Goal: Transaction & Acquisition: Book appointment/travel/reservation

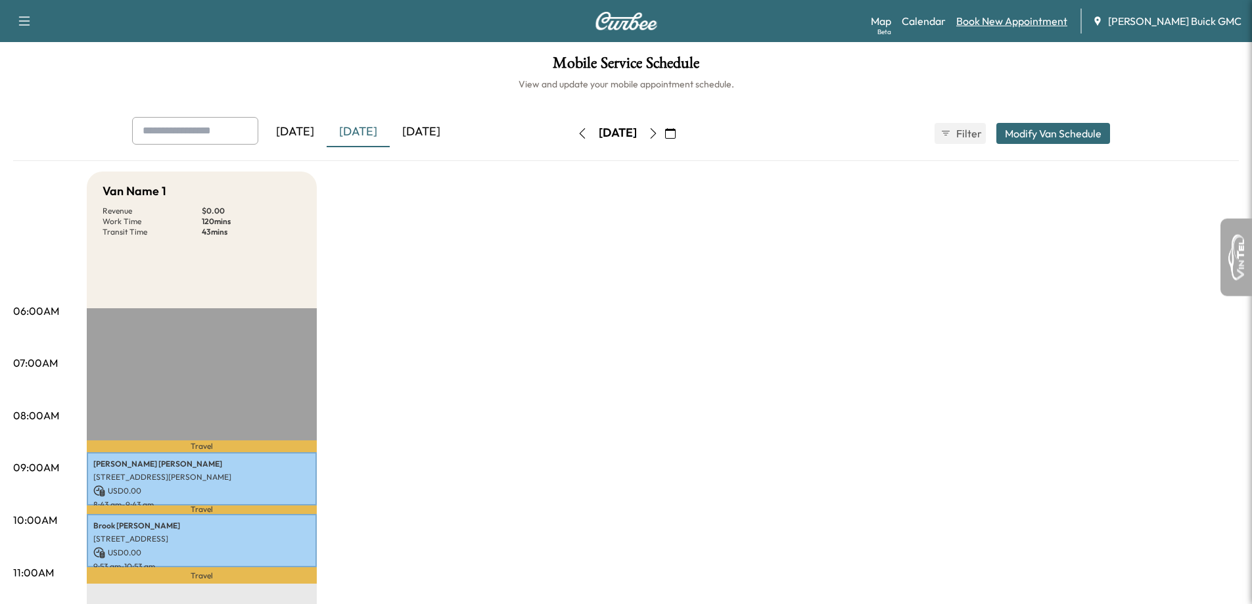
click at [1021, 22] on link "Book New Appointment" at bounding box center [1011, 21] width 111 height 16
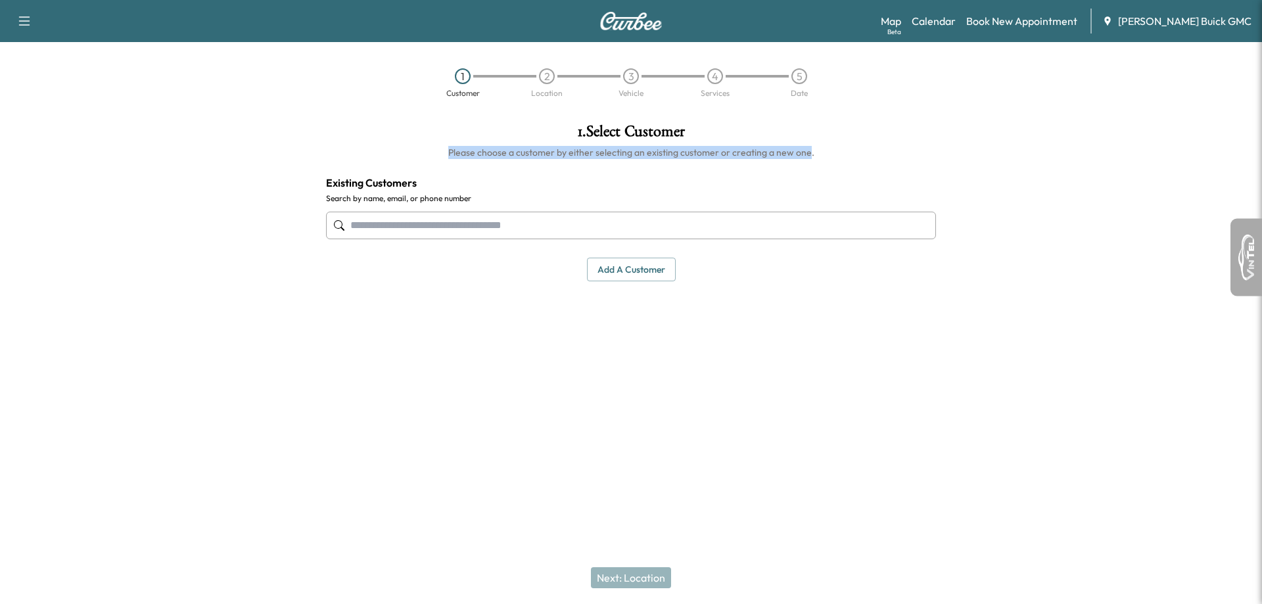
drag, startPoint x: 452, startPoint y: 154, endPoint x: 807, endPoint y: 158, distance: 355.0
click at [807, 158] on h6 "Please choose a customer by either selecting an existing customer or creating a…" at bounding box center [631, 152] width 610 height 13
click at [476, 236] on input "text" at bounding box center [631, 226] width 610 height 28
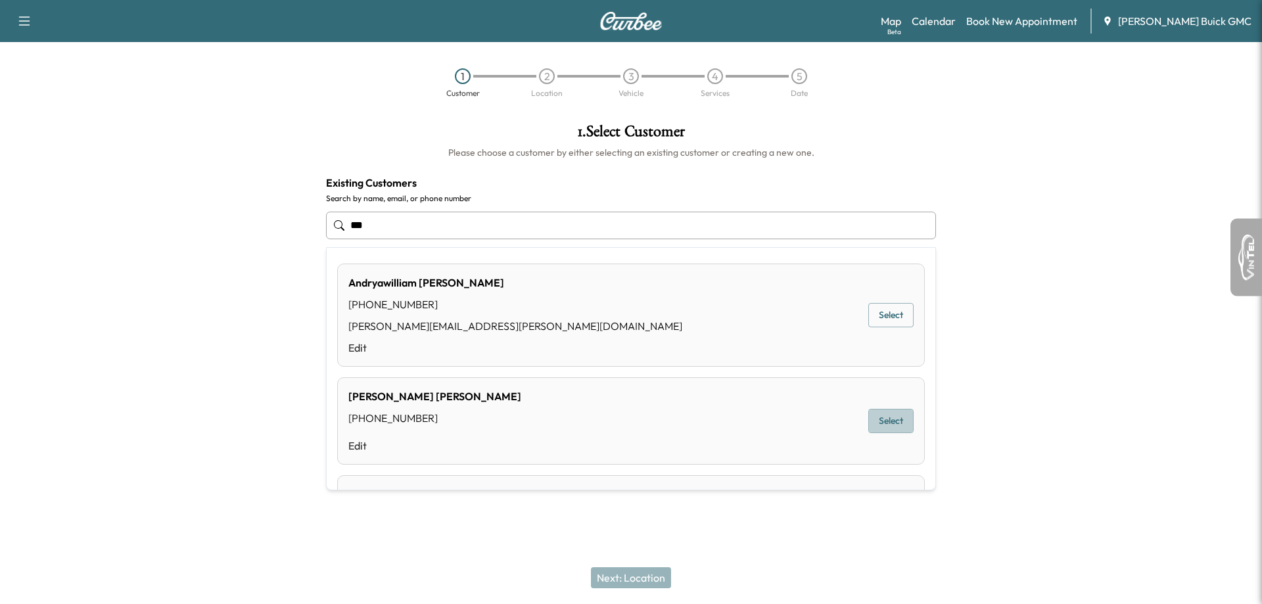
click at [878, 417] on button "Select" at bounding box center [890, 421] width 45 height 24
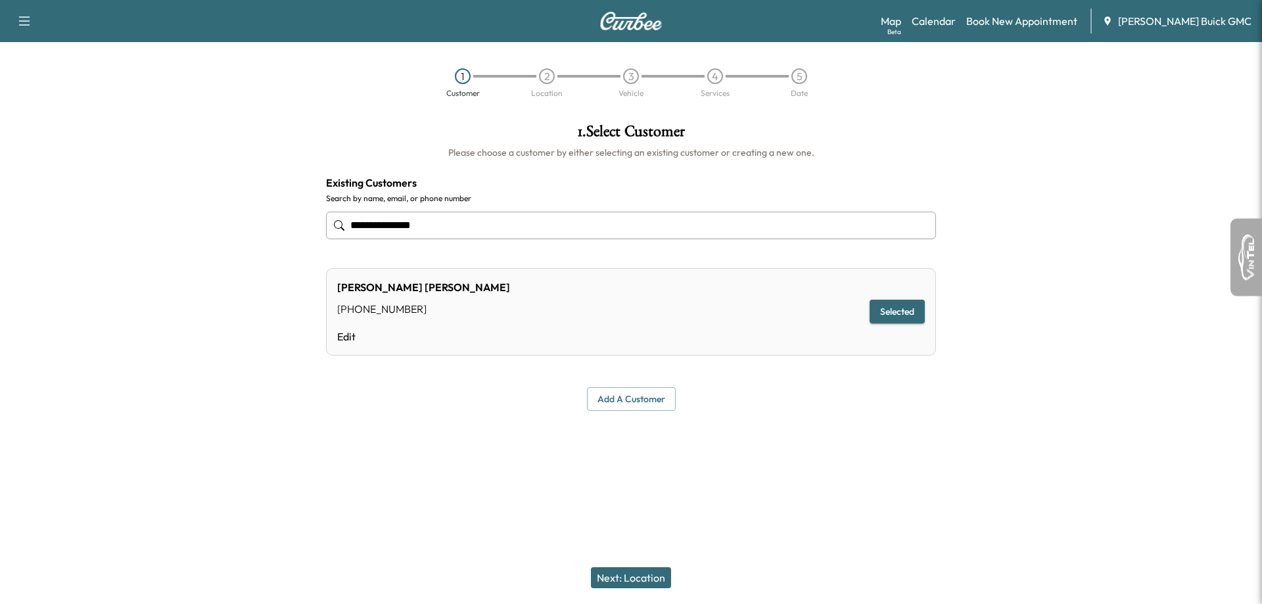
type input "**********"
click at [617, 577] on button "Next: Location" at bounding box center [631, 577] width 80 height 21
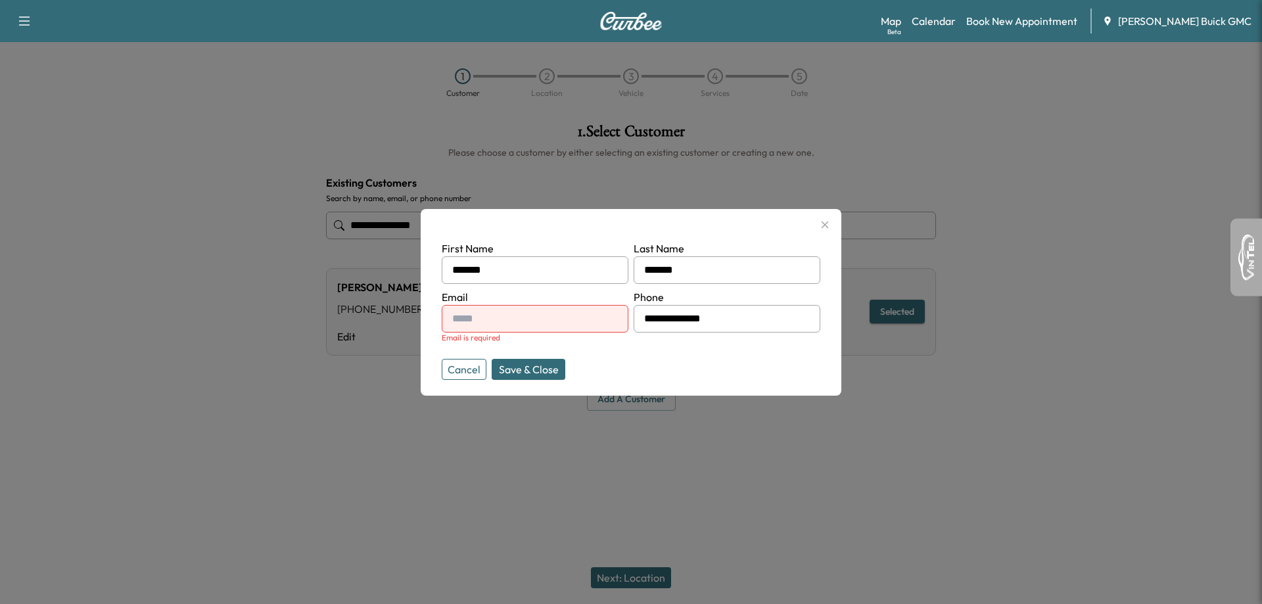
click at [505, 372] on button "Save & Close" at bounding box center [529, 369] width 74 height 21
click at [492, 359] on button "Save & Close" at bounding box center [529, 369] width 74 height 21
click at [523, 367] on button "Save & Close" at bounding box center [529, 369] width 74 height 21
click at [500, 360] on button "Save & Close" at bounding box center [529, 369] width 74 height 21
click at [538, 319] on input "**********" at bounding box center [535, 319] width 187 height 28
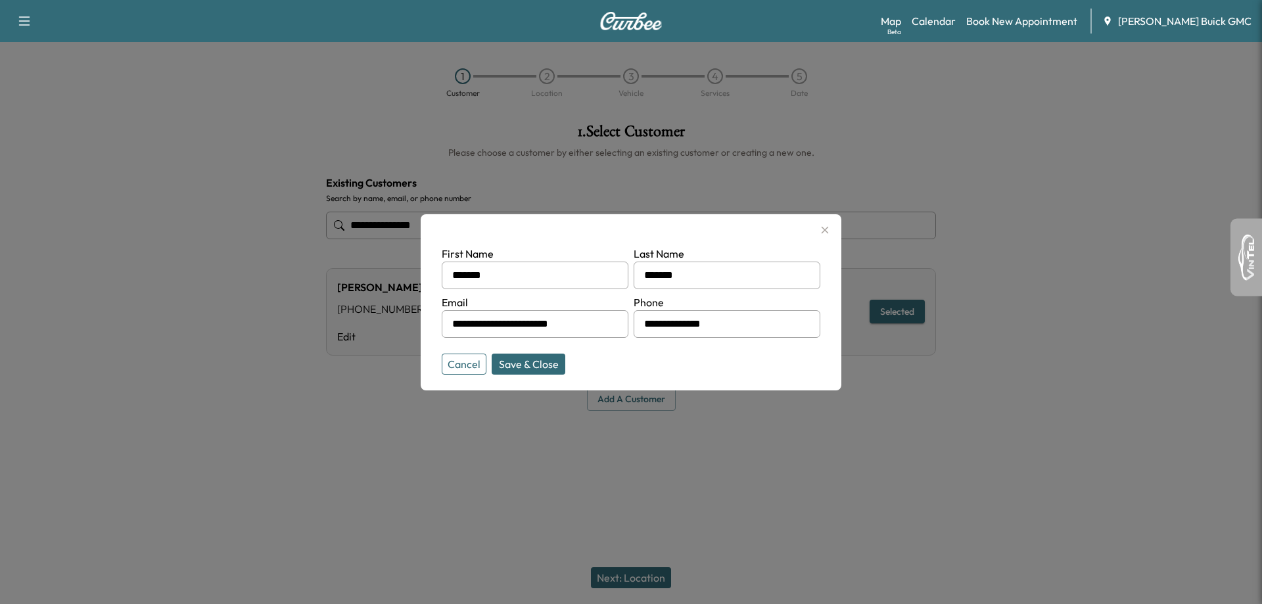
type input "**********"
click at [492, 354] on button "Save & Close" at bounding box center [529, 364] width 74 height 21
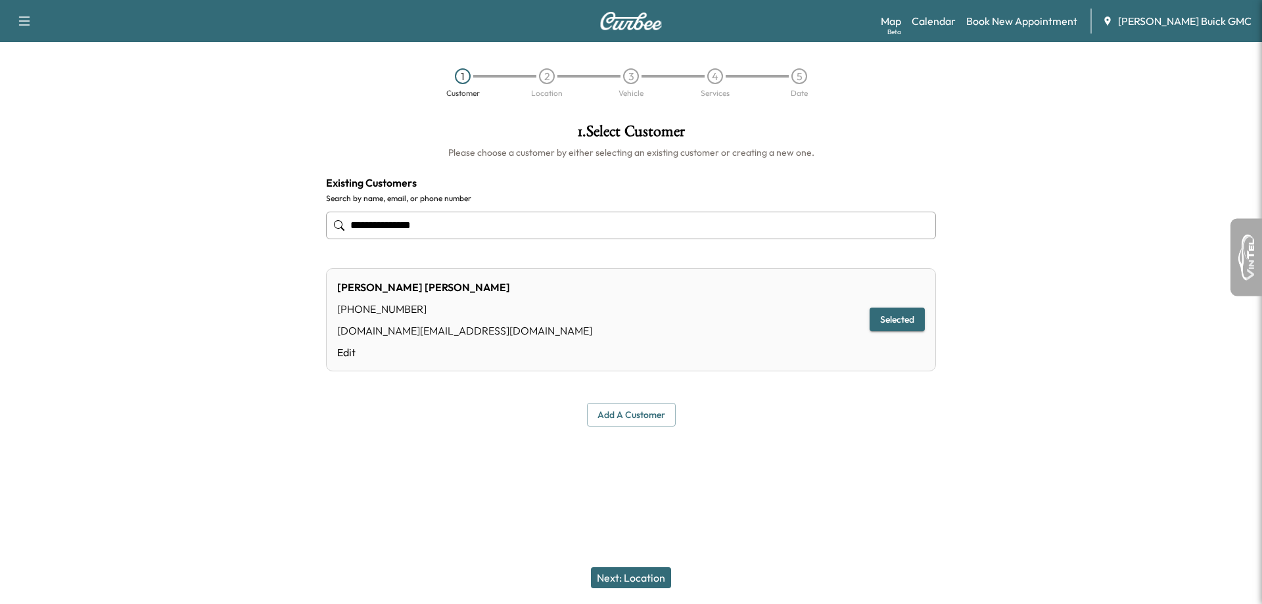
click at [602, 578] on button "Next: Location" at bounding box center [631, 577] width 80 height 21
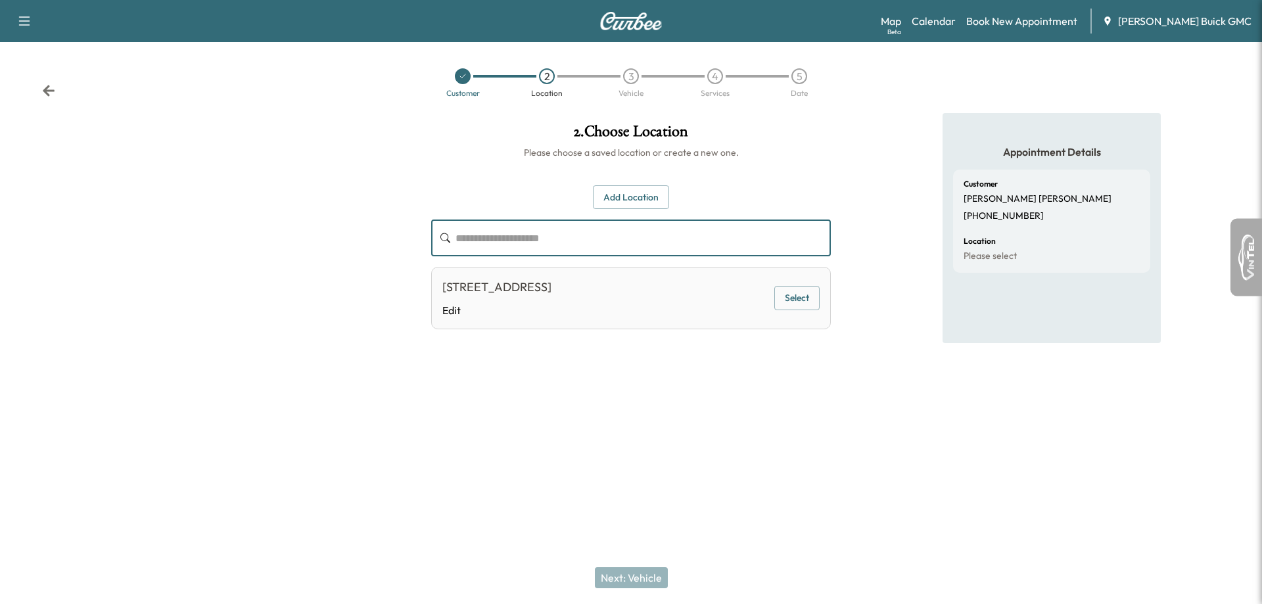
click at [500, 247] on input "text" at bounding box center [643, 238] width 375 height 37
drag, startPoint x: 518, startPoint y: 238, endPoint x: 446, endPoint y: 233, distance: 72.5
click at [446, 233] on div "**********" at bounding box center [631, 238] width 400 height 37
type input "**********"
click at [625, 191] on button "Add Location" at bounding box center [631, 197] width 76 height 24
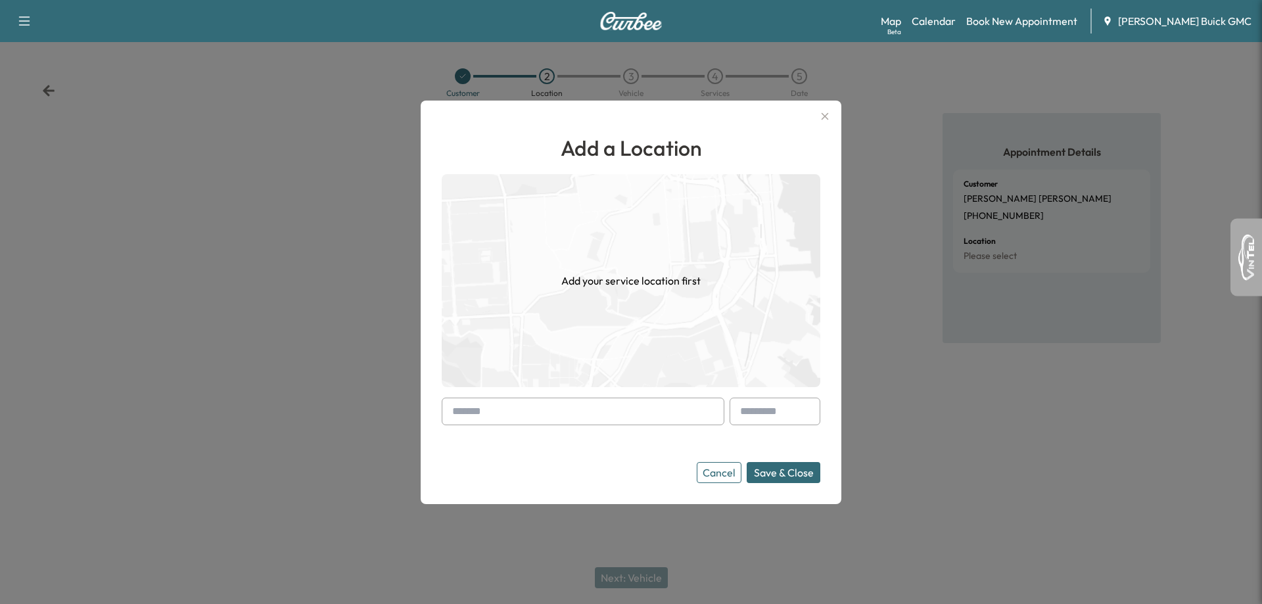
click at [571, 421] on input "text" at bounding box center [583, 412] width 283 height 28
paste input "**********"
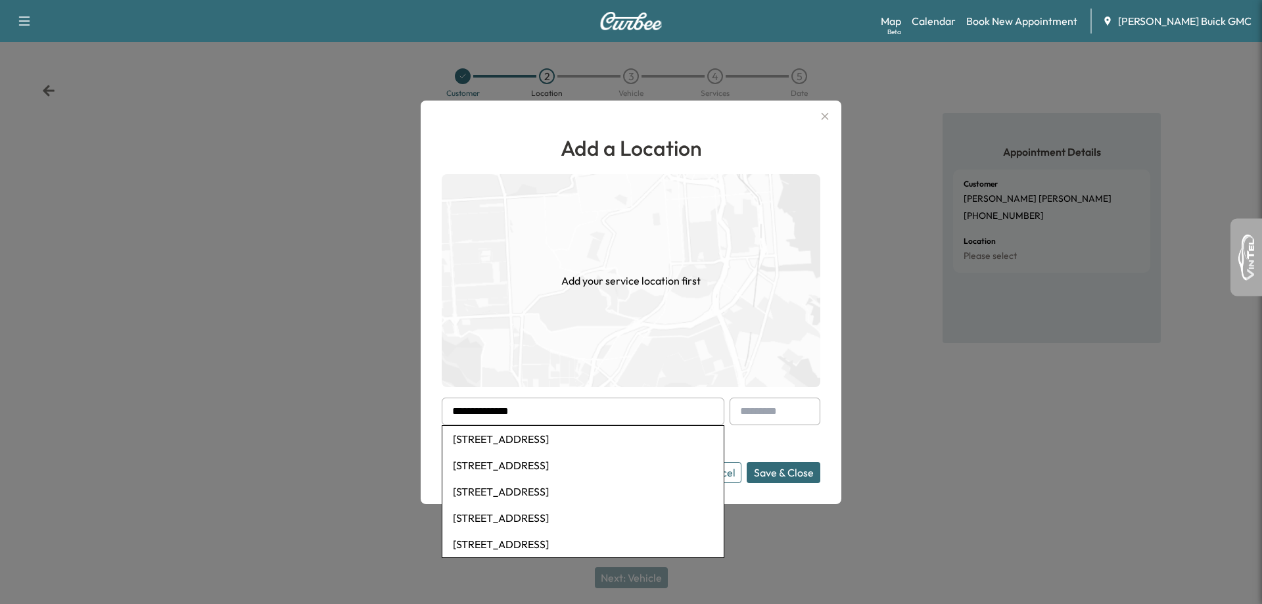
click at [581, 436] on li "[STREET_ADDRESS]" at bounding box center [582, 439] width 281 height 26
type input "**********"
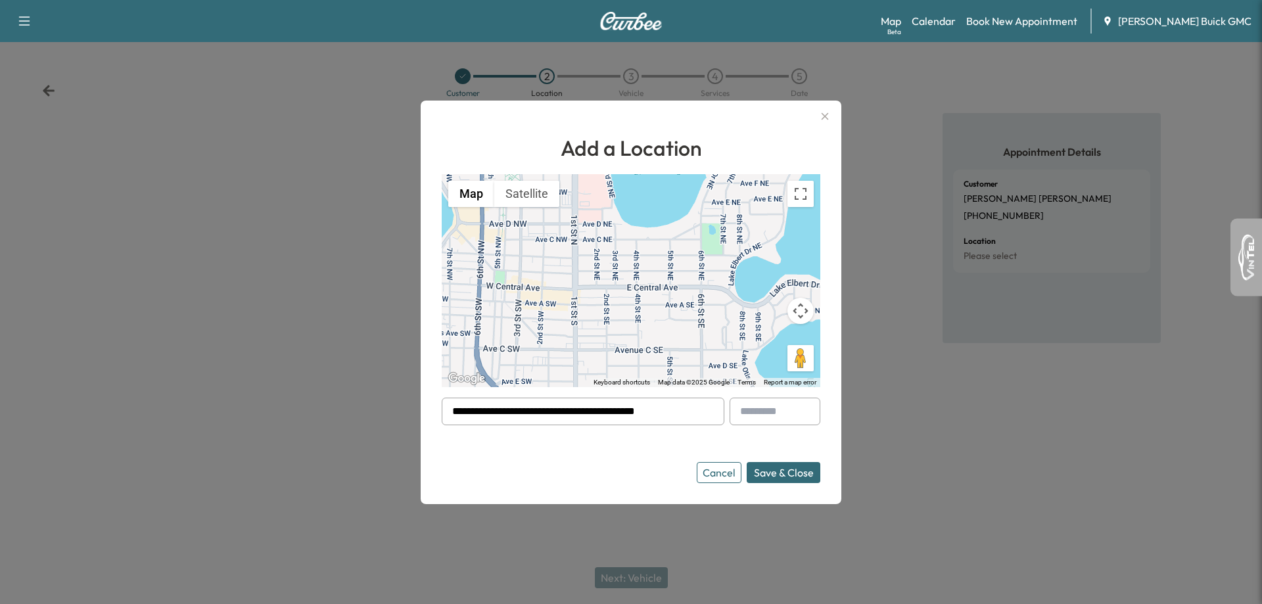
click at [783, 476] on button "Save & Close" at bounding box center [784, 472] width 74 height 21
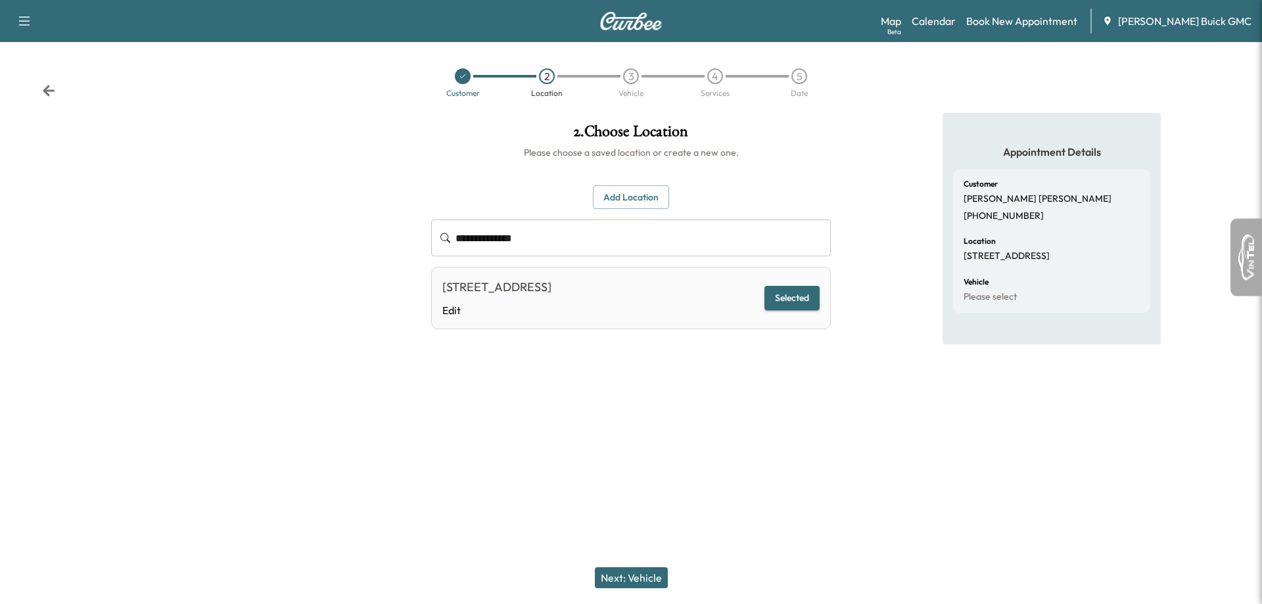
click at [660, 579] on button "Next: Vehicle" at bounding box center [631, 577] width 73 height 21
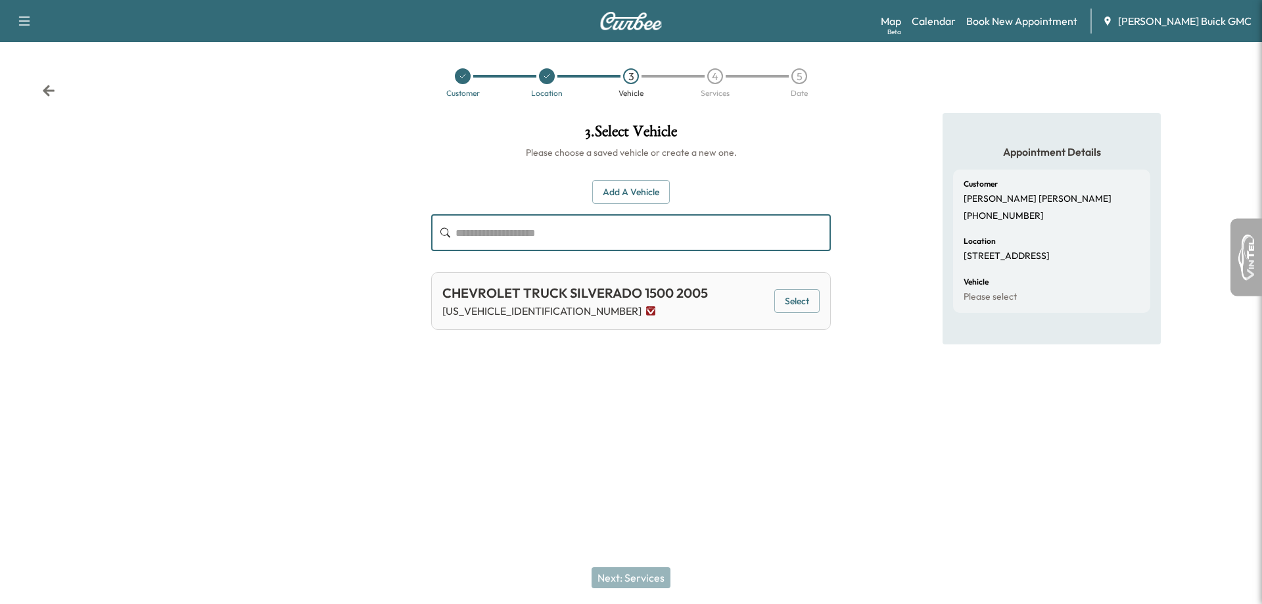
click at [518, 237] on input "text" at bounding box center [643, 232] width 375 height 37
click at [607, 199] on button "Add a Vehicle" at bounding box center [631, 192] width 78 height 24
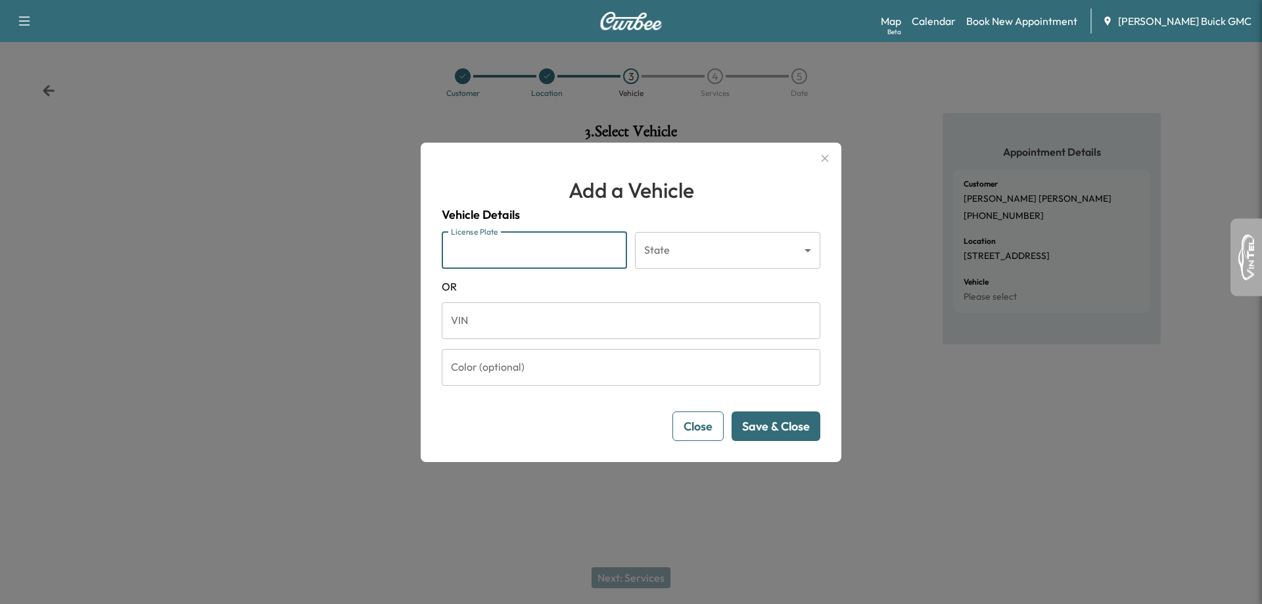
click at [504, 250] on input "License Plate" at bounding box center [534, 250] width 185 height 37
click at [441, 330] on div "Add a Vehicle Vehicle Details License Plate License Plate State ​ State [US_STA…" at bounding box center [631, 302] width 421 height 319
click at [448, 326] on input "VIN" at bounding box center [631, 320] width 379 height 37
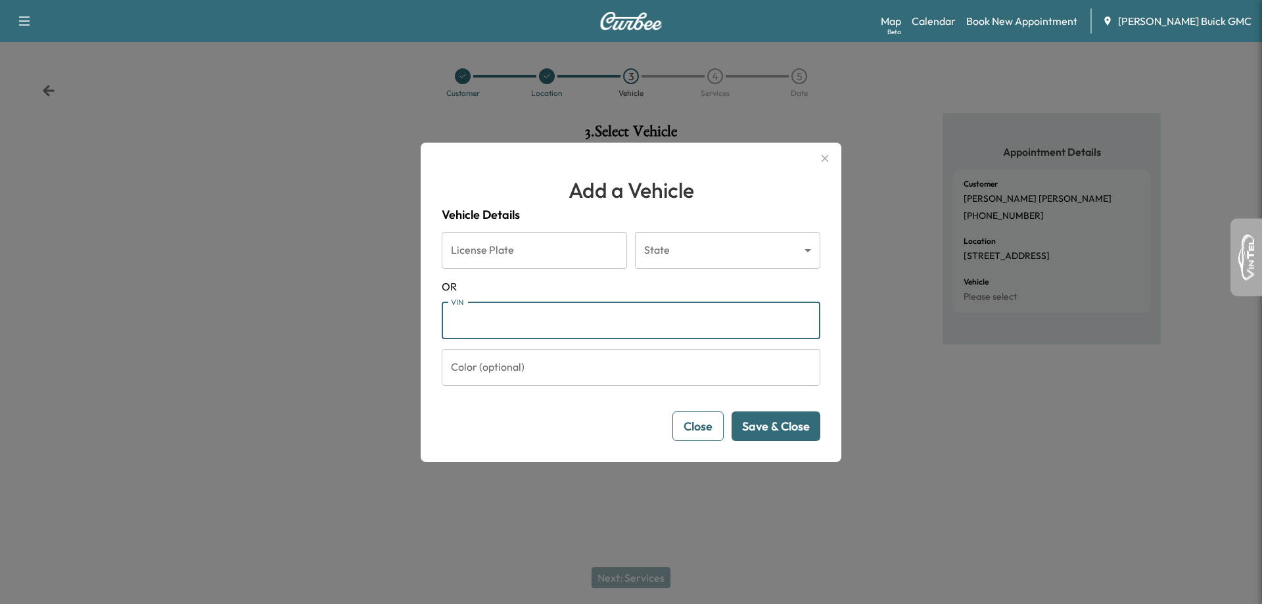
paste input "**********"
type input "**********"
click at [775, 421] on button "Save & Close" at bounding box center [776, 426] width 89 height 30
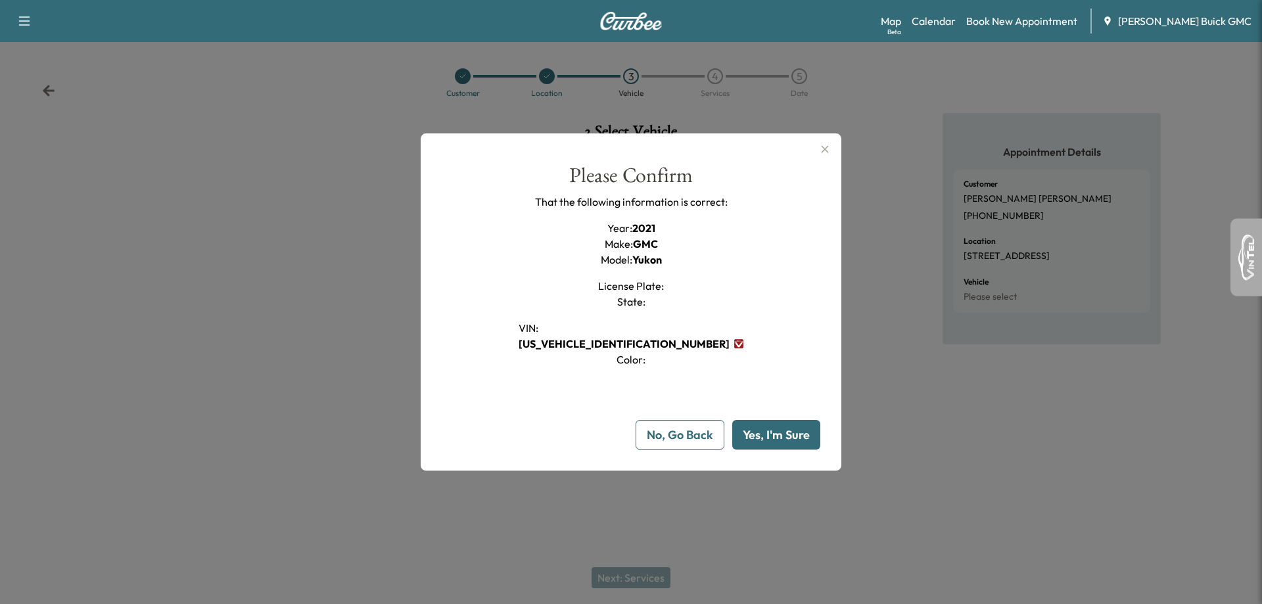
click at [766, 438] on button "Yes, I'm Sure" at bounding box center [776, 435] width 88 height 30
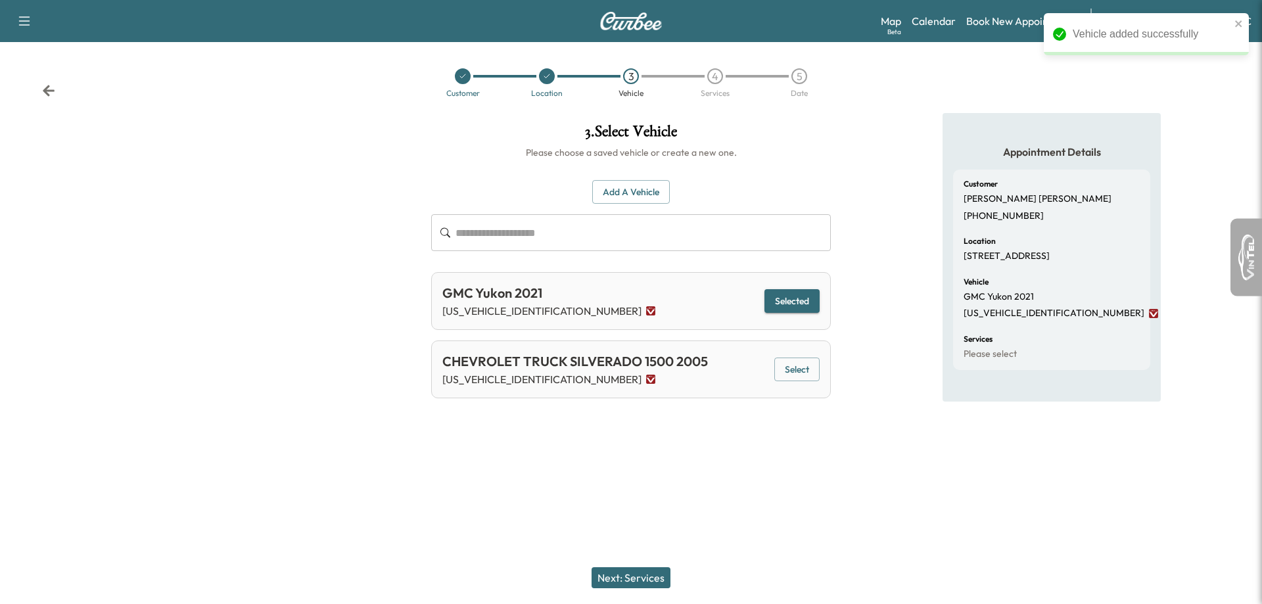
click at [637, 584] on button "Next: Services" at bounding box center [631, 577] width 79 height 21
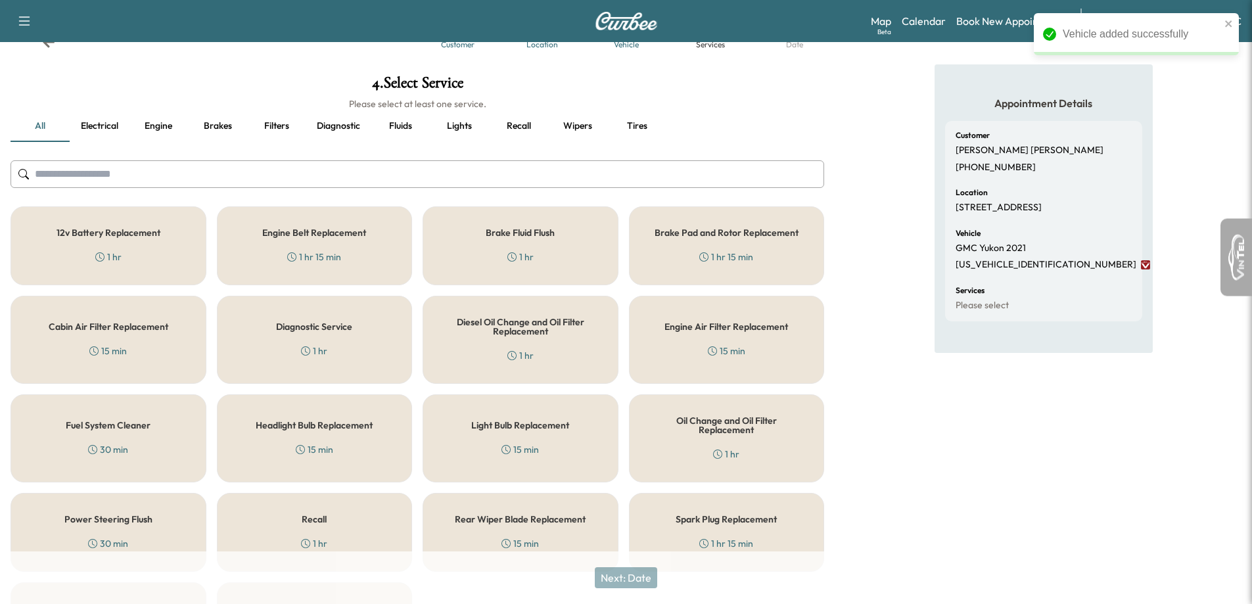
scroll to position [158, 0]
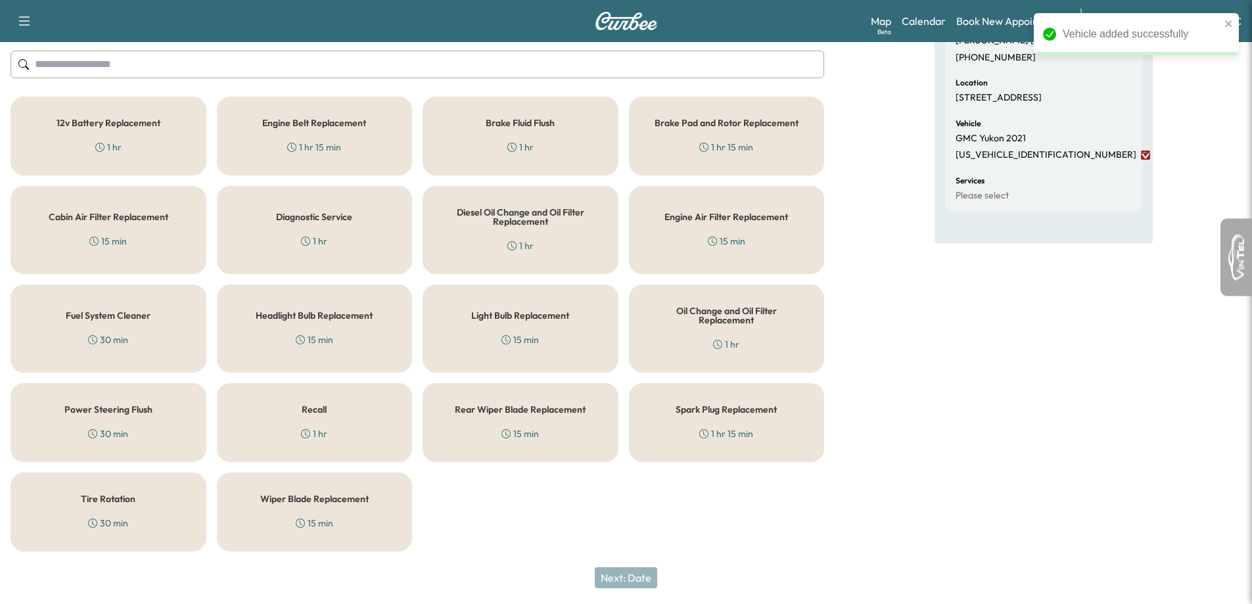
drag, startPoint x: 335, startPoint y: 412, endPoint x: 321, endPoint y: 417, distance: 15.2
click at [325, 417] on div "Recall 1 hr" at bounding box center [315, 422] width 196 height 79
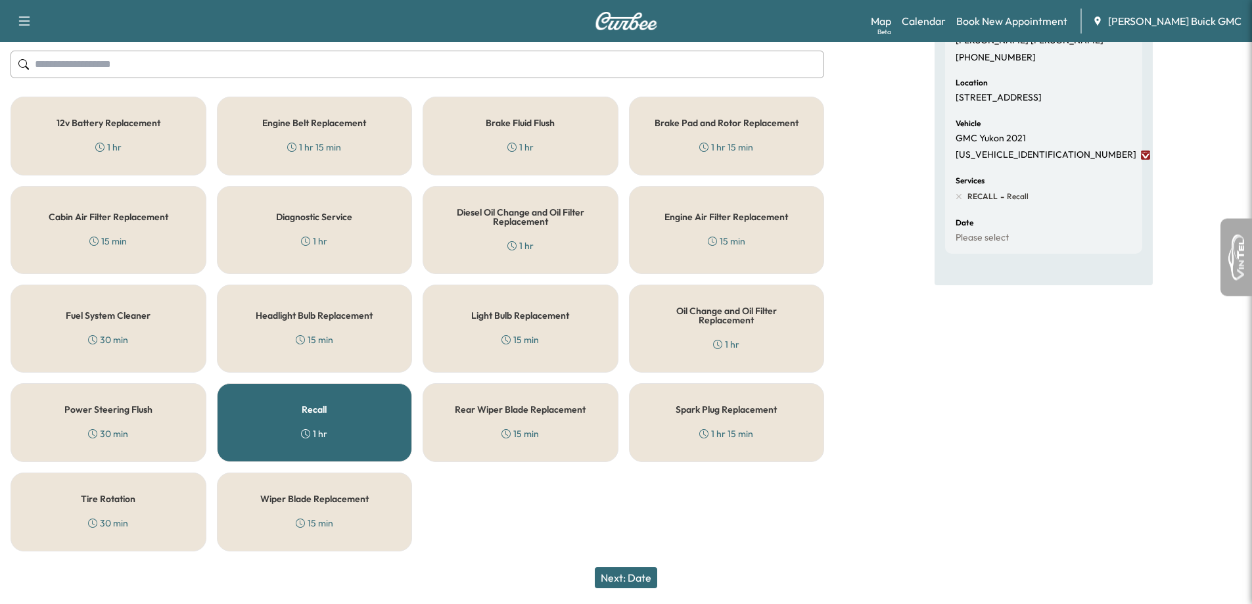
click at [613, 571] on button "Next: Date" at bounding box center [626, 577] width 62 height 21
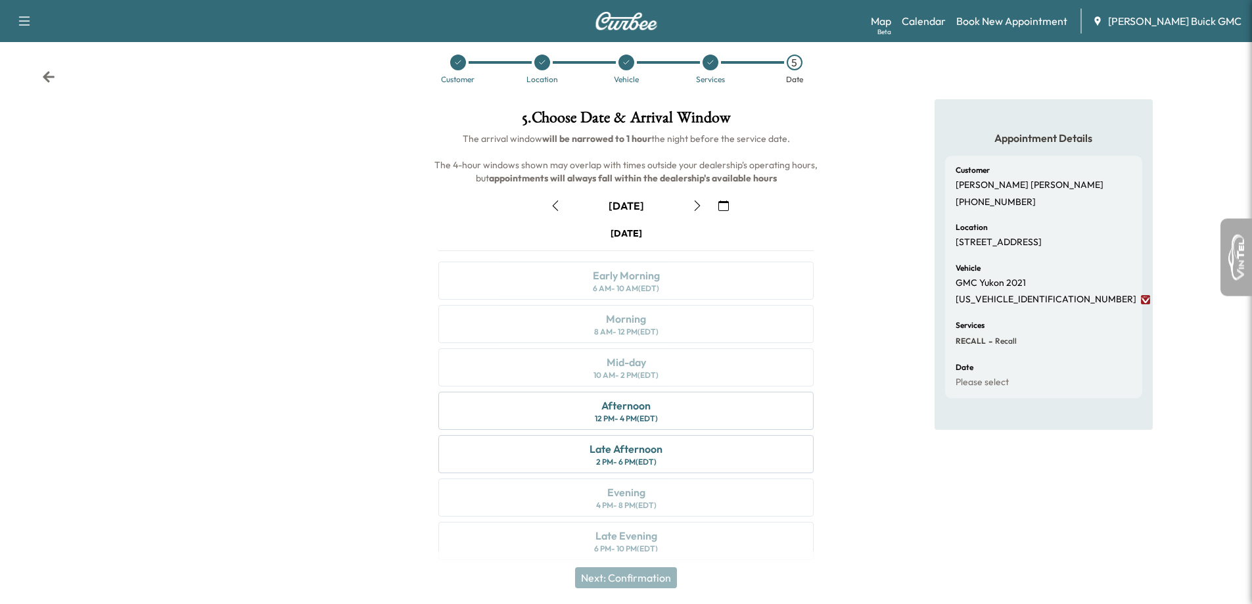
scroll to position [28, 0]
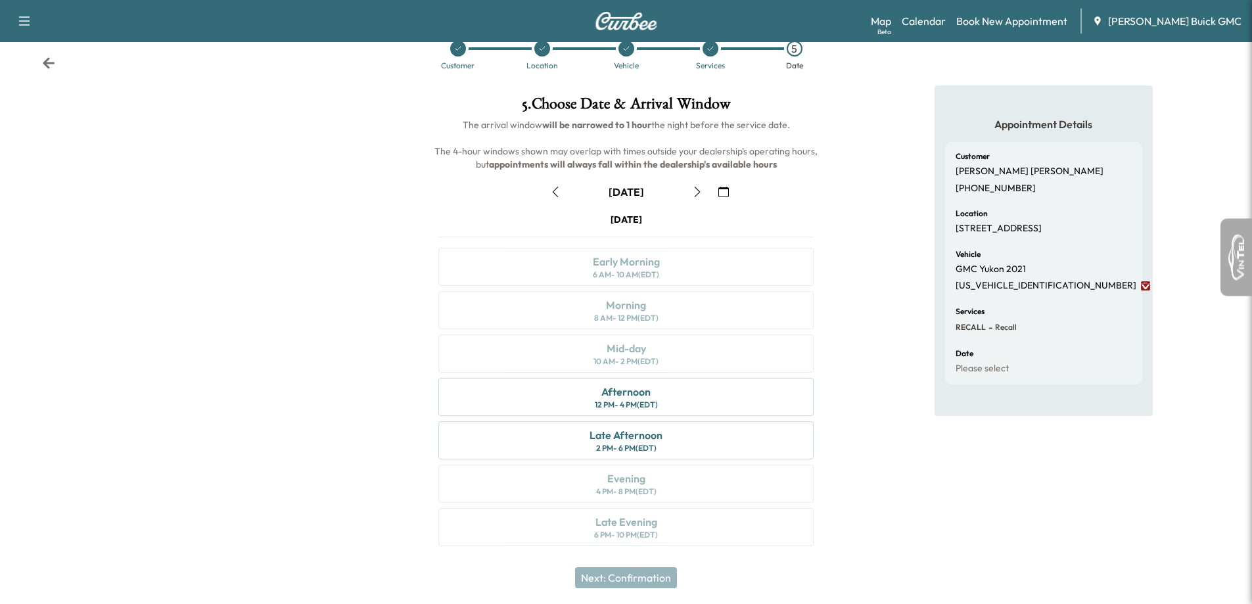
click at [695, 194] on icon "button" at bounding box center [697, 192] width 11 height 11
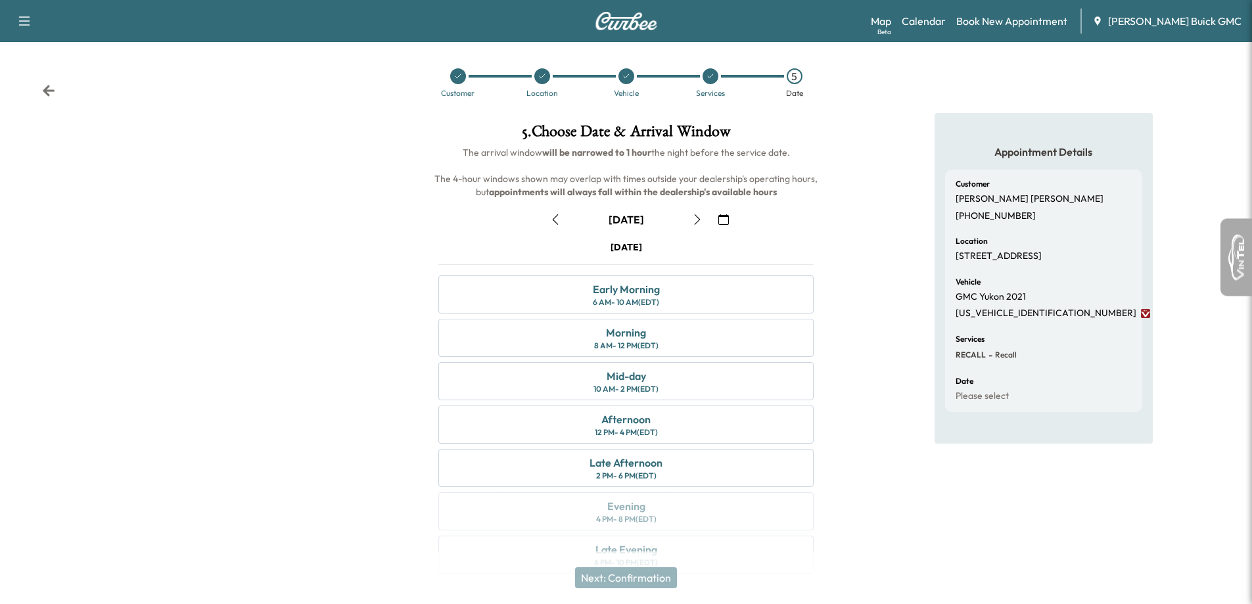
click at [557, 227] on button "button" at bounding box center [555, 219] width 22 height 21
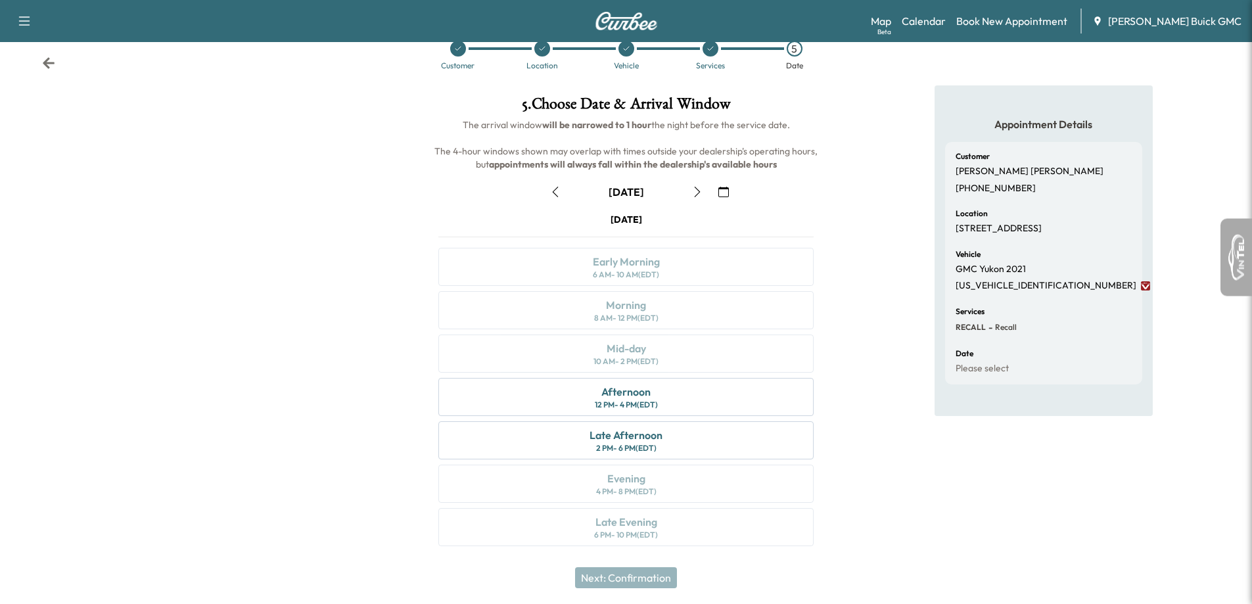
click at [702, 196] on icon "button" at bounding box center [697, 192] width 11 height 11
click at [563, 191] on button "button" at bounding box center [555, 191] width 22 height 21
click at [709, 396] on div "Afternoon 12 PM - 4 PM (EDT)" at bounding box center [625, 397] width 375 height 38
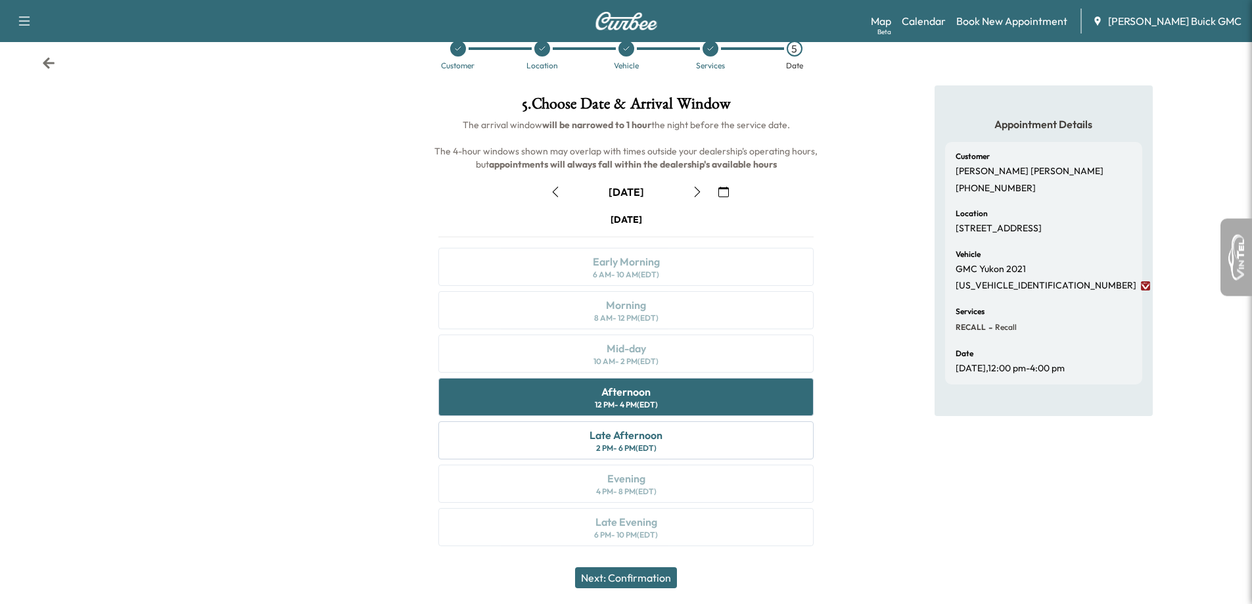
click at [665, 587] on button "Next: Confirmation" at bounding box center [626, 577] width 102 height 21
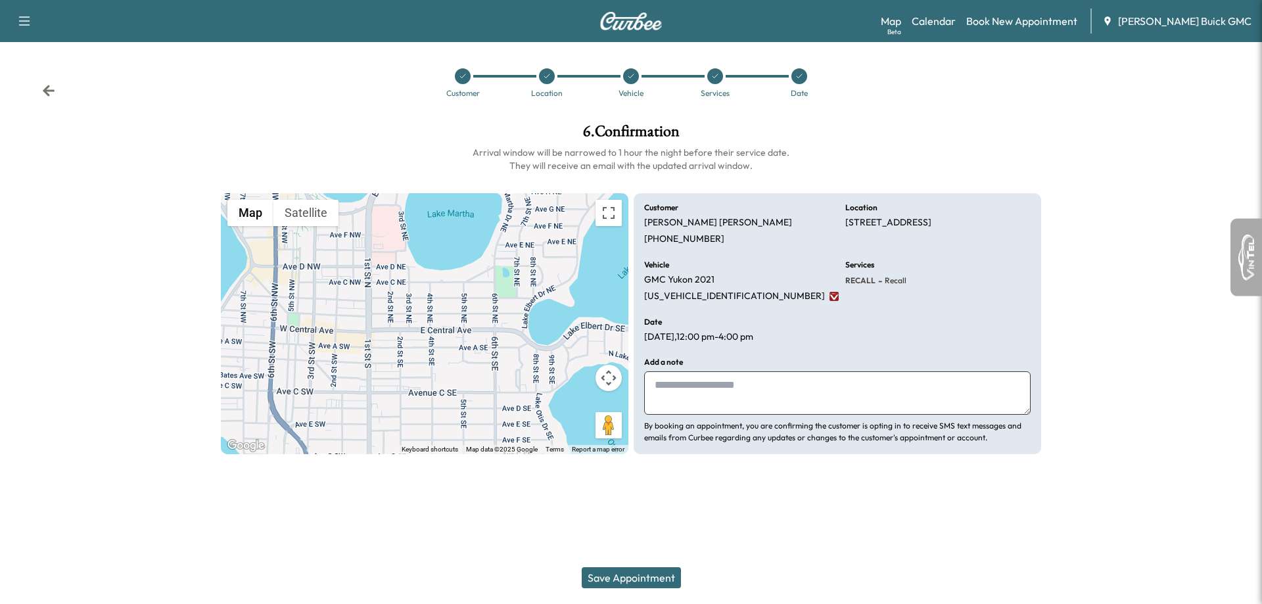
click at [692, 408] on textarea at bounding box center [837, 392] width 387 height 43
type textarea "**********"
drag, startPoint x: 538, startPoint y: 82, endPoint x: 544, endPoint y: 80, distance: 6.9
click at [543, 81] on div at bounding box center [547, 76] width 84 height 16
click at [712, 80] on div at bounding box center [715, 76] width 16 height 16
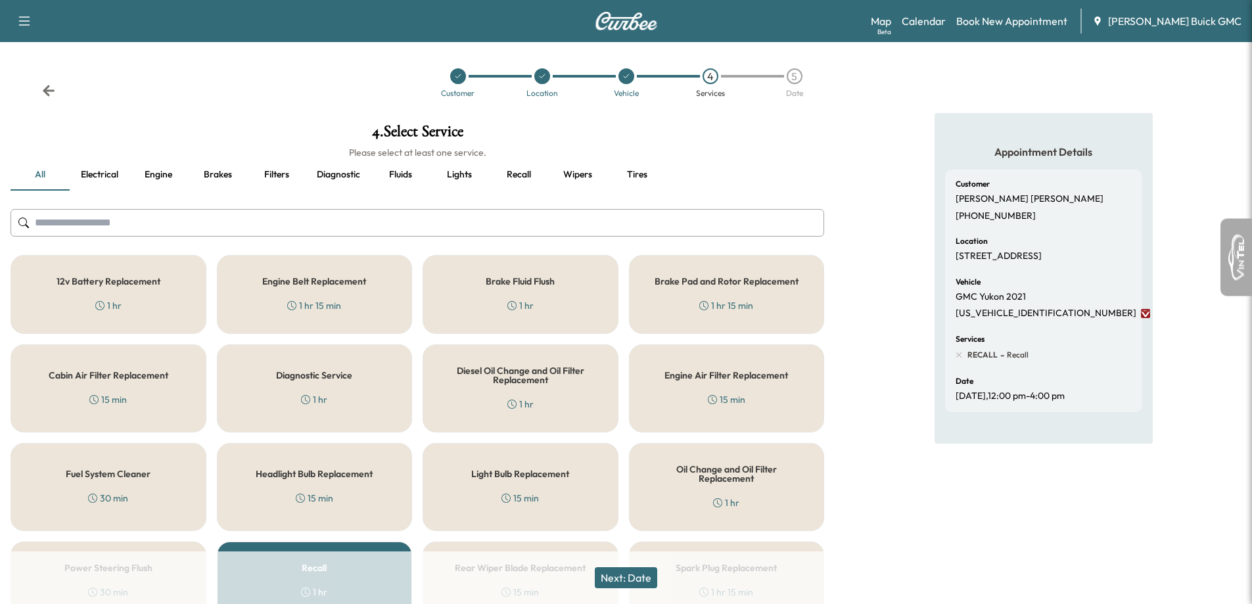
drag, startPoint x: 552, startPoint y: 80, endPoint x: 540, endPoint y: 79, distance: 11.9
click at [548, 80] on div at bounding box center [542, 76] width 84 height 16
click at [534, 78] on div at bounding box center [542, 76] width 84 height 16
click at [537, 78] on div at bounding box center [542, 76] width 16 height 16
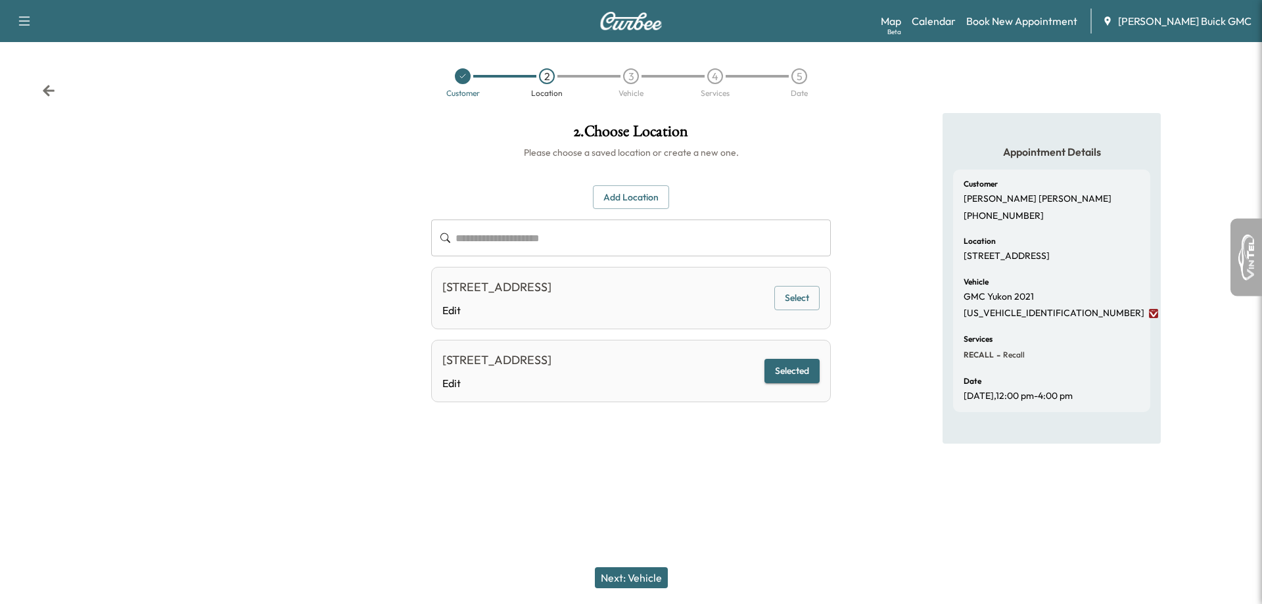
click at [709, 78] on div "4" at bounding box center [715, 76] width 16 height 16
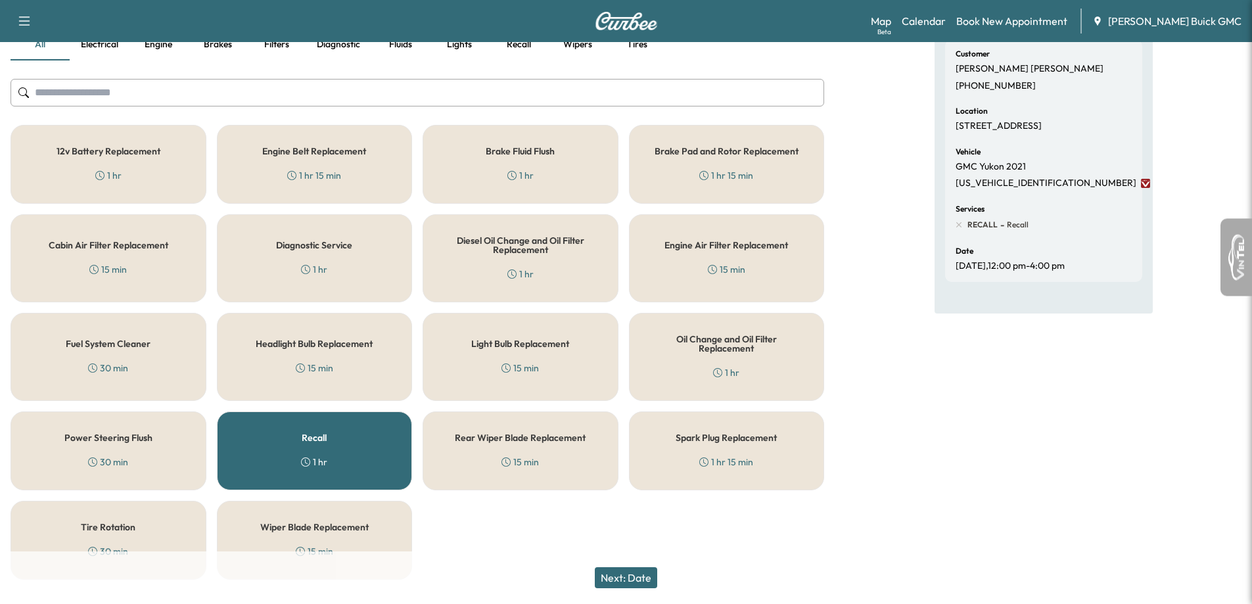
scroll to position [158, 0]
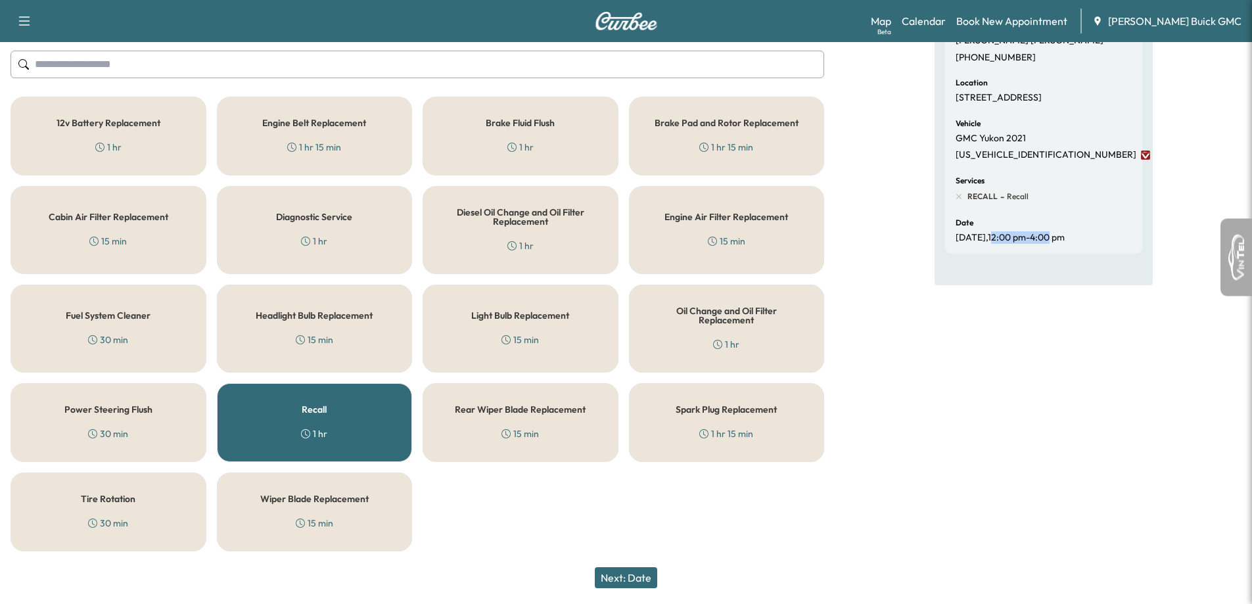
drag, startPoint x: 1006, startPoint y: 249, endPoint x: 1069, endPoint y: 246, distance: 63.8
click at [1065, 244] on p "[DATE] 12:00 pm - 4:00 pm" at bounding box center [1010, 238] width 109 height 12
click at [1029, 298] on div "Appointment Details Customer [PERSON_NAME] [PHONE_NUMBER] Location [STREET_ADDR…" at bounding box center [1044, 258] width 218 height 607
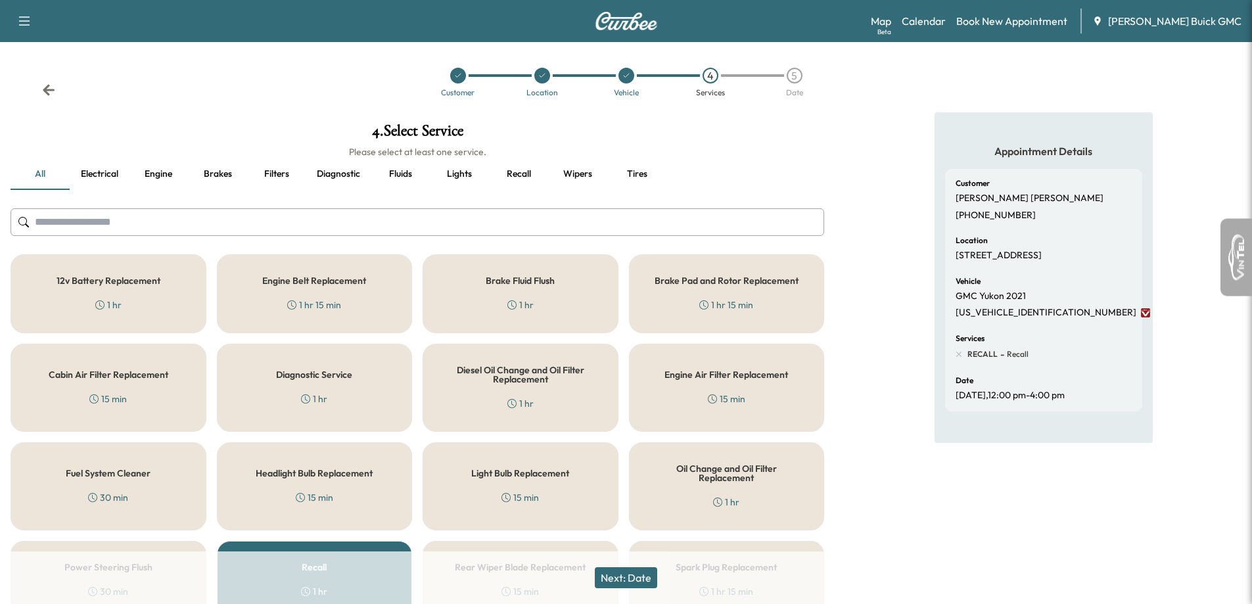
scroll to position [0, 0]
click at [463, 83] on div at bounding box center [458, 76] width 84 height 16
click at [456, 77] on icon at bounding box center [458, 76] width 5 height 4
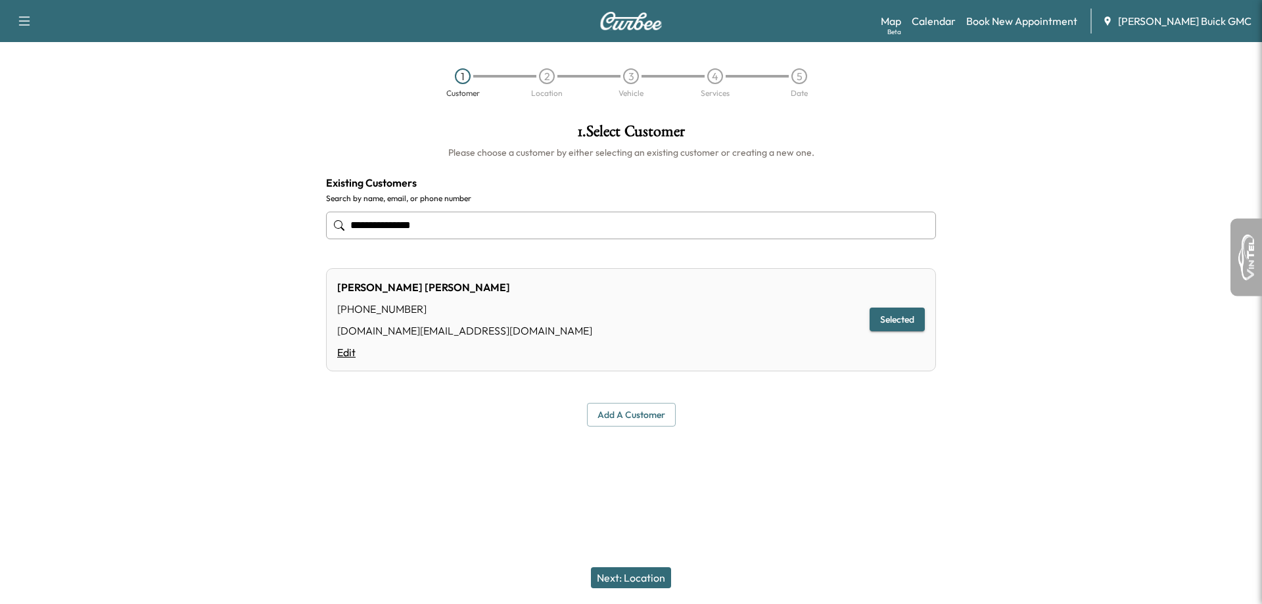
click at [348, 353] on link "Edit" at bounding box center [464, 352] width 255 height 16
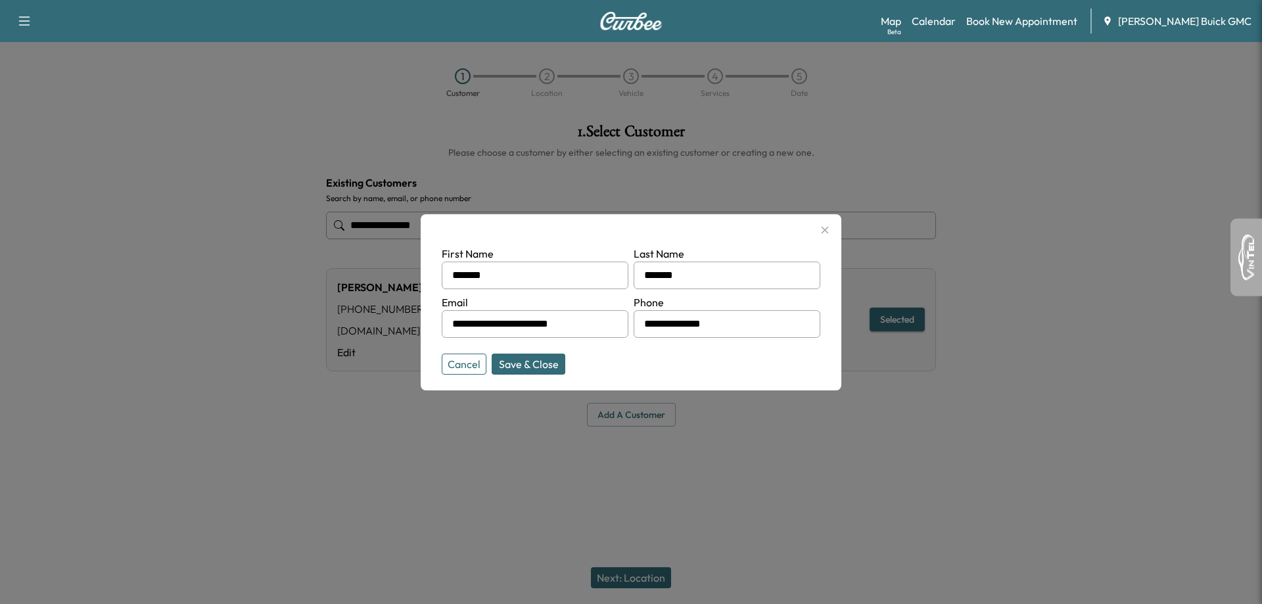
drag, startPoint x: 767, startPoint y: 325, endPoint x: 379, endPoint y: 306, distance: 388.9
click at [379, 306] on div "**********" at bounding box center [631, 302] width 1262 height 604
type input "**********"
drag, startPoint x: 524, startPoint y: 279, endPoint x: 243, endPoint y: 252, distance: 282.6
click at [246, 252] on div "**********" at bounding box center [631, 302] width 1262 height 604
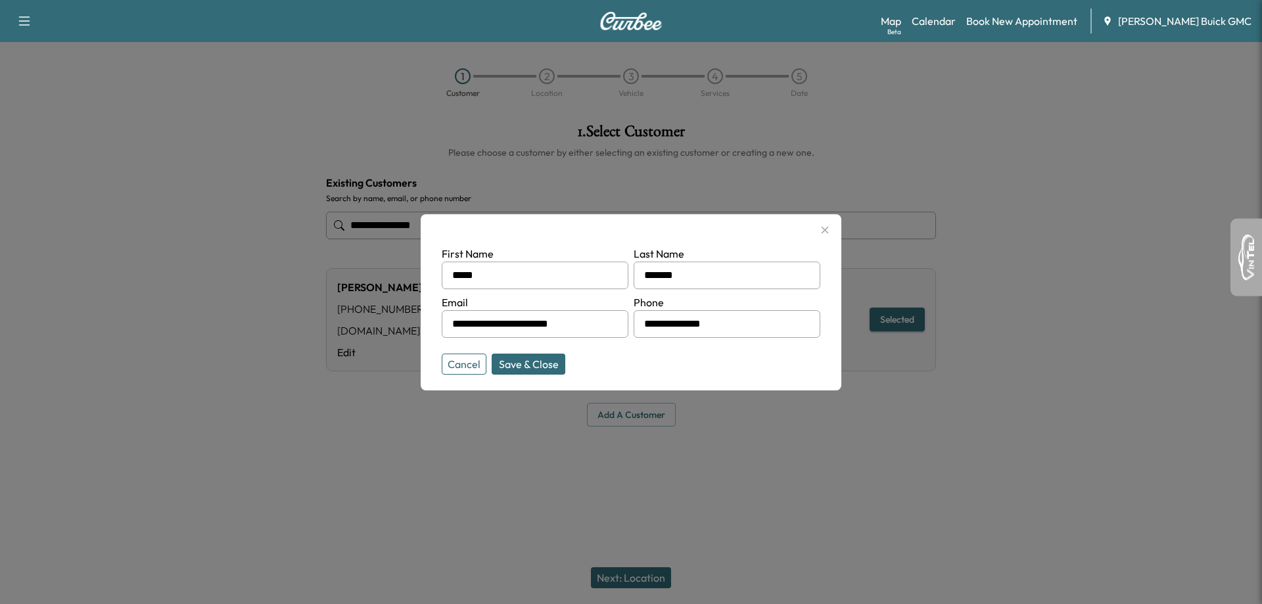
click at [536, 367] on button "Save & Close" at bounding box center [529, 364] width 74 height 21
type input "*****"
type input "**********"
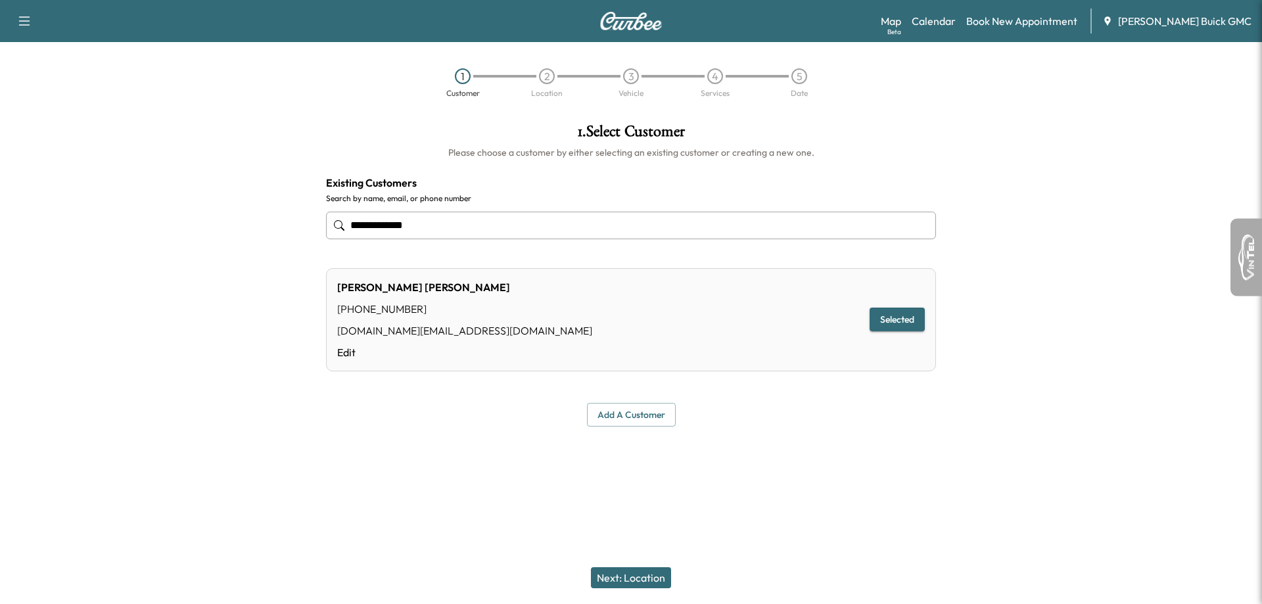
click at [635, 575] on button "Next: Location" at bounding box center [631, 577] width 80 height 21
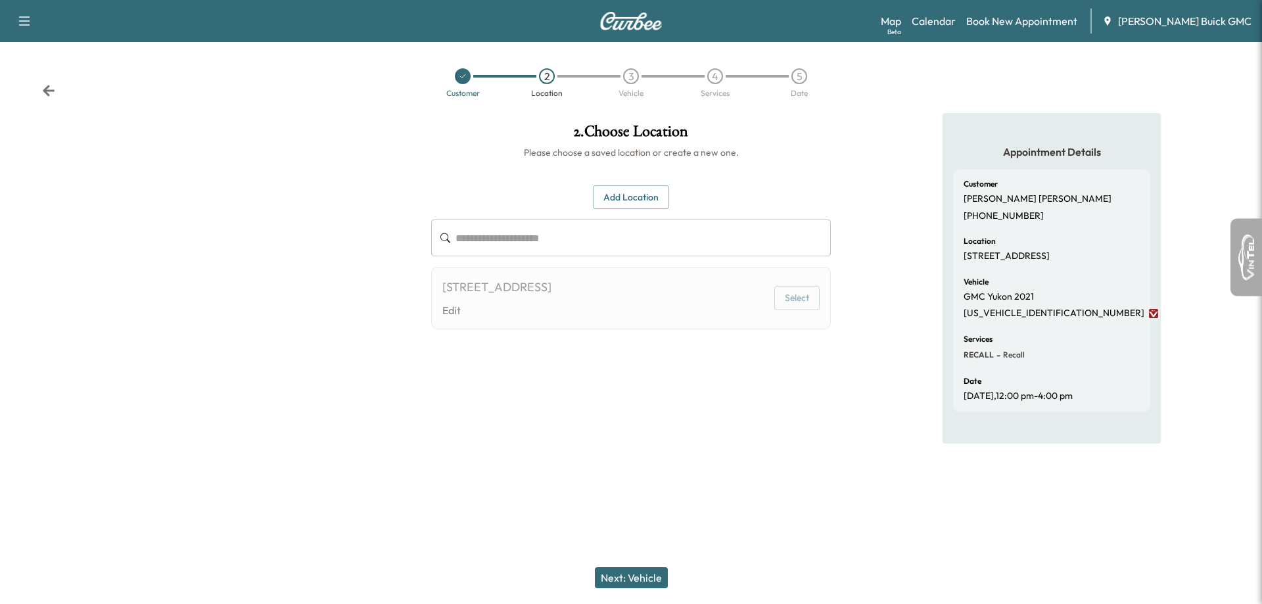
click at [635, 575] on button "Next: Vehicle" at bounding box center [631, 577] width 73 height 21
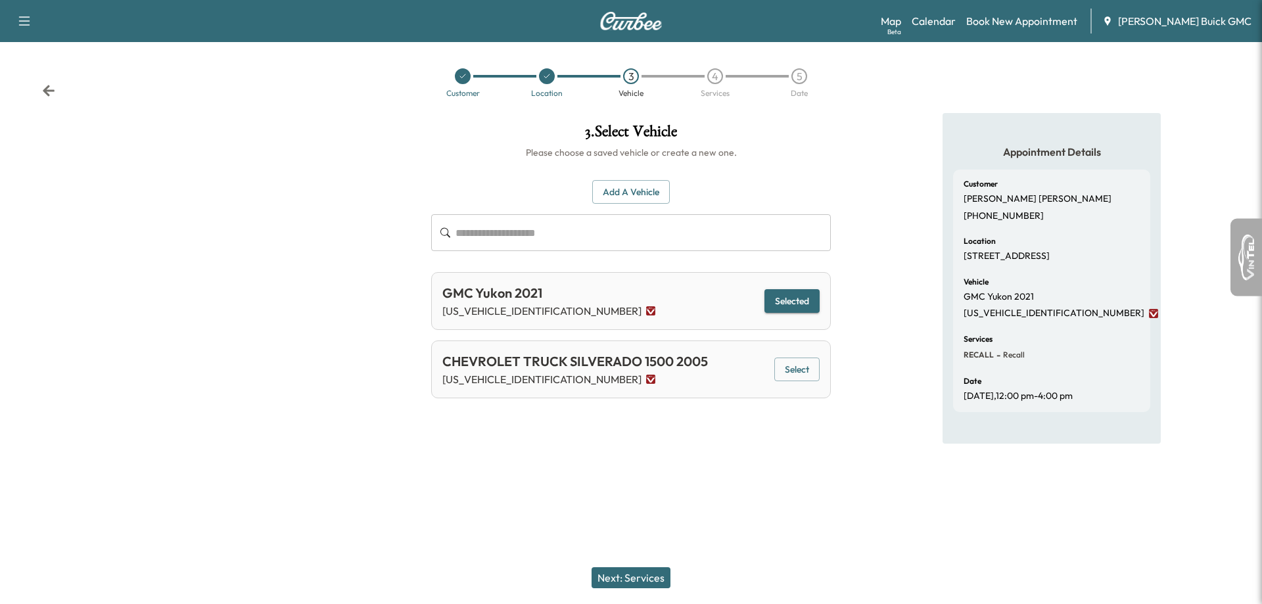
click at [718, 75] on div "4" at bounding box center [715, 76] width 16 height 16
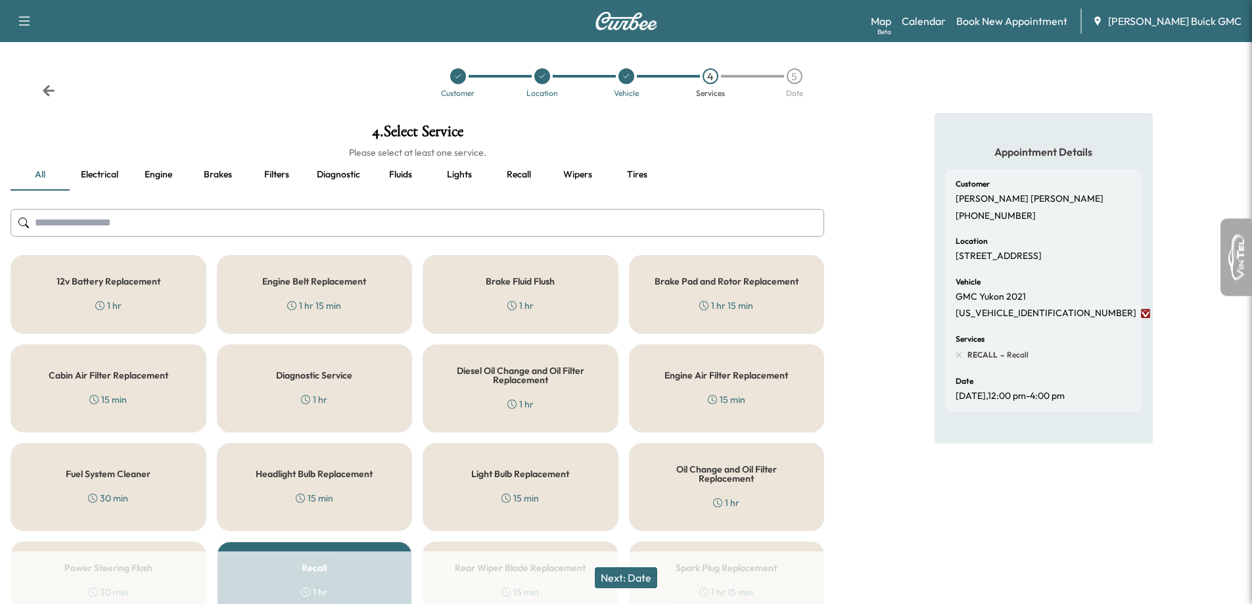
click at [798, 81] on div "5" at bounding box center [795, 76] width 16 height 16
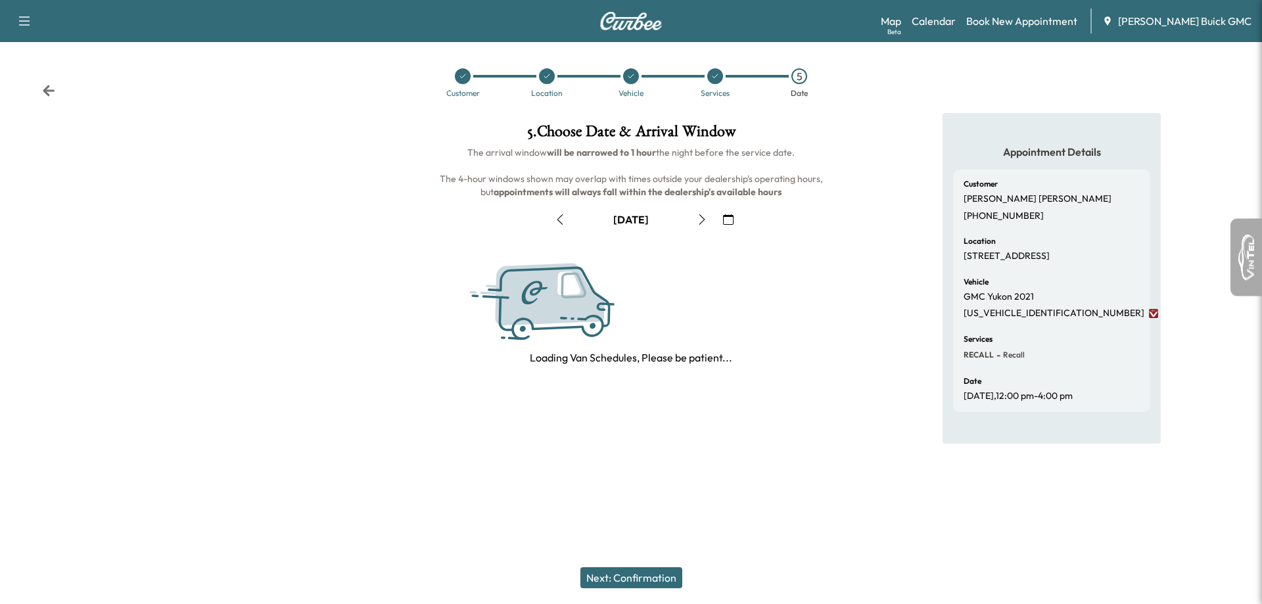
click at [711, 74] on div at bounding box center [715, 76] width 16 height 16
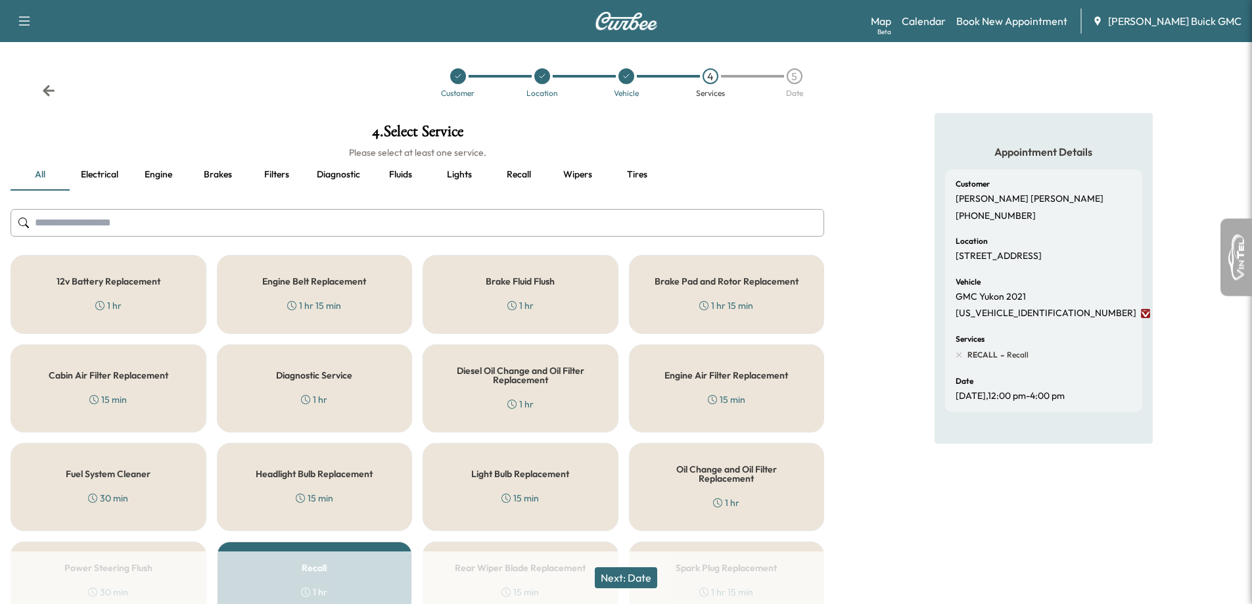
click at [628, 588] on button "Next: Date" at bounding box center [626, 577] width 62 height 21
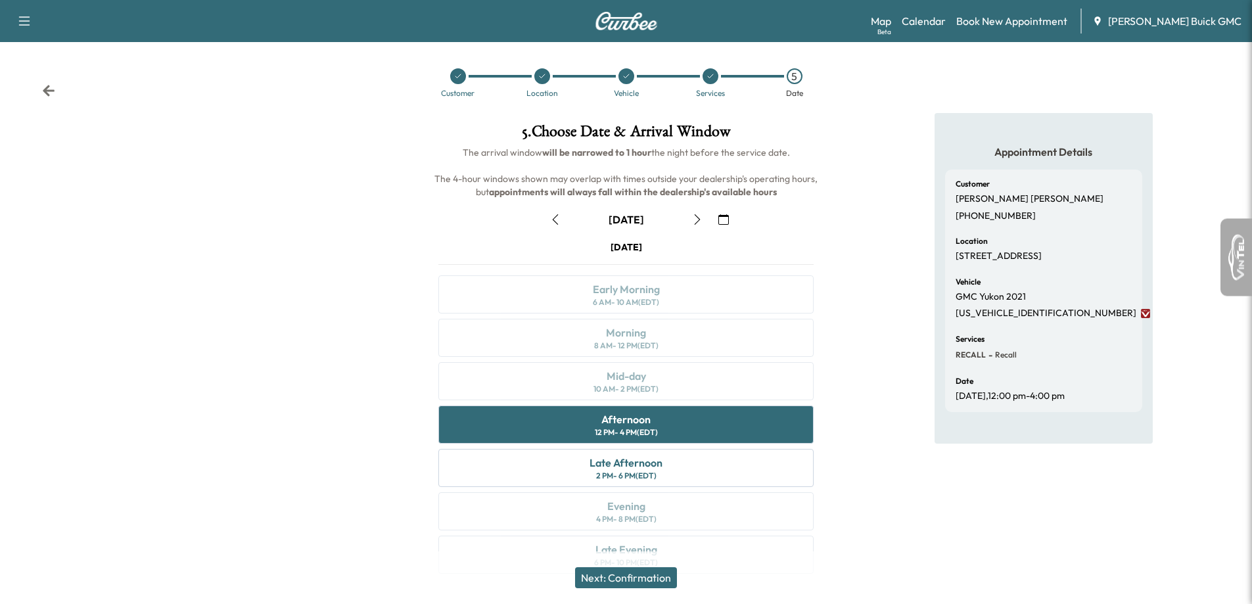
click at [649, 584] on button "Next: Confirmation" at bounding box center [626, 577] width 102 height 21
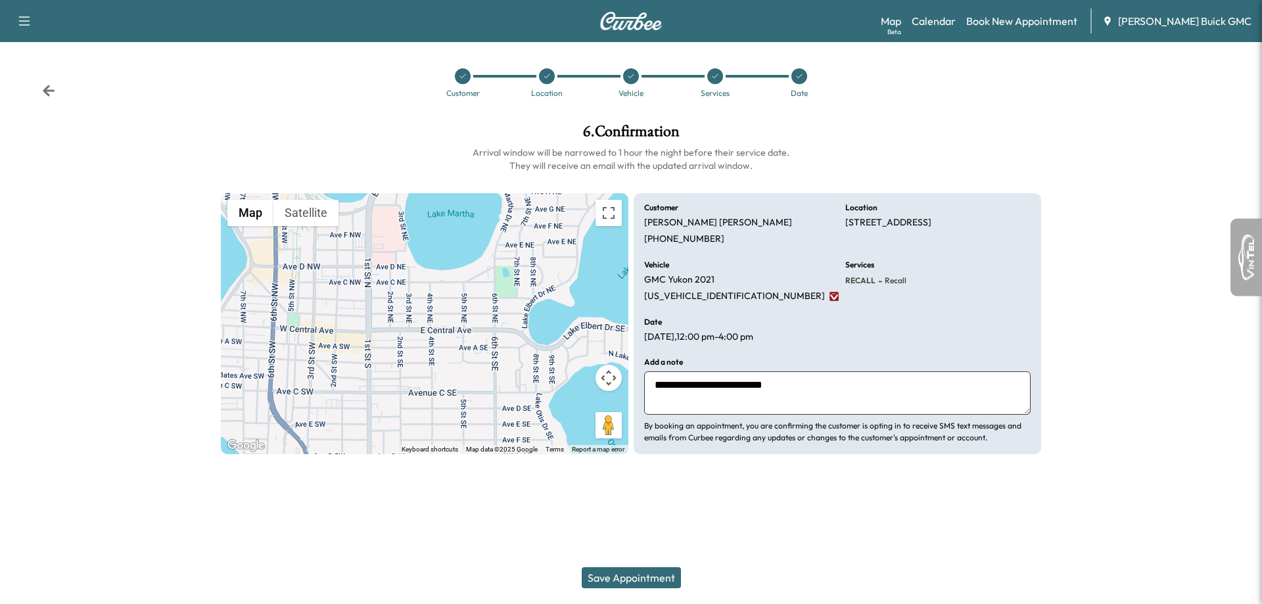
click at [625, 574] on button "Save Appointment" at bounding box center [631, 577] width 99 height 21
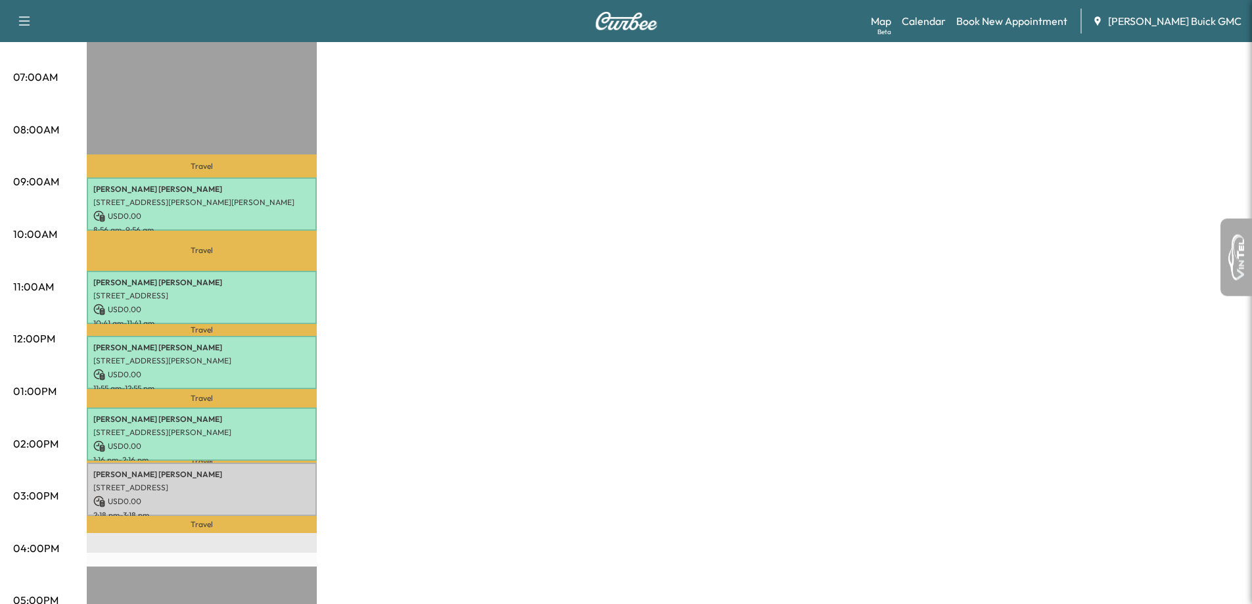
scroll to position [329, 0]
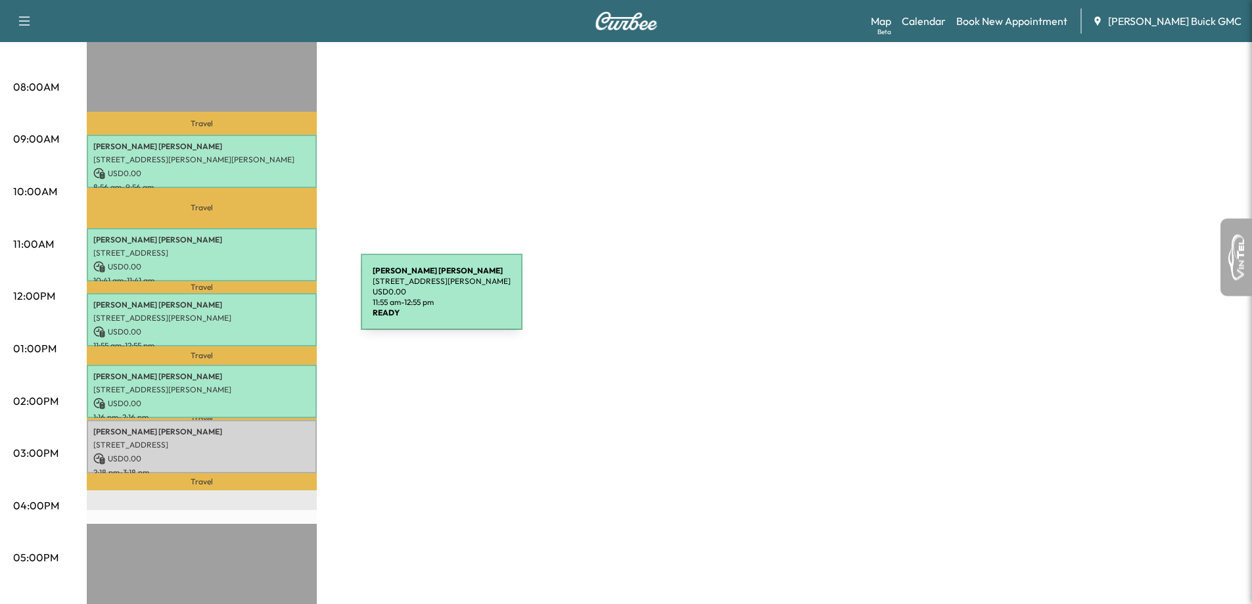
click at [262, 301] on p "[PERSON_NAME]" at bounding box center [201, 305] width 217 height 11
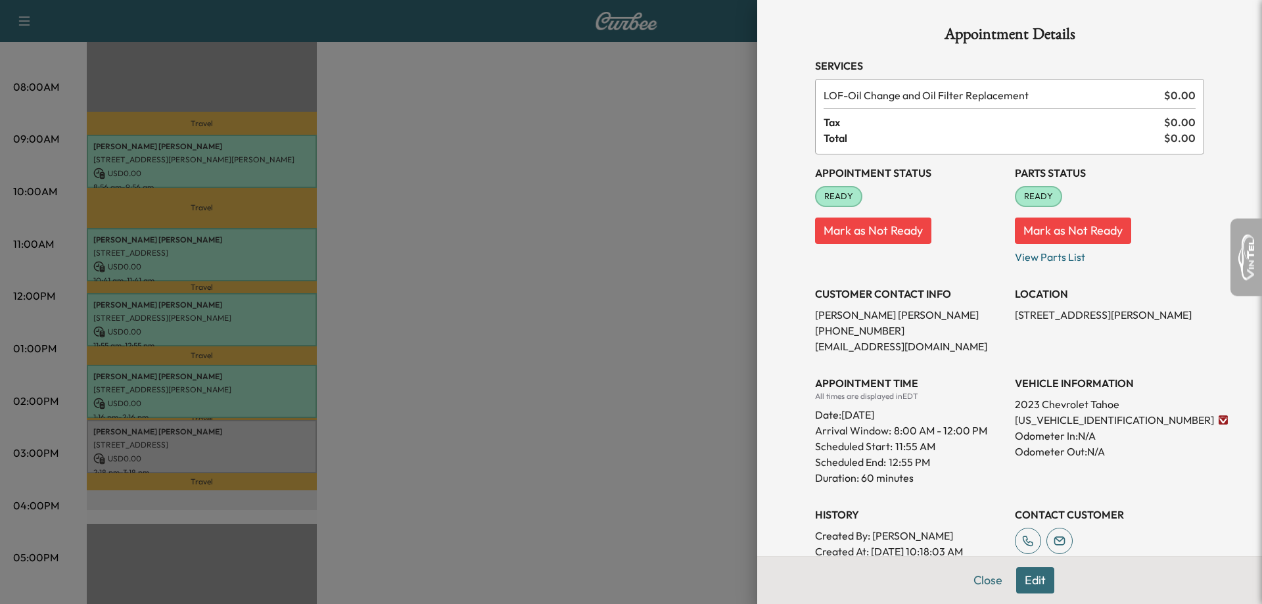
click at [423, 361] on div at bounding box center [631, 302] width 1262 height 604
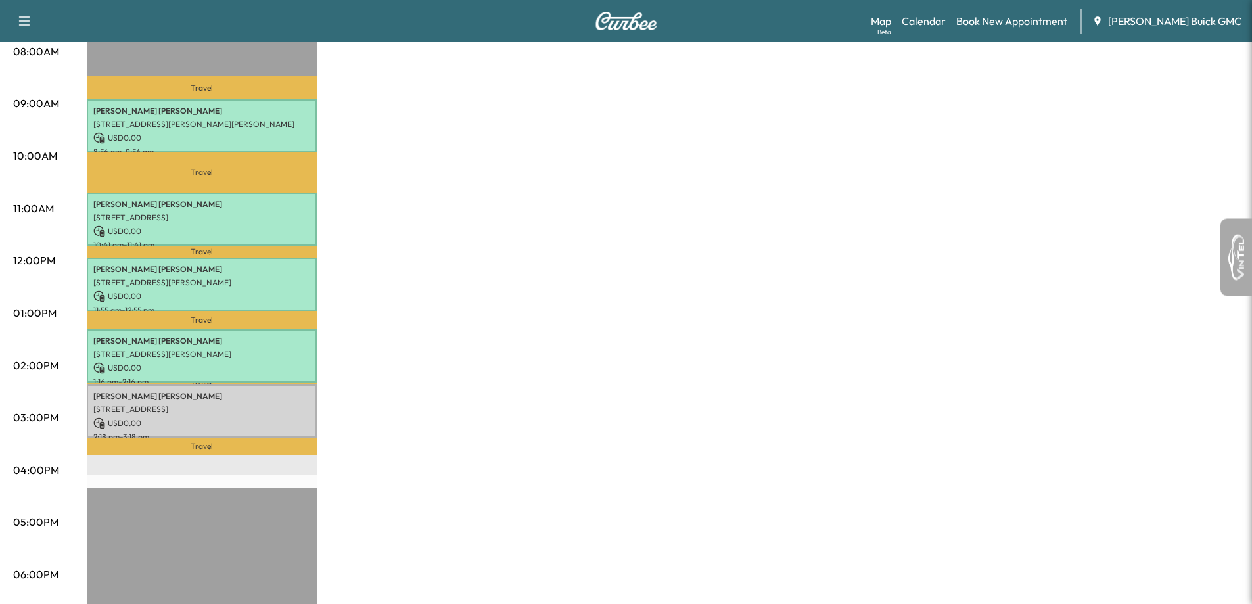
scroll to position [394, 0]
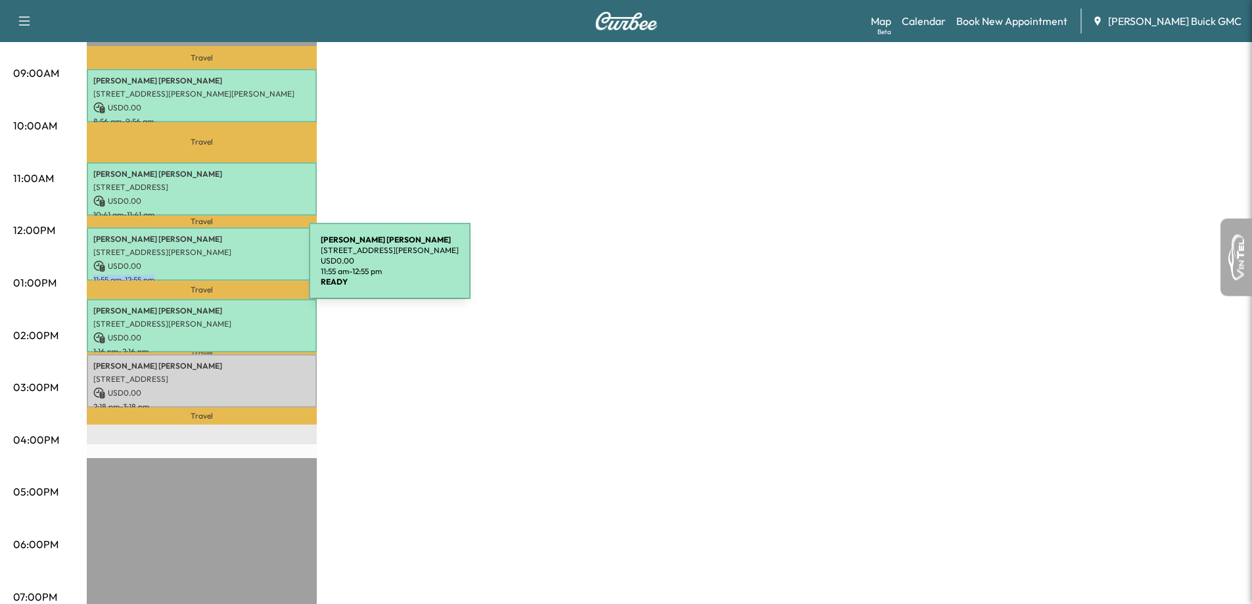
click at [210, 271] on div "[PERSON_NAME] [STREET_ADDRESS][PERSON_NAME] USD 0.00 11:55 am - 12:55 pm" at bounding box center [202, 253] width 230 height 53
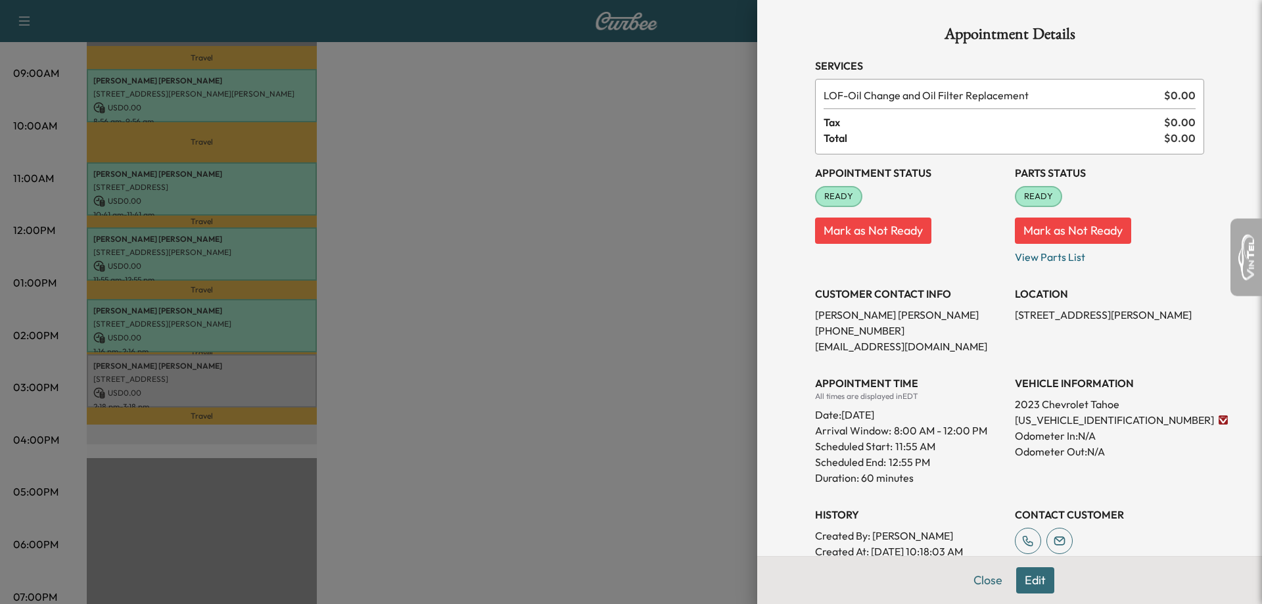
click at [848, 195] on span "READY" at bounding box center [838, 196] width 45 height 13
click at [836, 188] on div "READY" at bounding box center [838, 196] width 47 height 21
click at [832, 195] on span "READY" at bounding box center [838, 196] width 45 height 13
click at [869, 256] on div "Appointment Status READY Mark as Not Ready" at bounding box center [909, 209] width 189 height 110
click at [873, 235] on button "Mark as Not Ready" at bounding box center [873, 231] width 116 height 26
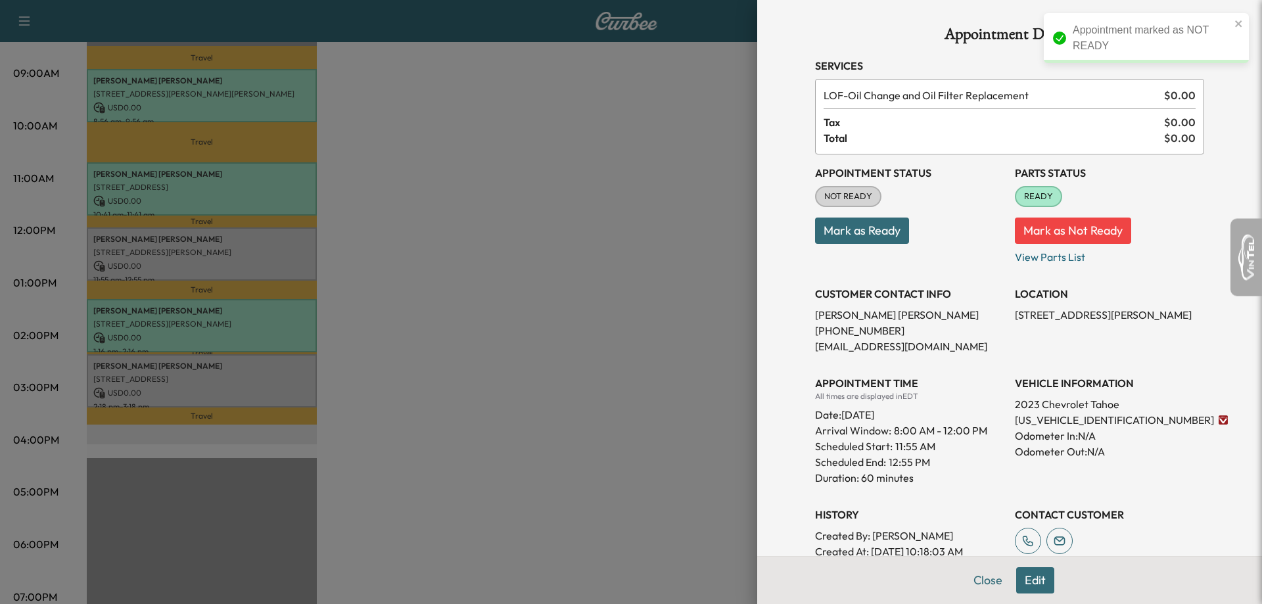
click at [1052, 229] on button "Mark as Not Ready" at bounding box center [1073, 231] width 116 height 26
click at [624, 223] on div at bounding box center [631, 302] width 1262 height 604
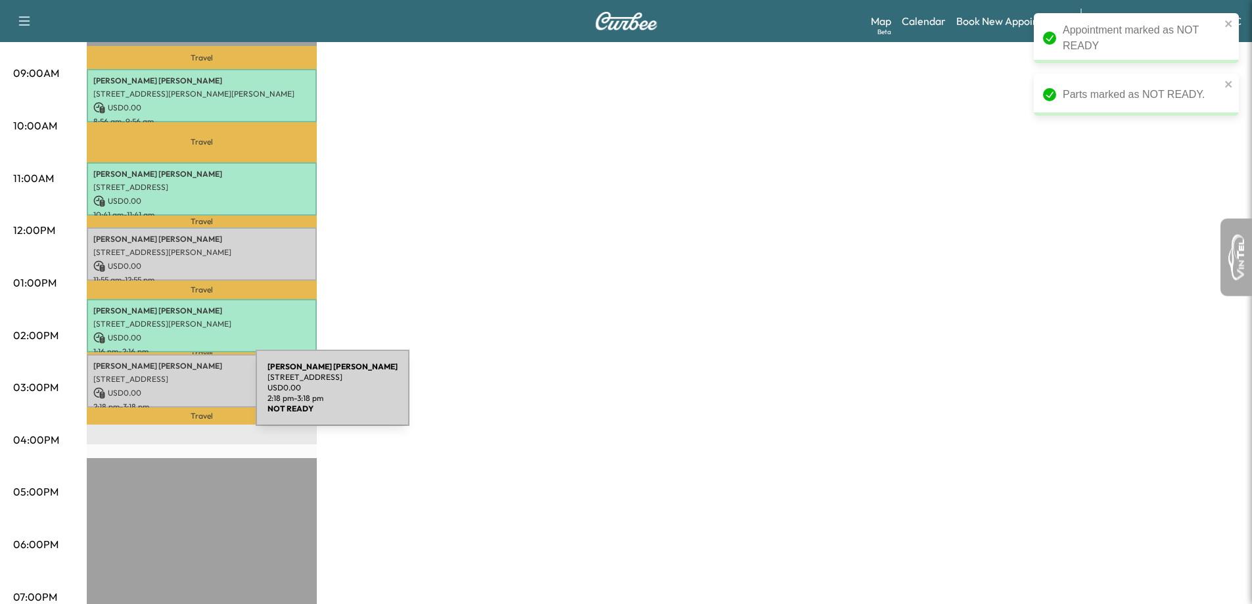
click at [157, 396] on div "[PERSON_NAME] [STREET_ADDRESS] USD 0.00 2:18 pm - 3:18 pm" at bounding box center [202, 380] width 230 height 53
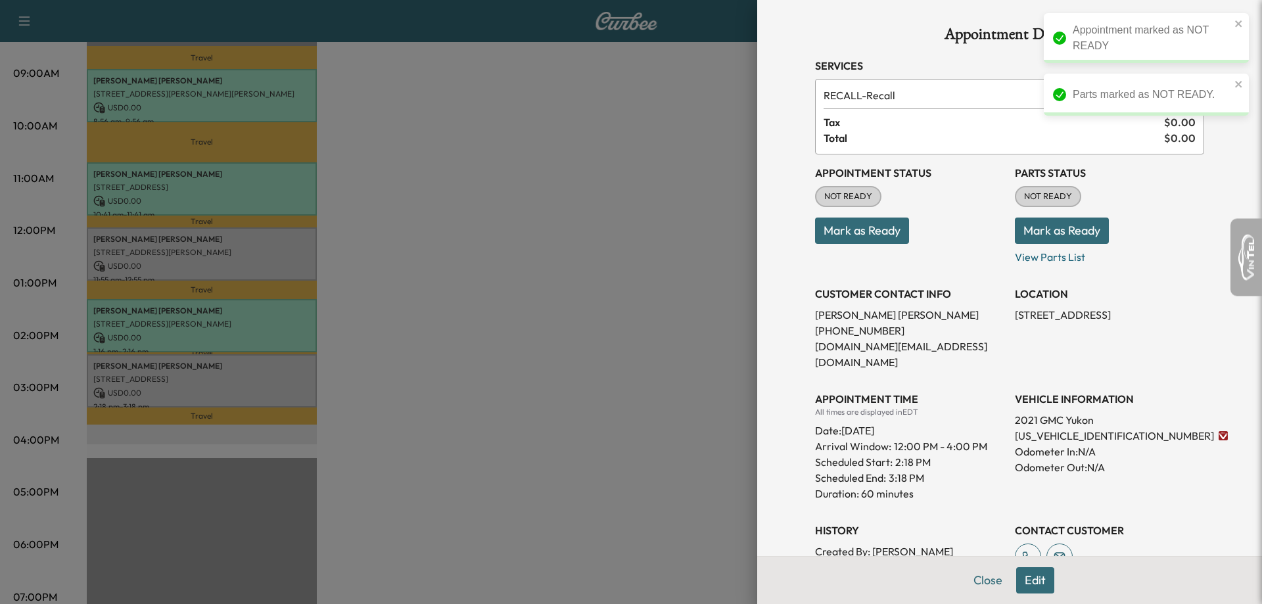
click at [883, 228] on button "Mark as Ready" at bounding box center [862, 231] width 94 height 26
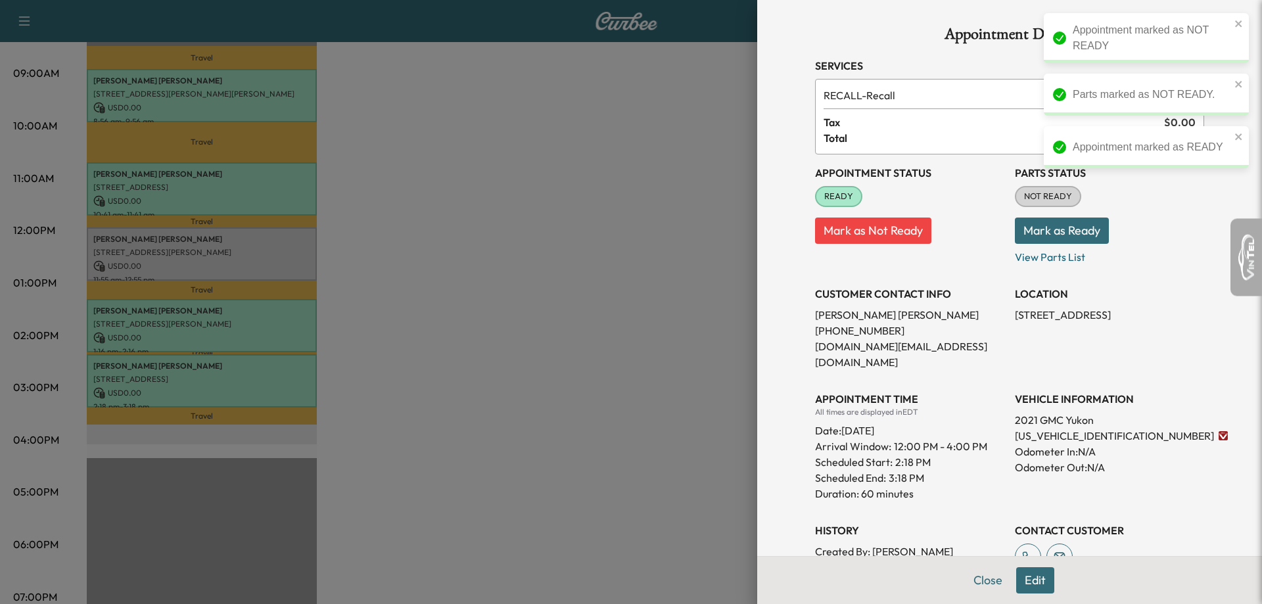
click at [1075, 235] on button "Mark as Ready" at bounding box center [1062, 231] width 94 height 26
click at [329, 370] on div at bounding box center [631, 302] width 1262 height 604
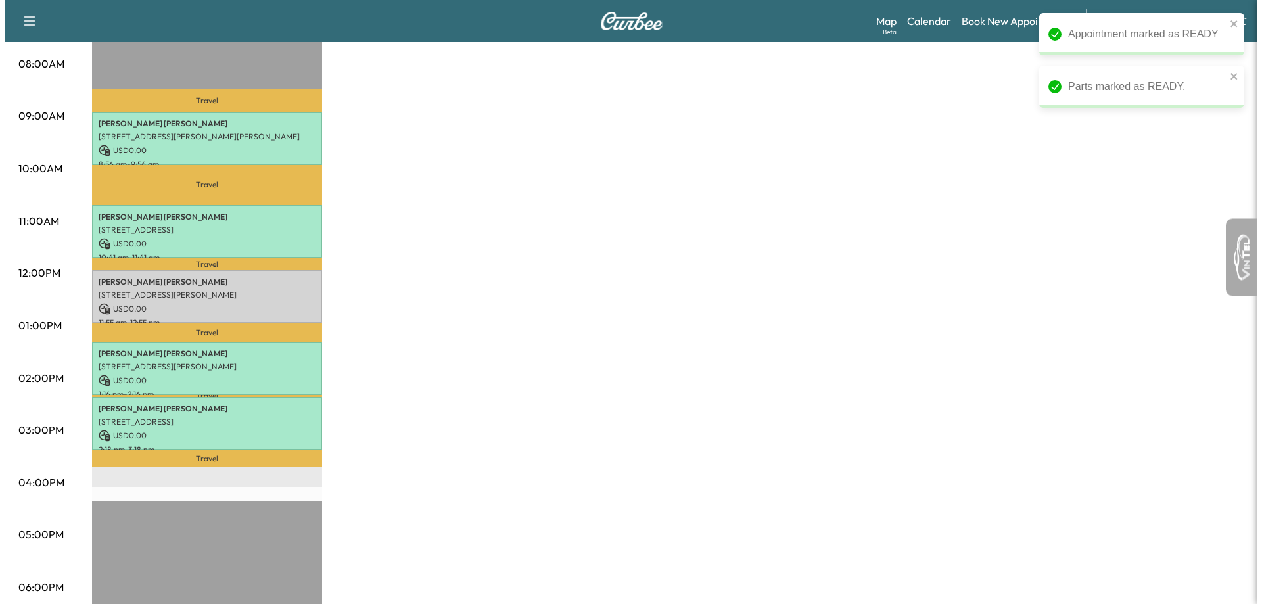
scroll to position [329, 0]
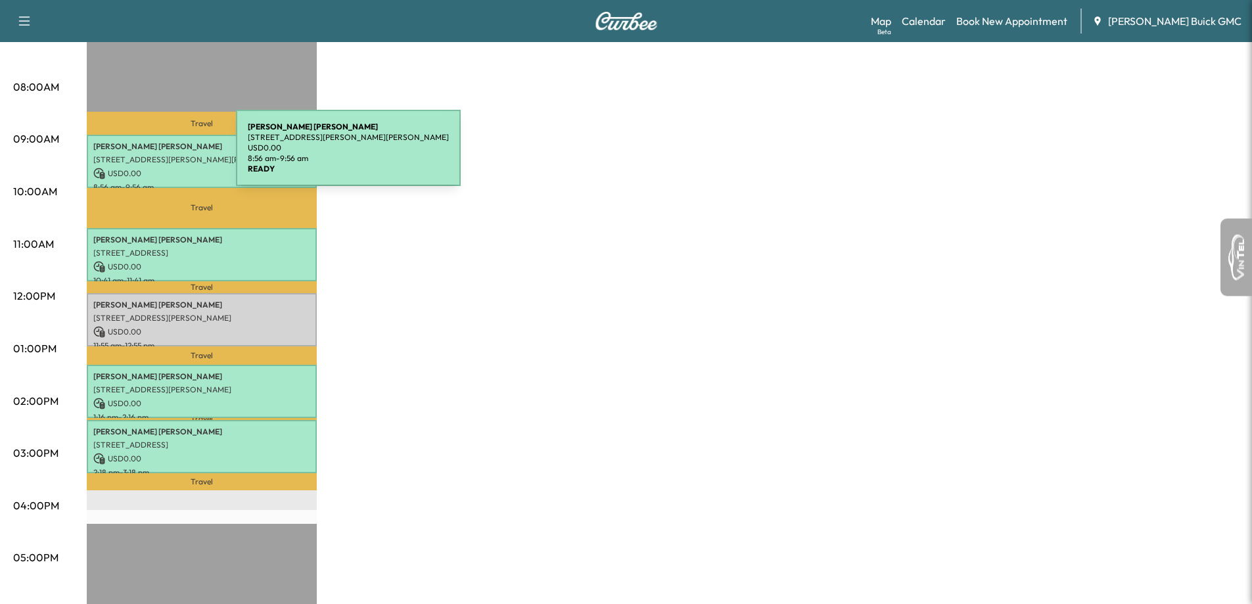
click at [137, 156] on p "[STREET_ADDRESS][PERSON_NAME][PERSON_NAME]" at bounding box center [201, 159] width 217 height 11
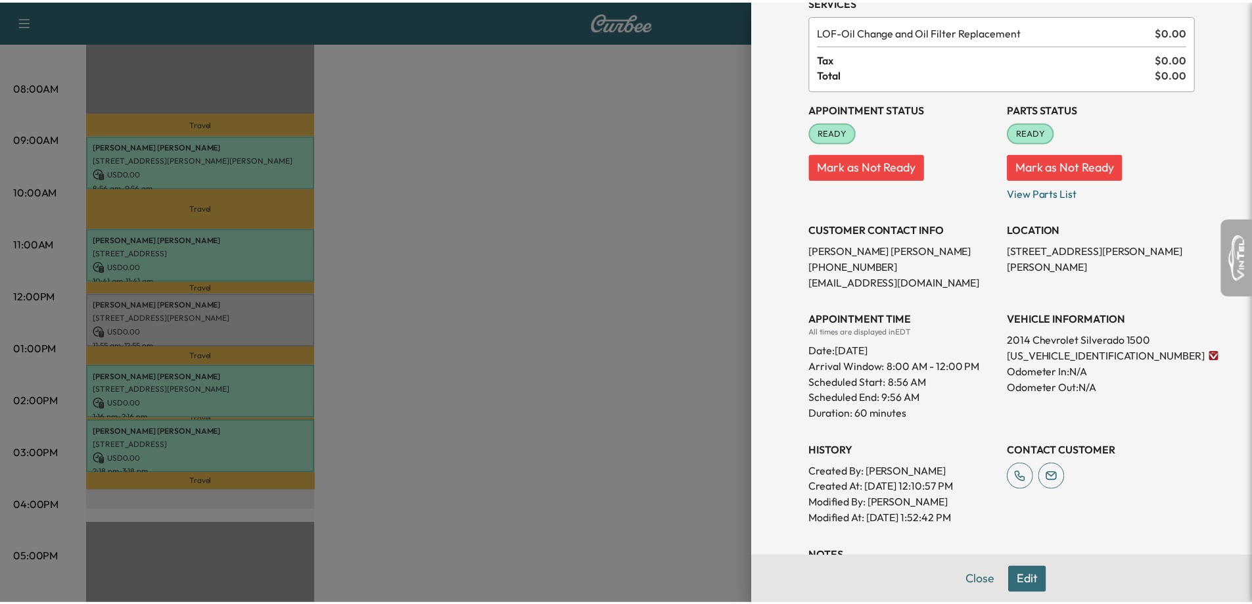
scroll to position [0, 0]
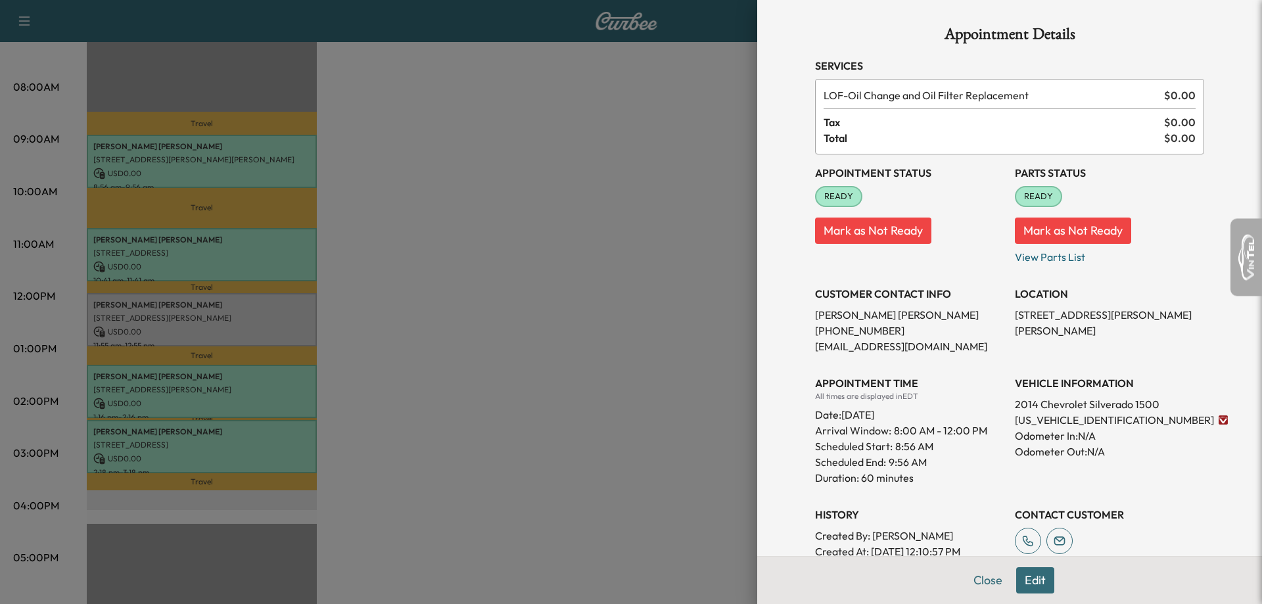
click at [349, 270] on div at bounding box center [631, 302] width 1262 height 604
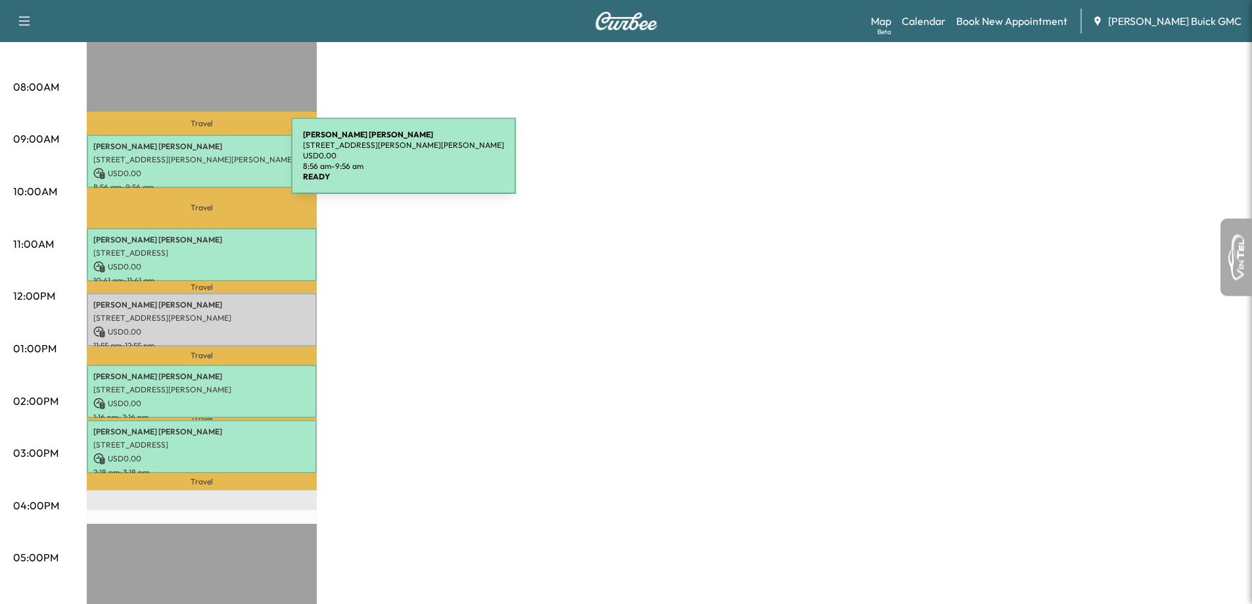
click at [193, 164] on div "[PERSON_NAME] [STREET_ADDRESS][PERSON_NAME][PERSON_NAME] USD 0.00 8:56 am - 9:5…" at bounding box center [202, 161] width 230 height 53
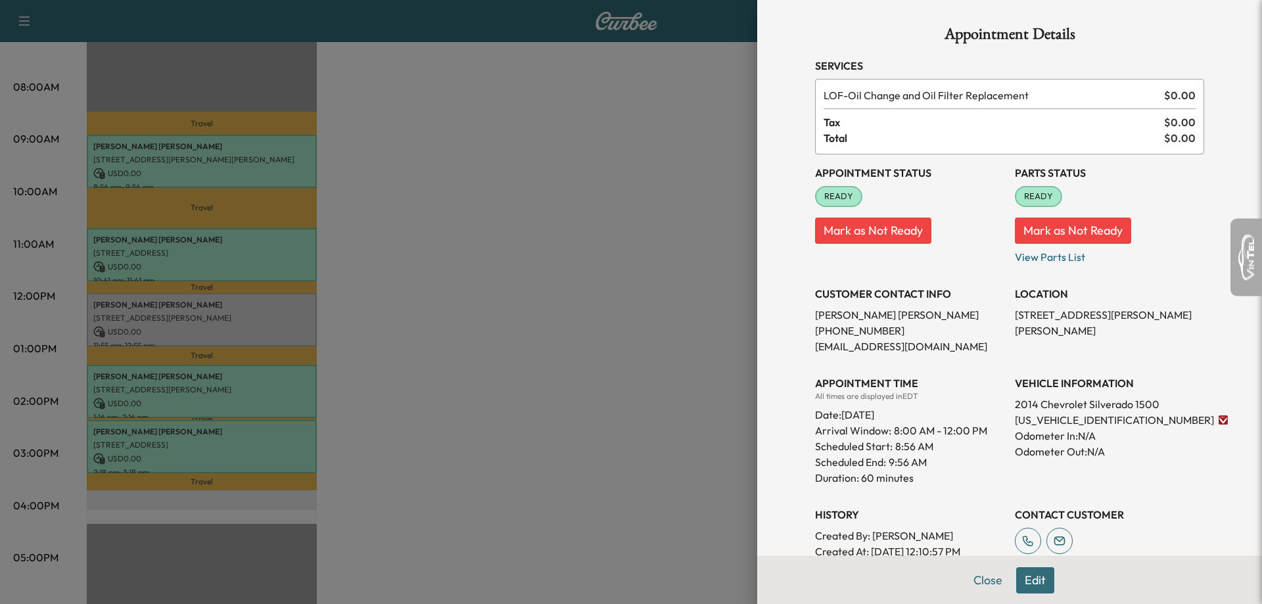
click at [193, 164] on div at bounding box center [631, 302] width 1262 height 604
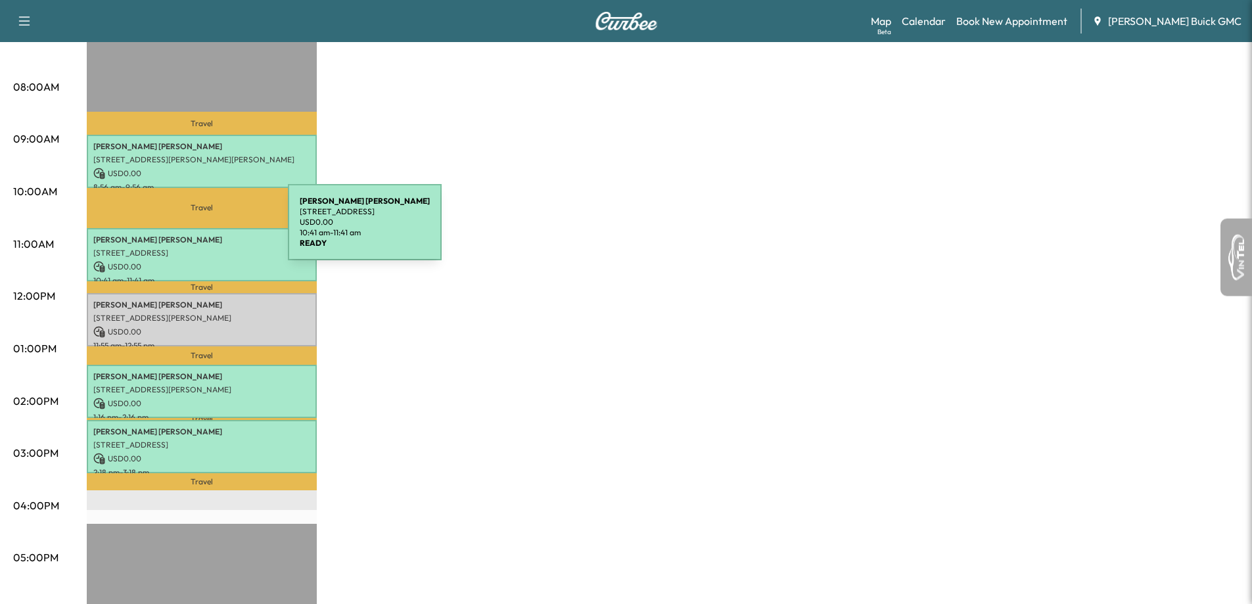
click at [189, 230] on div "[PERSON_NAME] [STREET_ADDRESS] USD 0.00 10:41 am - 11:41 am" at bounding box center [202, 254] width 230 height 53
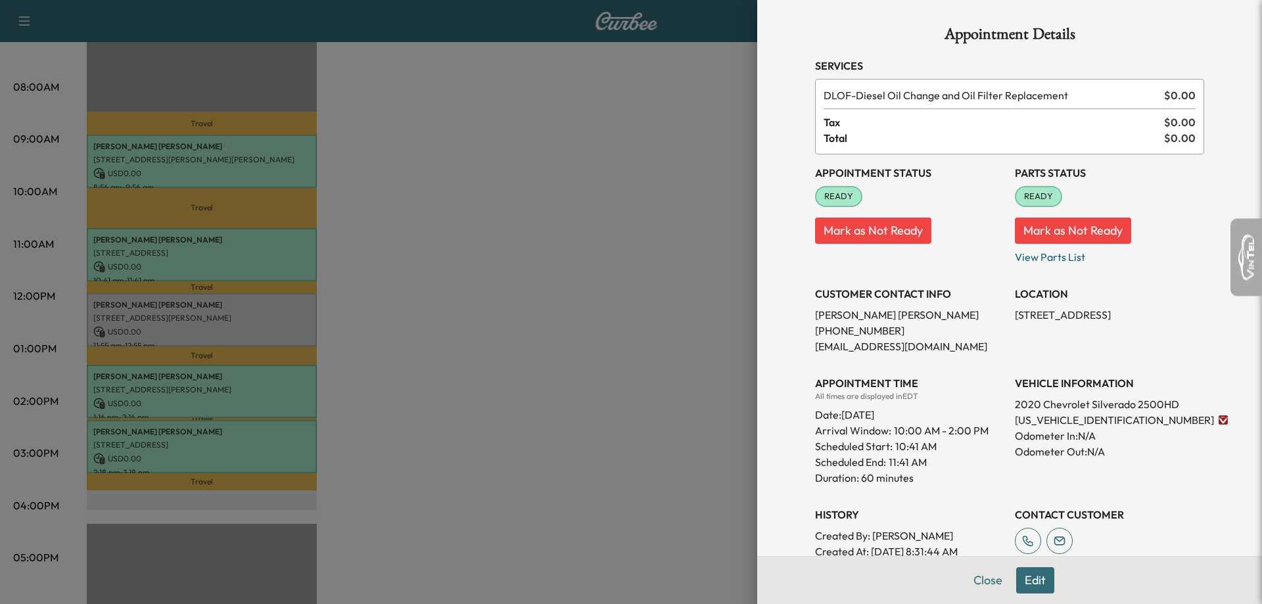
click at [187, 229] on div at bounding box center [631, 302] width 1262 height 604
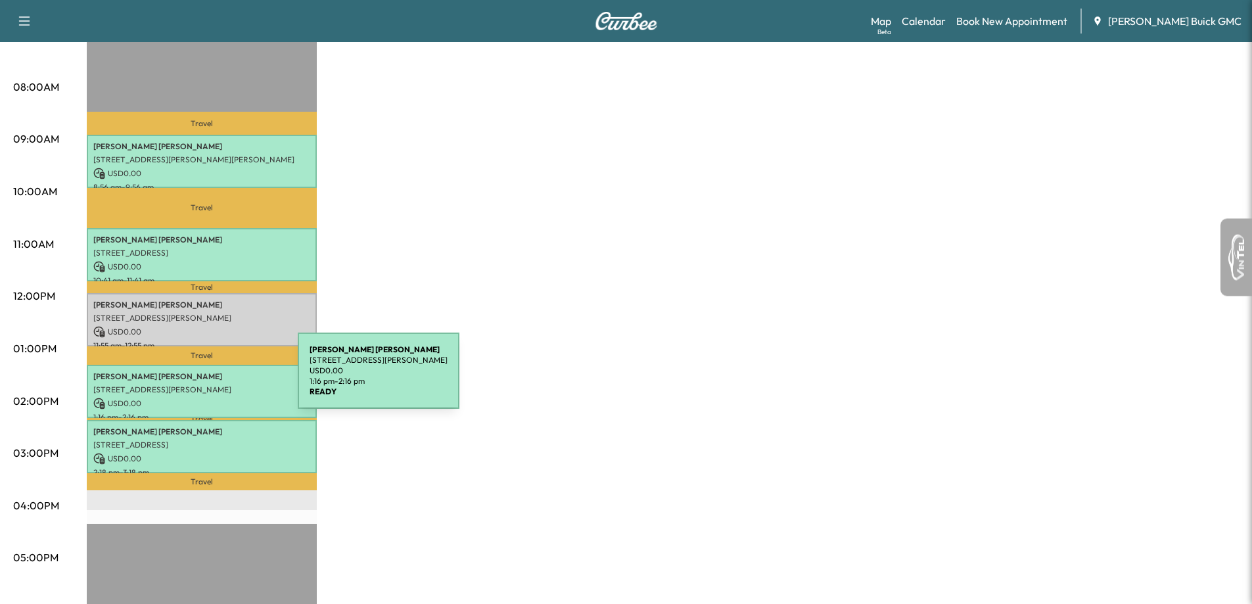
click at [199, 379] on div "[PERSON_NAME] [STREET_ADDRESS][PERSON_NAME] USD 0.00 1:16 pm - 2:16 pm" at bounding box center [202, 391] width 230 height 53
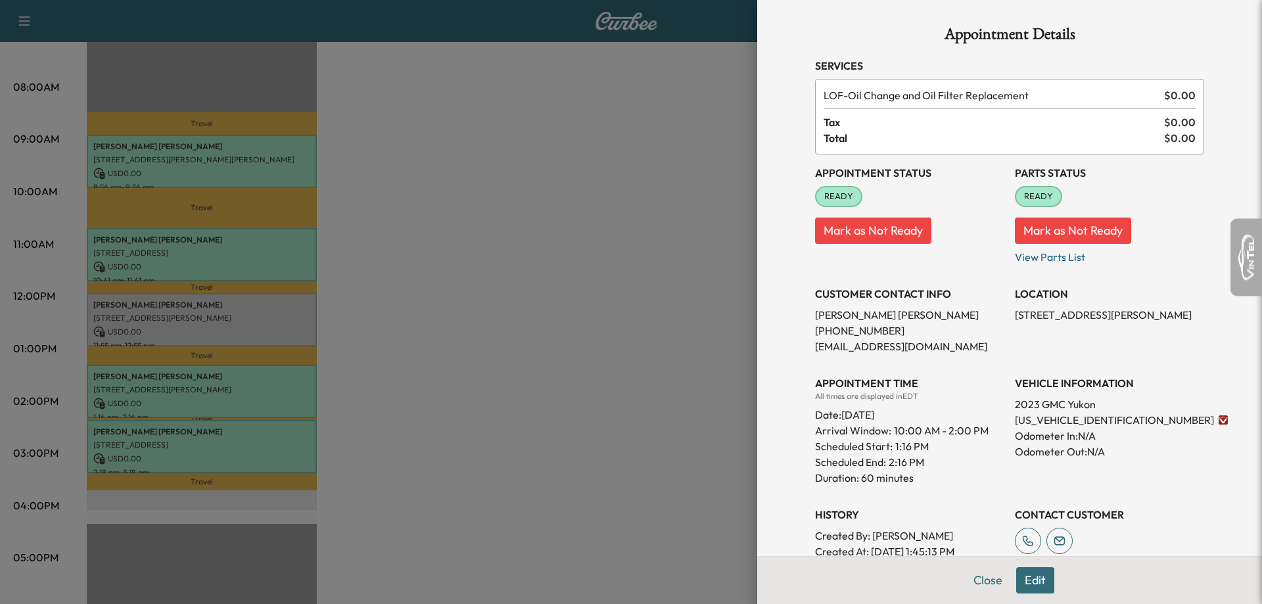
click at [192, 369] on div at bounding box center [631, 302] width 1262 height 604
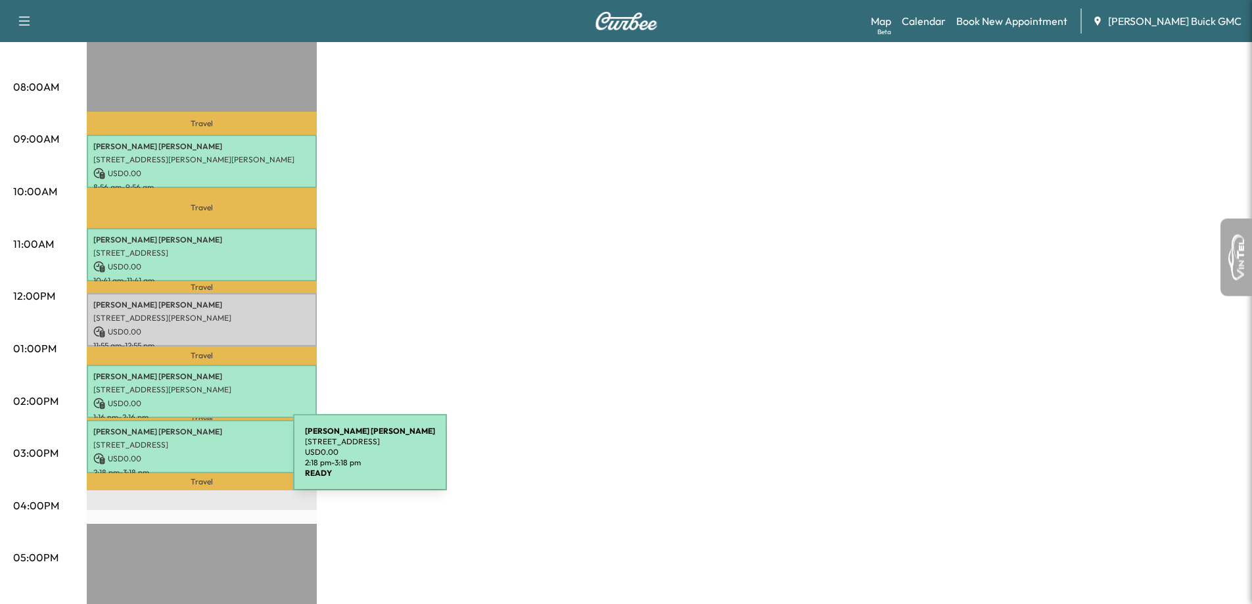
click at [195, 460] on div "[PERSON_NAME] [STREET_ADDRESS] USD 0.00 2:18 pm - 3:18 pm" at bounding box center [202, 446] width 230 height 53
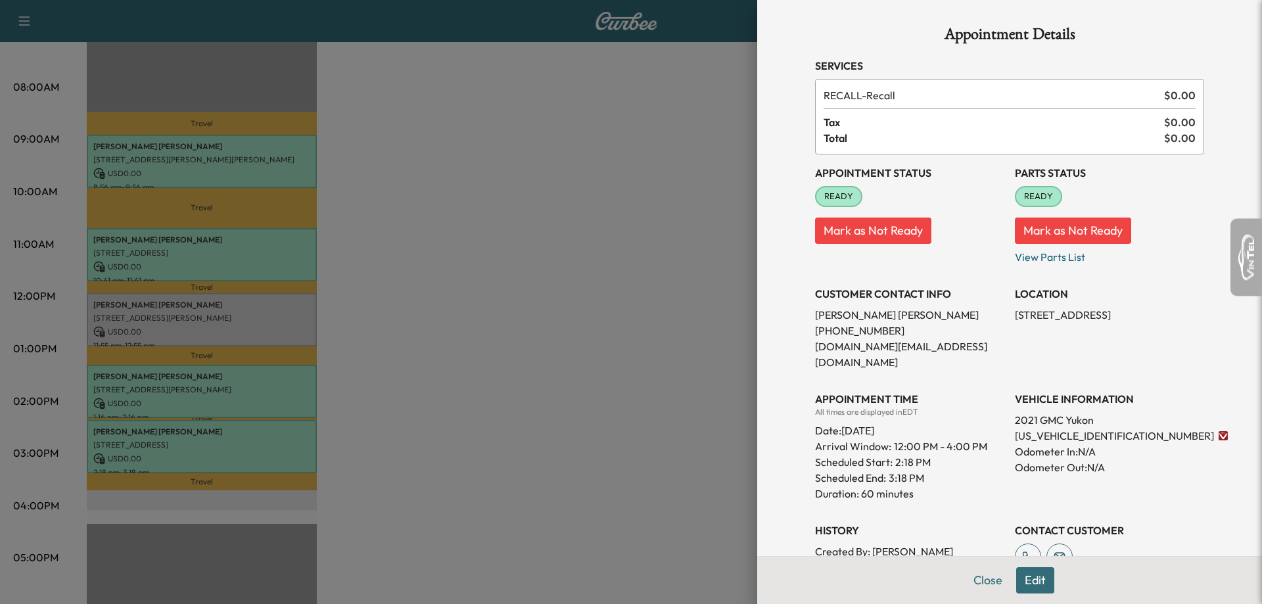
click at [264, 371] on div at bounding box center [631, 302] width 1262 height 604
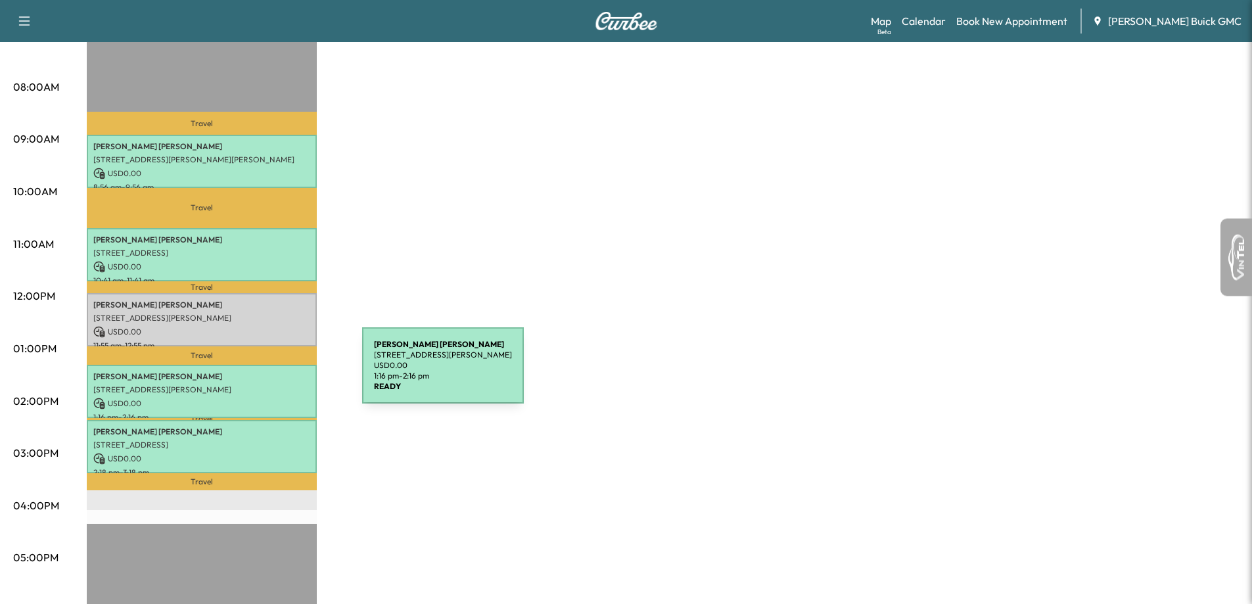
click at [262, 377] on p "[PERSON_NAME]" at bounding box center [201, 376] width 217 height 11
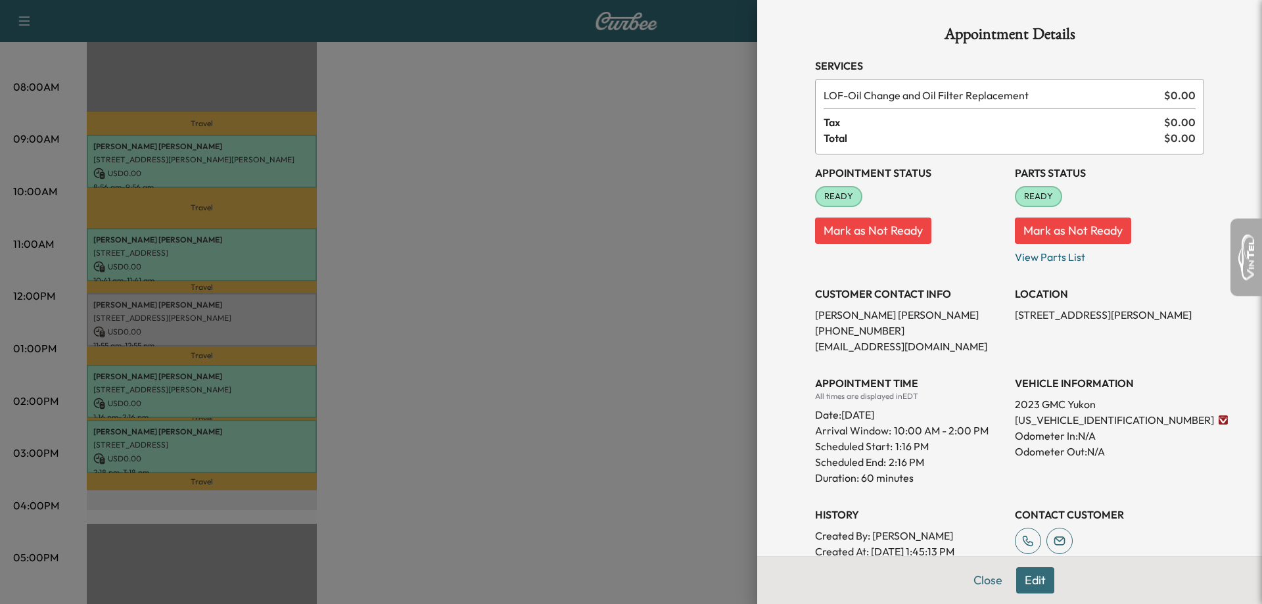
click at [145, 259] on div at bounding box center [631, 302] width 1262 height 604
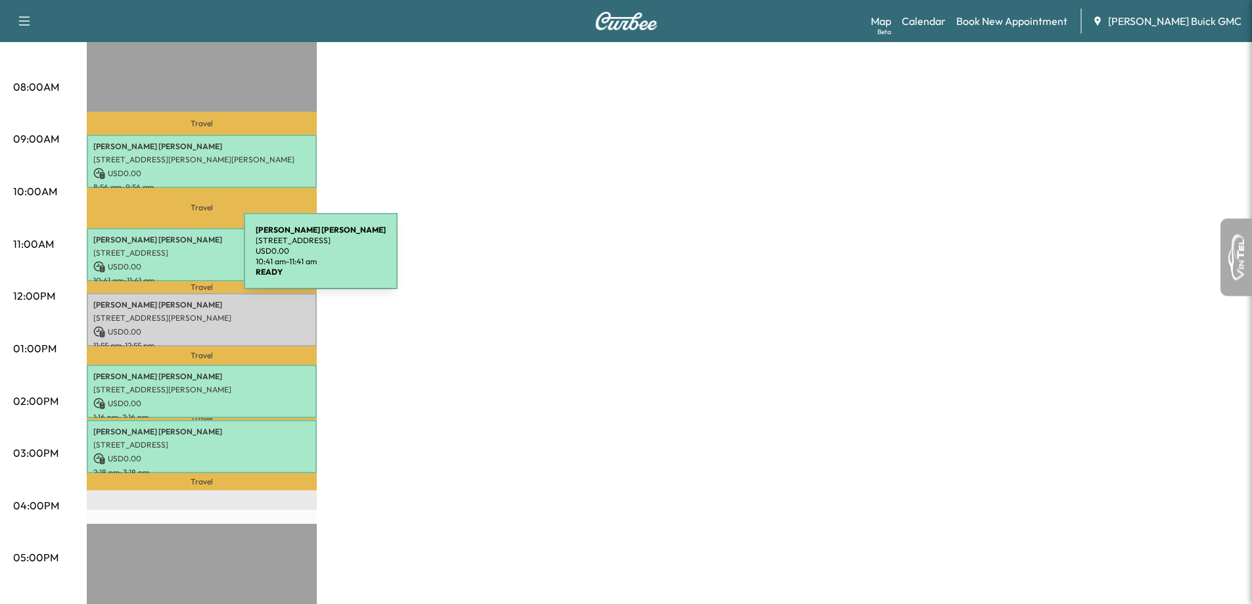
click at [145, 261] on p "USD 0.00" at bounding box center [201, 267] width 217 height 12
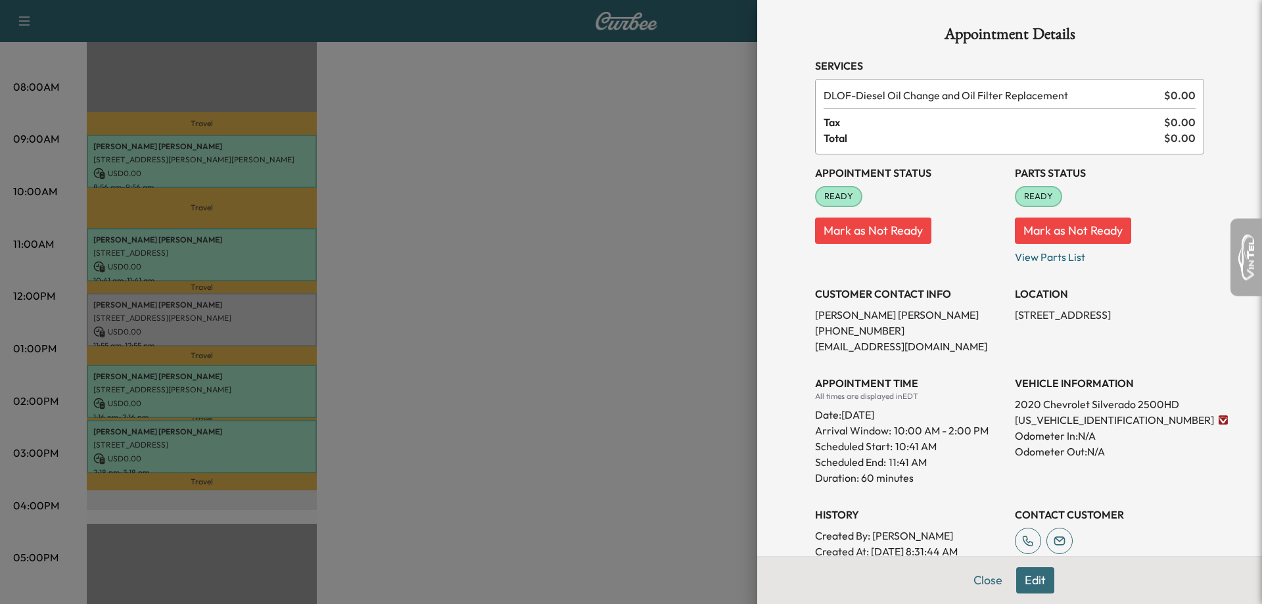
drag, startPoint x: 174, startPoint y: 174, endPoint x: 190, endPoint y: 185, distance: 19.9
drag, startPoint x: 190, startPoint y: 185, endPoint x: 556, endPoint y: 411, distance: 430.0
click at [557, 411] on div at bounding box center [631, 302] width 1262 height 604
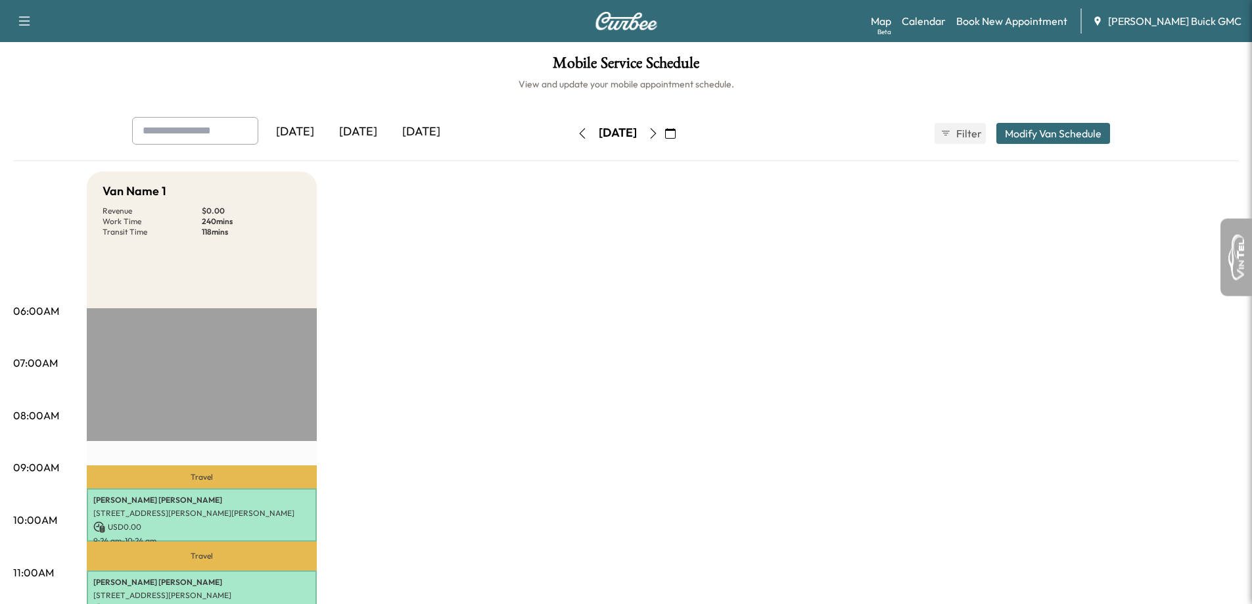
click at [665, 135] on button "button" at bounding box center [653, 133] width 22 height 21
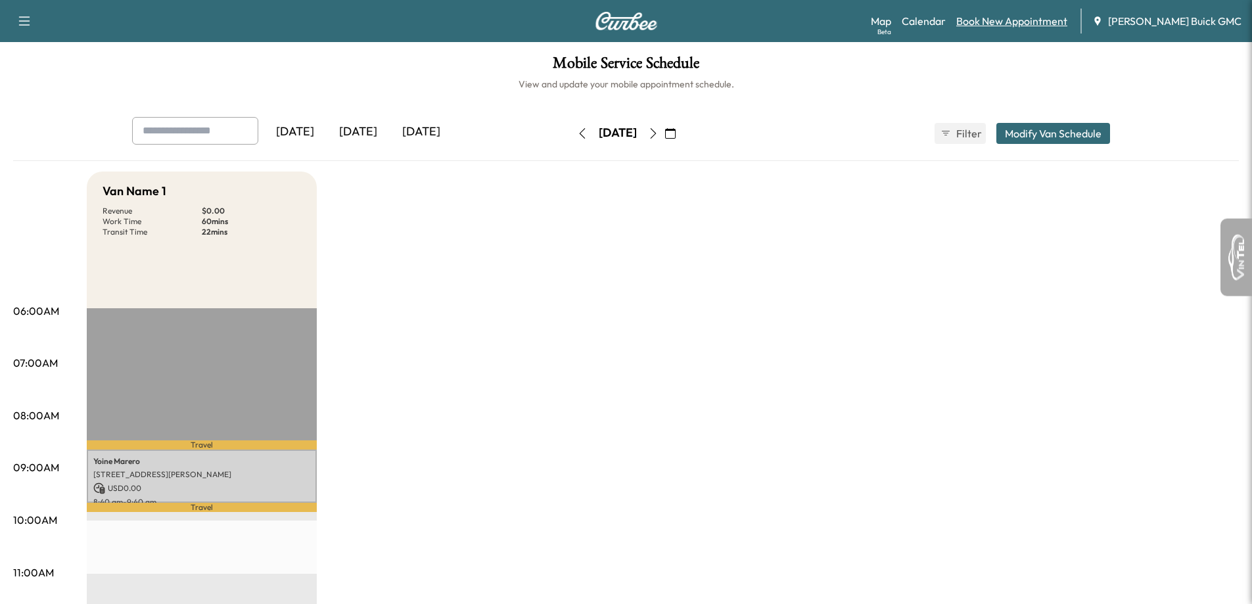
click at [1029, 17] on link "Book New Appointment" at bounding box center [1011, 21] width 111 height 16
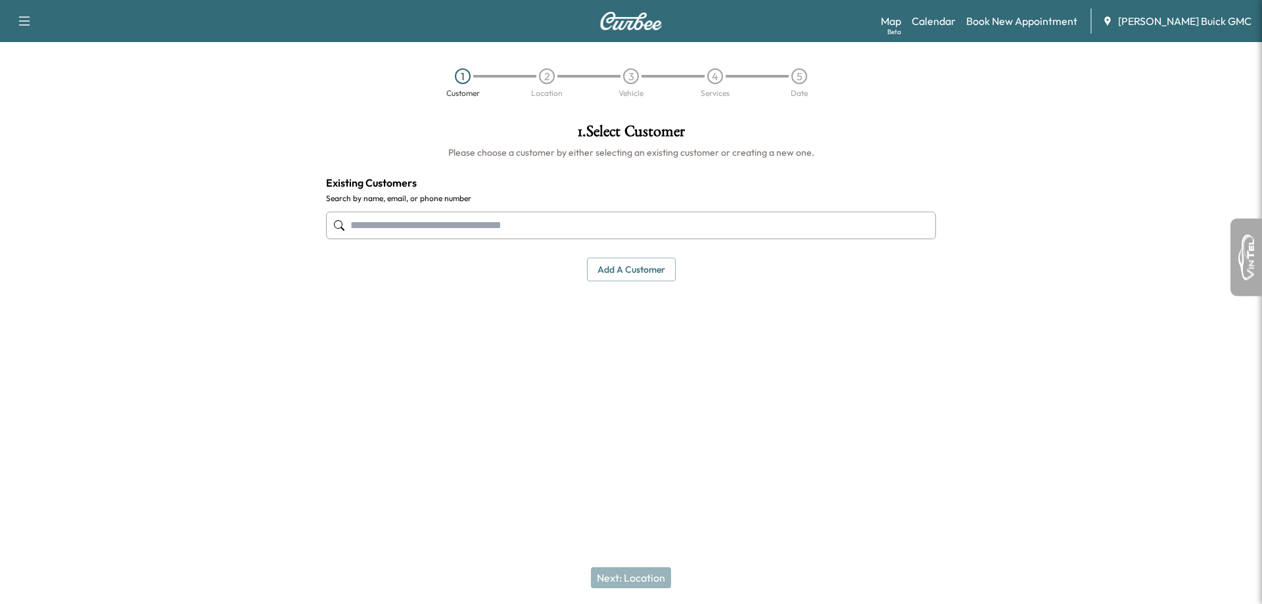
click at [550, 231] on input "text" at bounding box center [631, 226] width 610 height 28
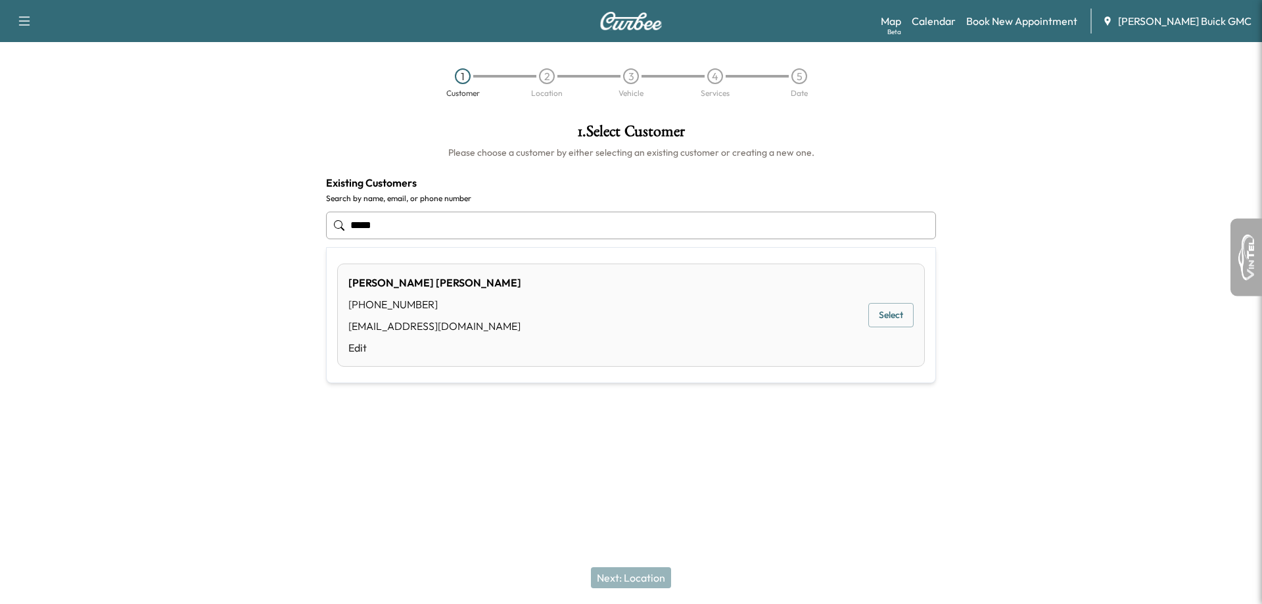
click at [883, 314] on button "Select" at bounding box center [890, 315] width 45 height 24
type input "**********"
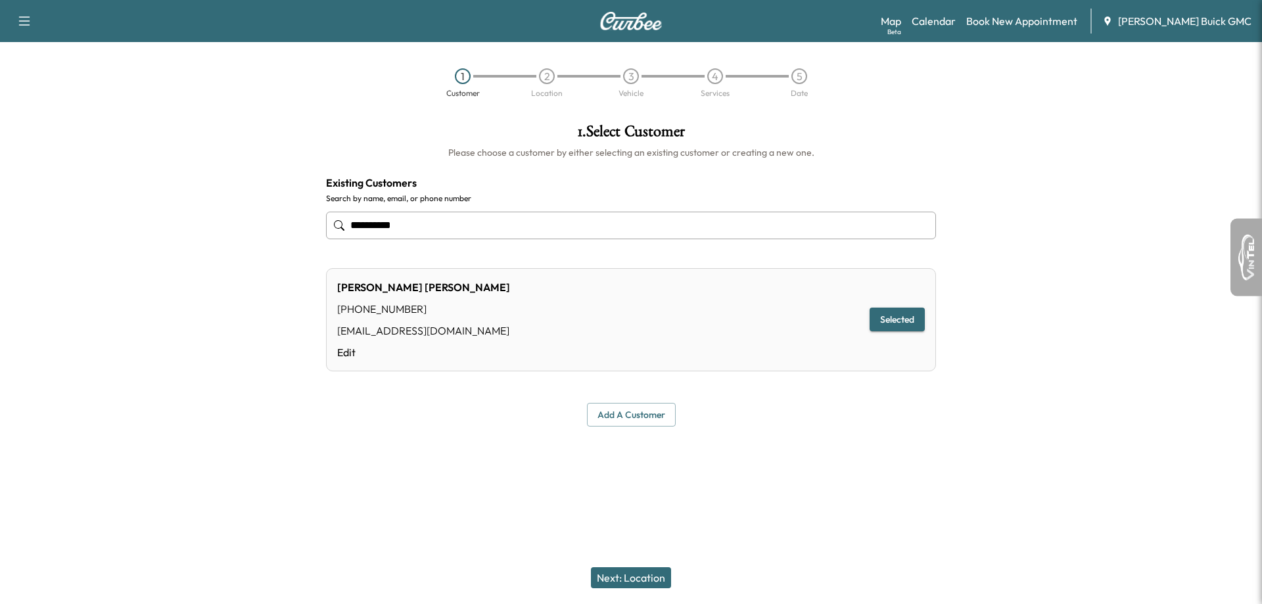
click at [644, 584] on button "Next: Location" at bounding box center [631, 577] width 80 height 21
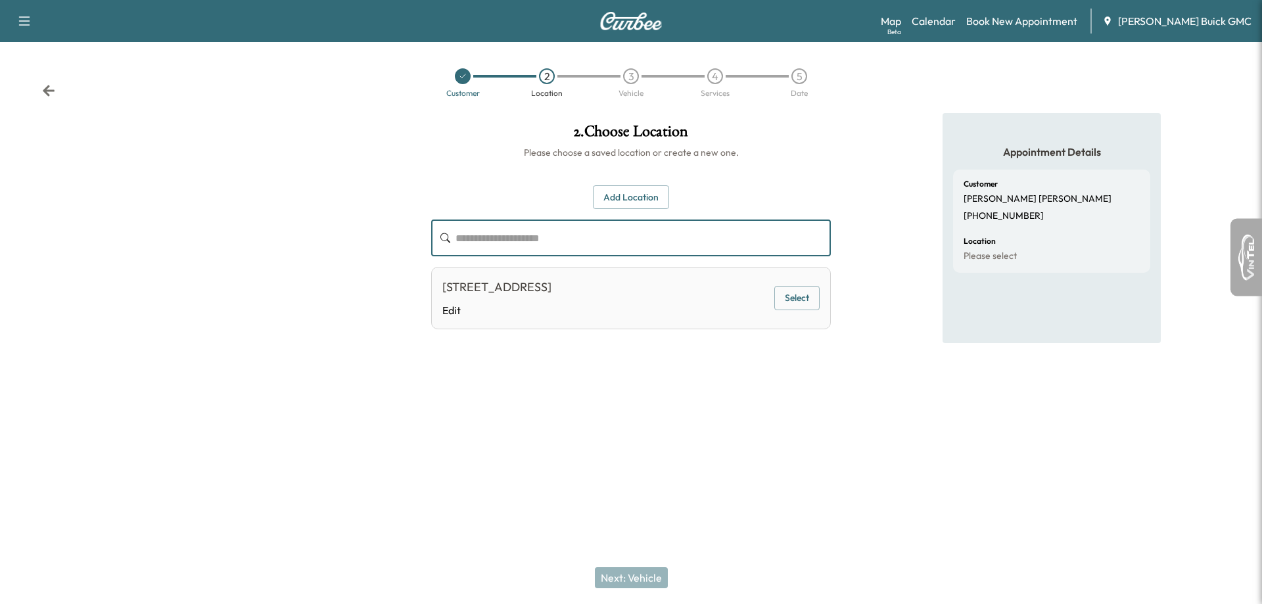
click at [553, 229] on input "text" at bounding box center [643, 238] width 375 height 37
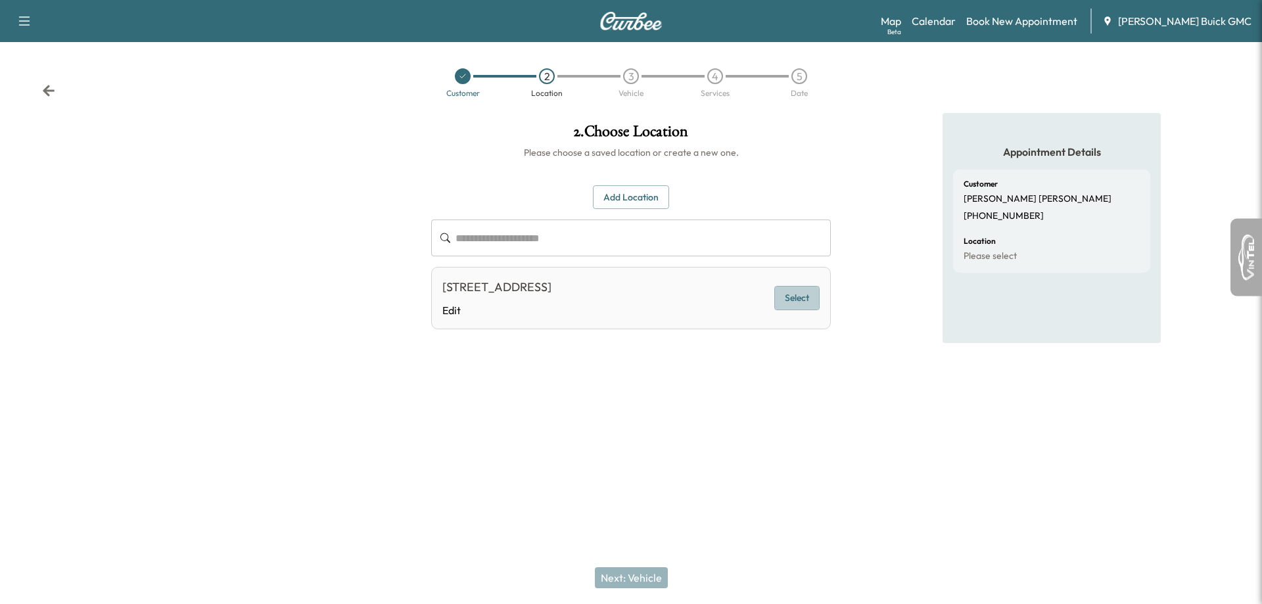
click at [799, 308] on button "Select" at bounding box center [796, 298] width 45 height 24
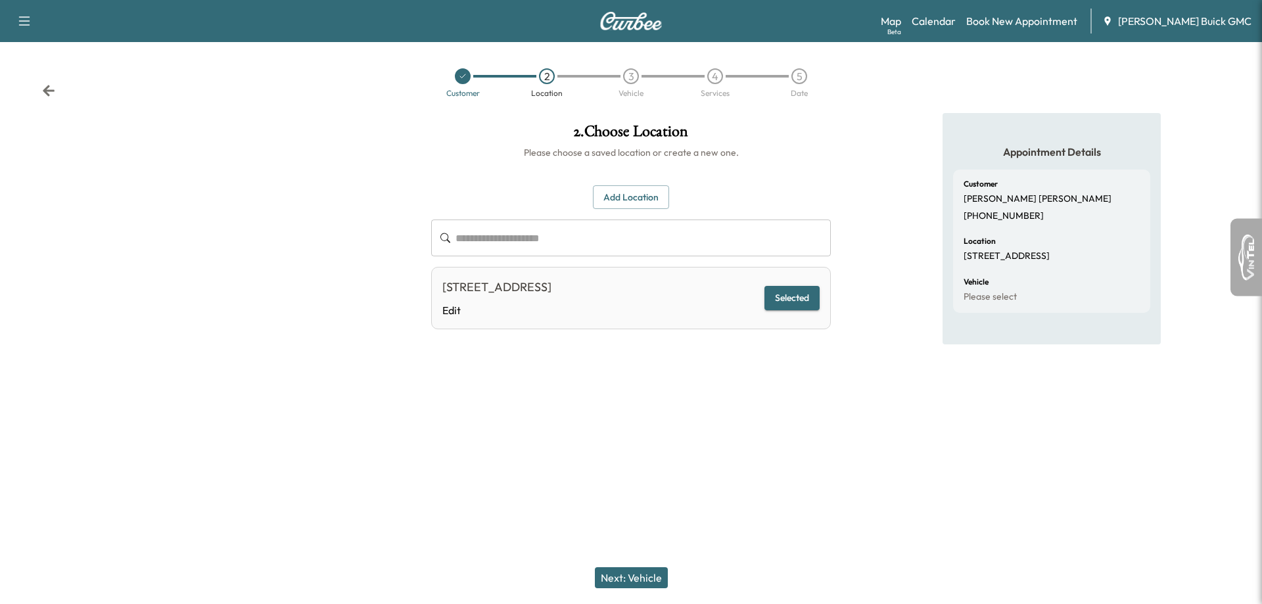
click at [632, 577] on button "Next: Vehicle" at bounding box center [631, 577] width 73 height 21
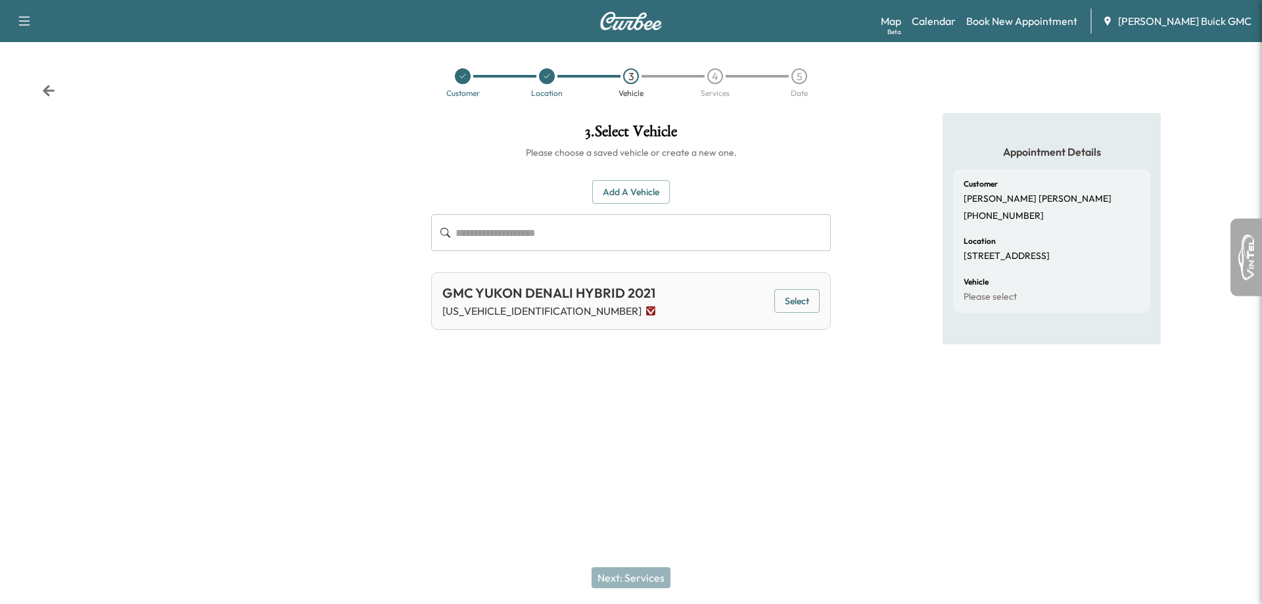
click at [598, 315] on span "[US_VEHICLE_IDENTIFICATION_NUMBER]" at bounding box center [548, 311] width 213 height 16
click at [787, 305] on button "Select" at bounding box center [796, 301] width 45 height 24
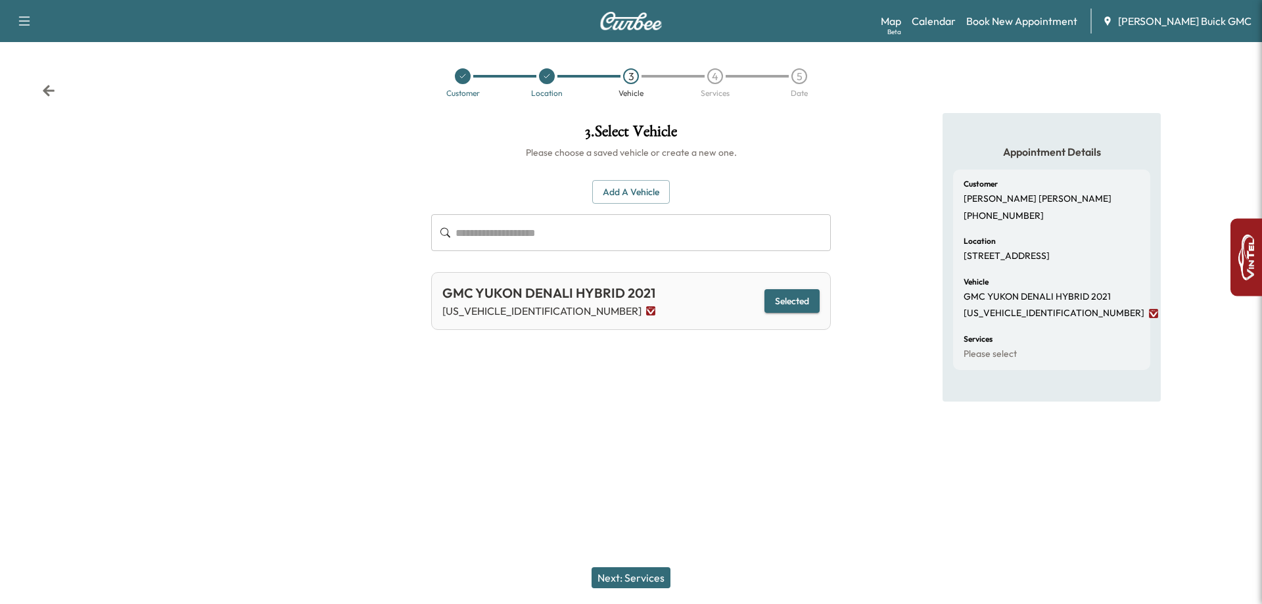
click at [627, 590] on div "Next: Services" at bounding box center [631, 577] width 1262 height 53
click at [621, 574] on button "Next: Services" at bounding box center [631, 577] width 79 height 21
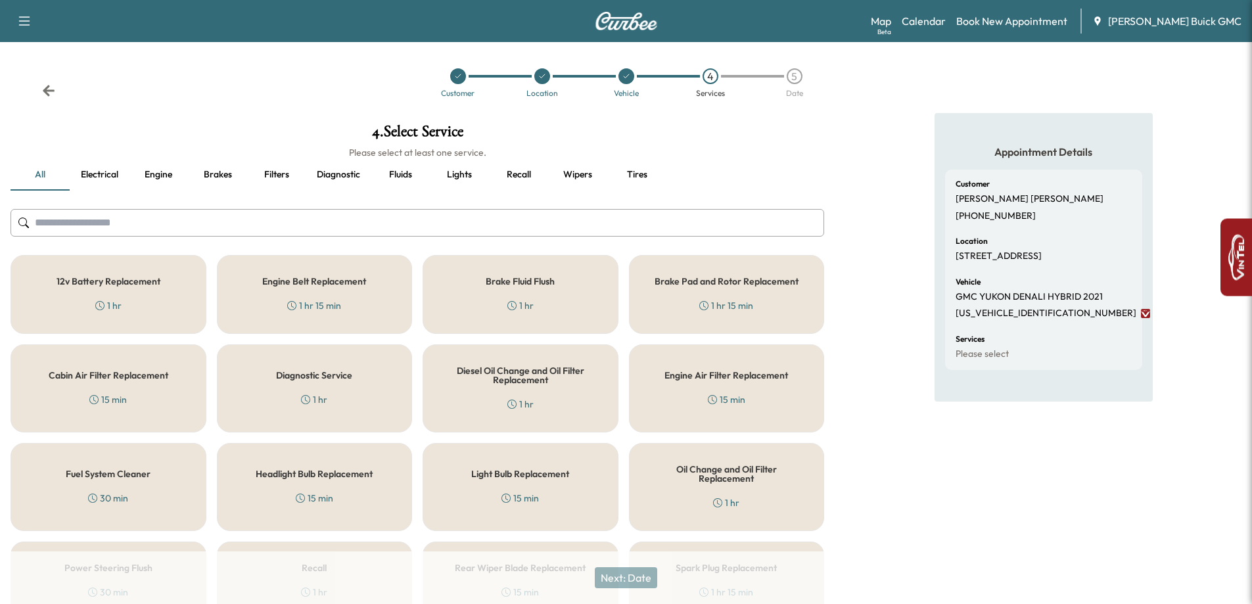
scroll to position [158, 0]
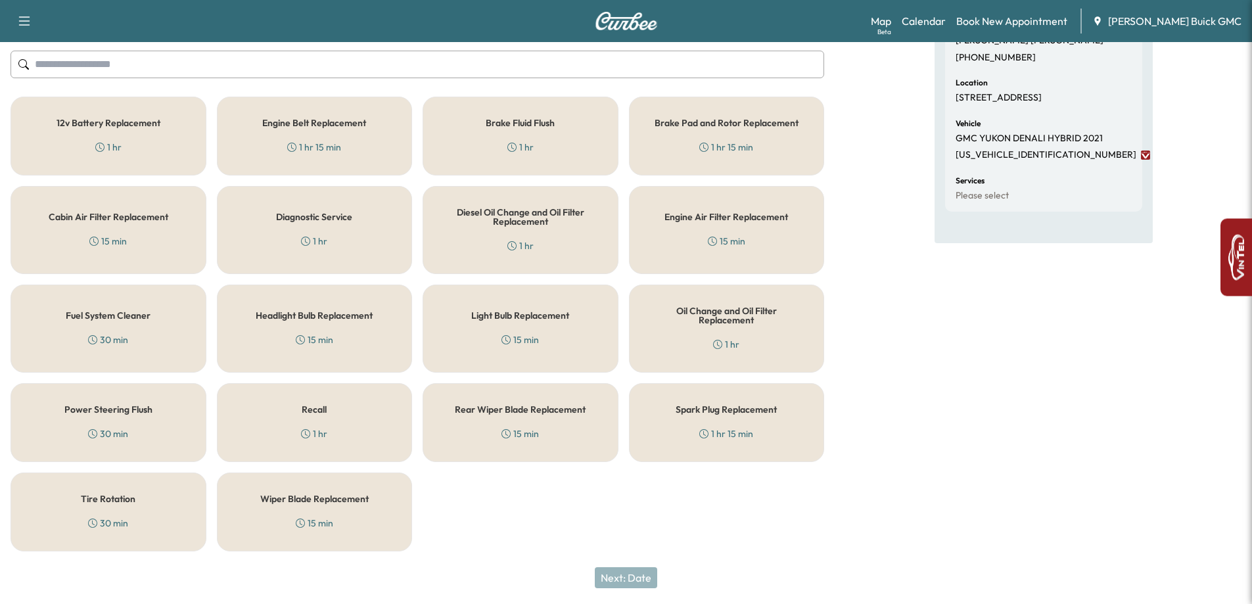
click at [321, 403] on div "Recall 1 hr" at bounding box center [315, 422] width 196 height 79
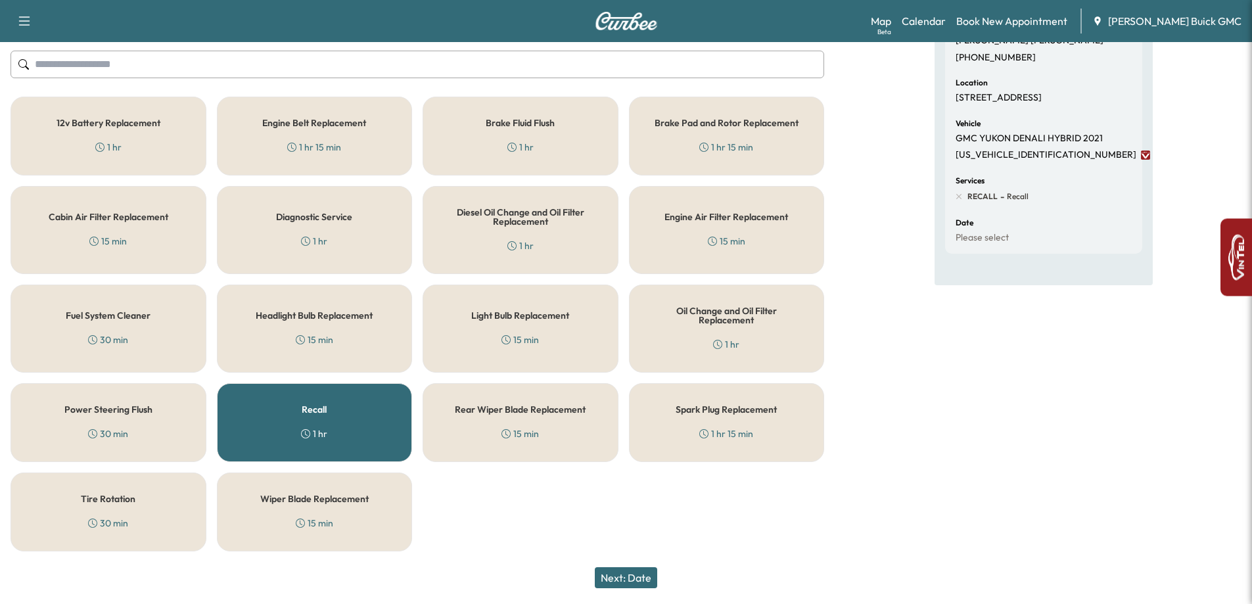
click at [647, 583] on button "Next: Date" at bounding box center [626, 577] width 62 height 21
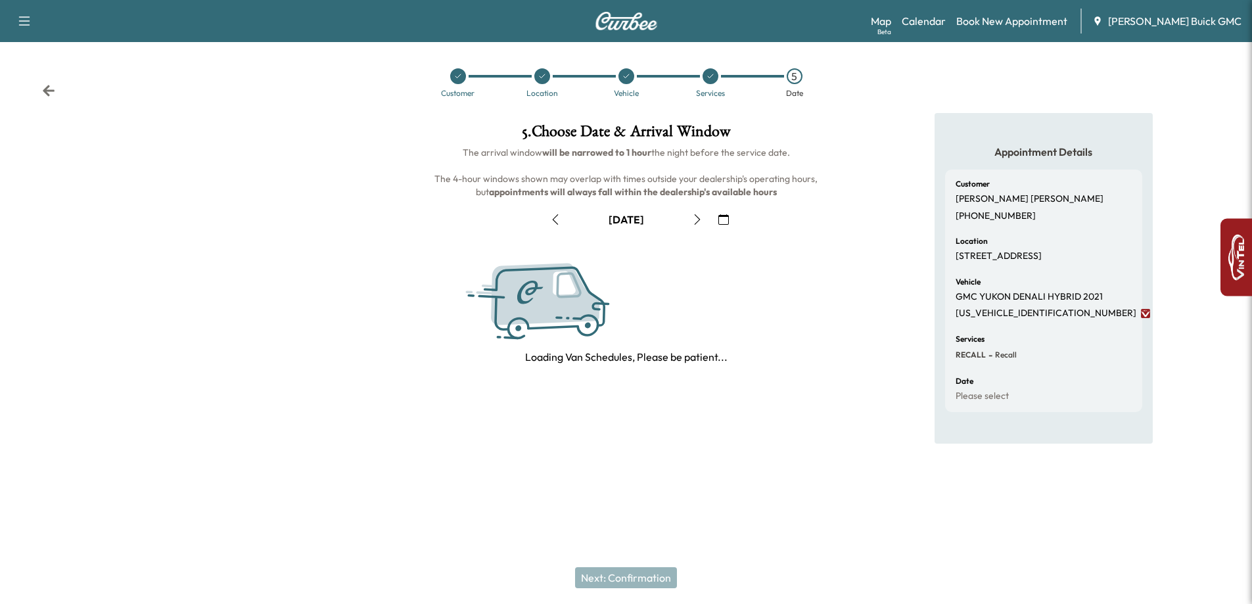
scroll to position [0, 0]
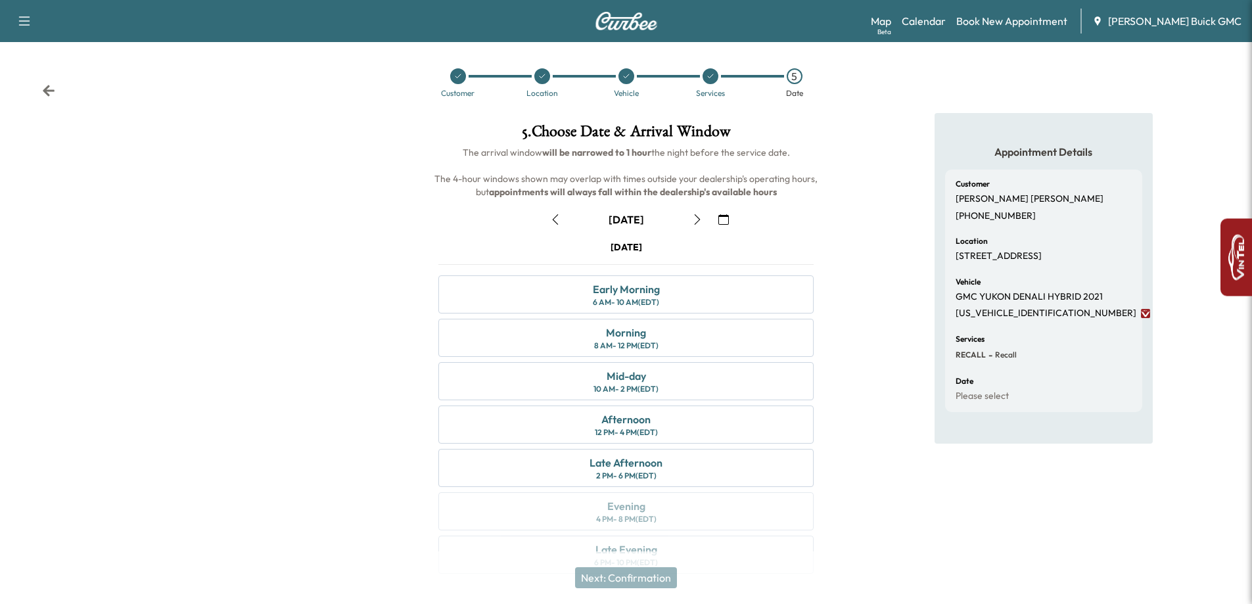
click at [696, 219] on icon "button" at bounding box center [697, 219] width 11 height 11
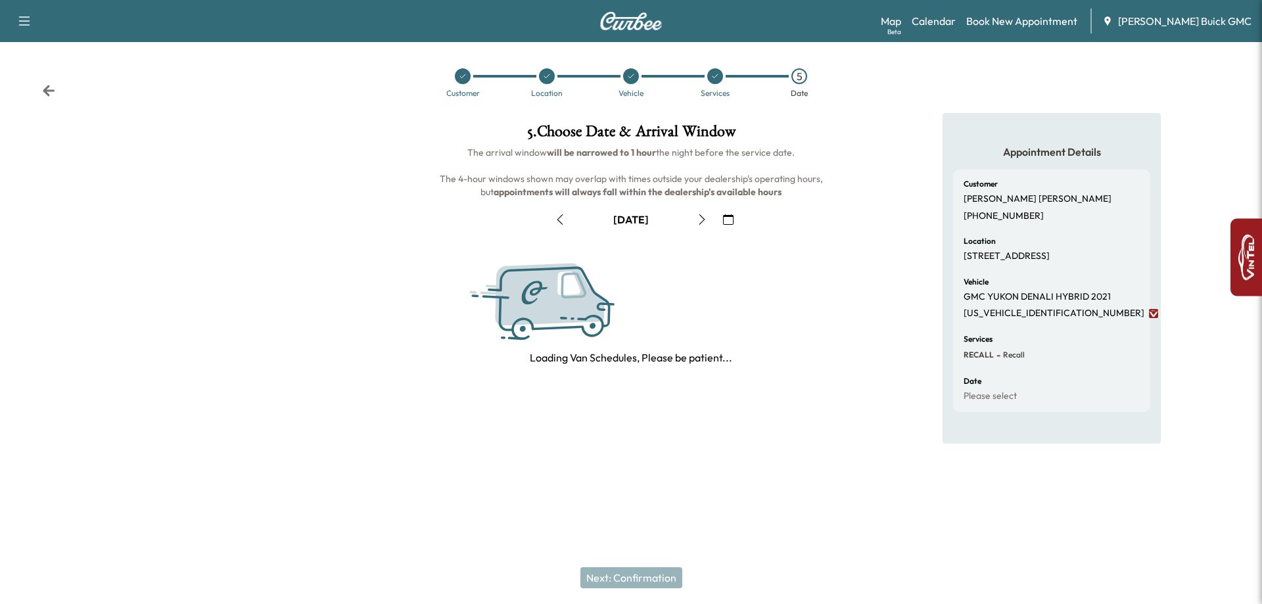
click at [696, 219] on button "button" at bounding box center [702, 219] width 22 height 21
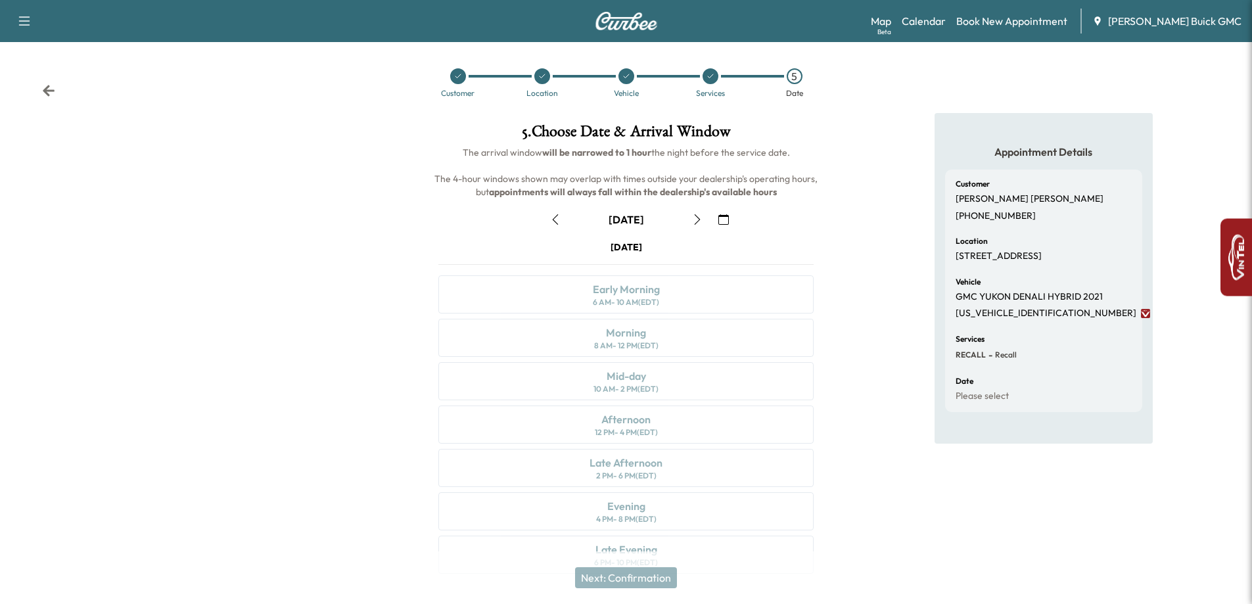
click at [717, 218] on button "button" at bounding box center [724, 219] width 22 height 21
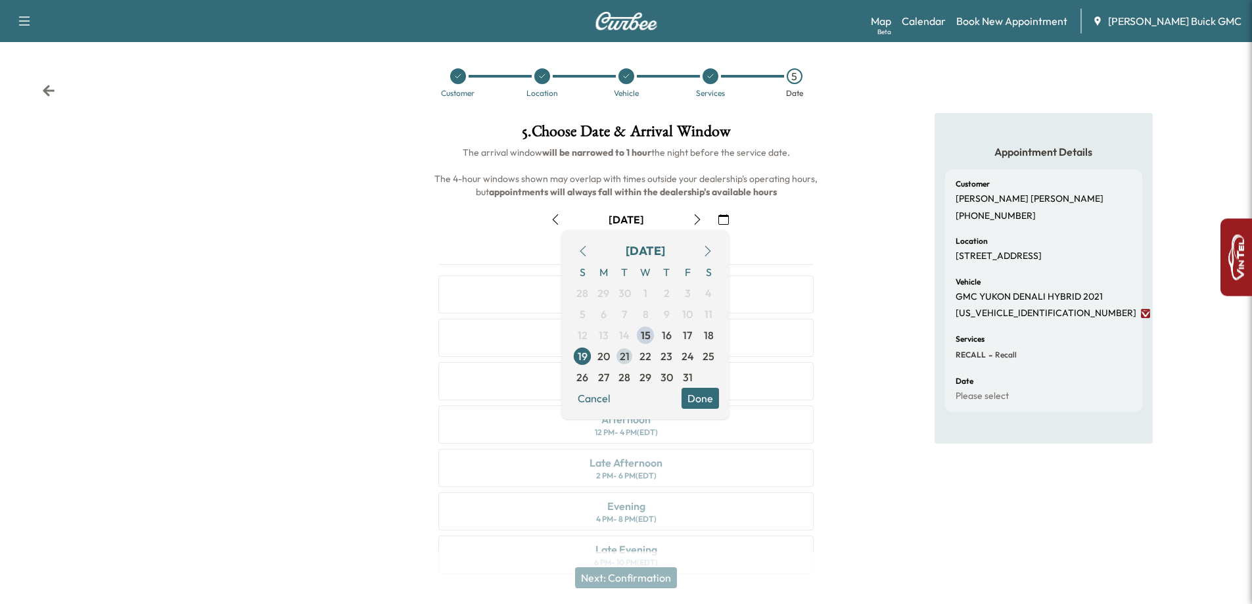
click at [625, 359] on span "21" at bounding box center [625, 356] width 10 height 16
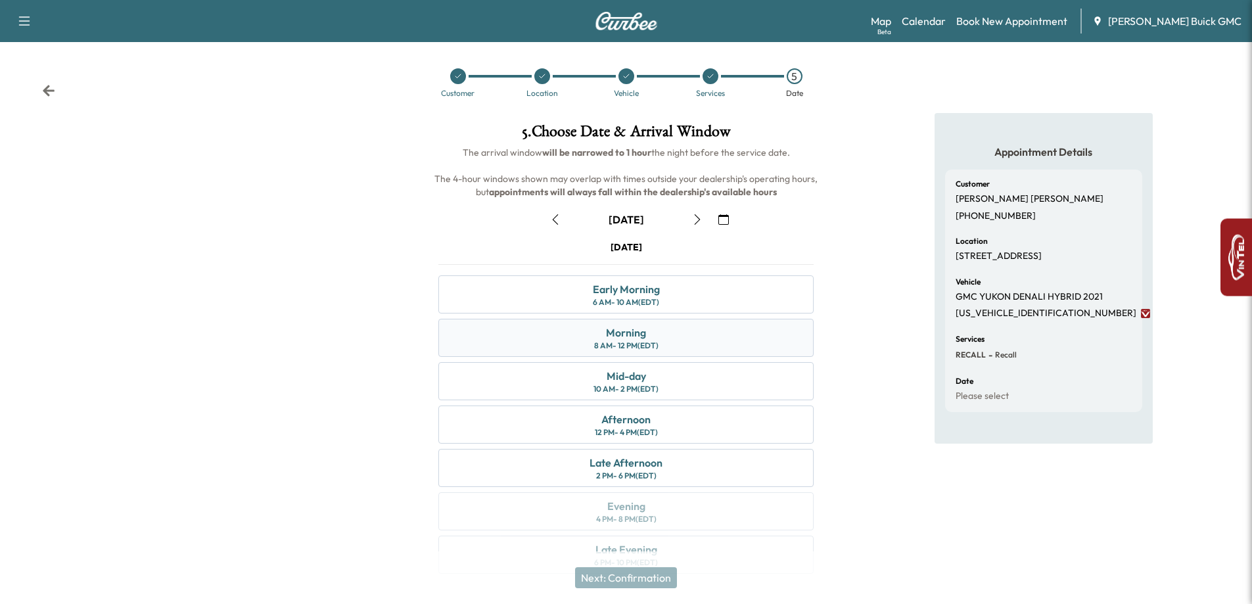
click at [535, 337] on div "Morning 8 AM - 12 PM (EDT)" at bounding box center [625, 338] width 375 height 38
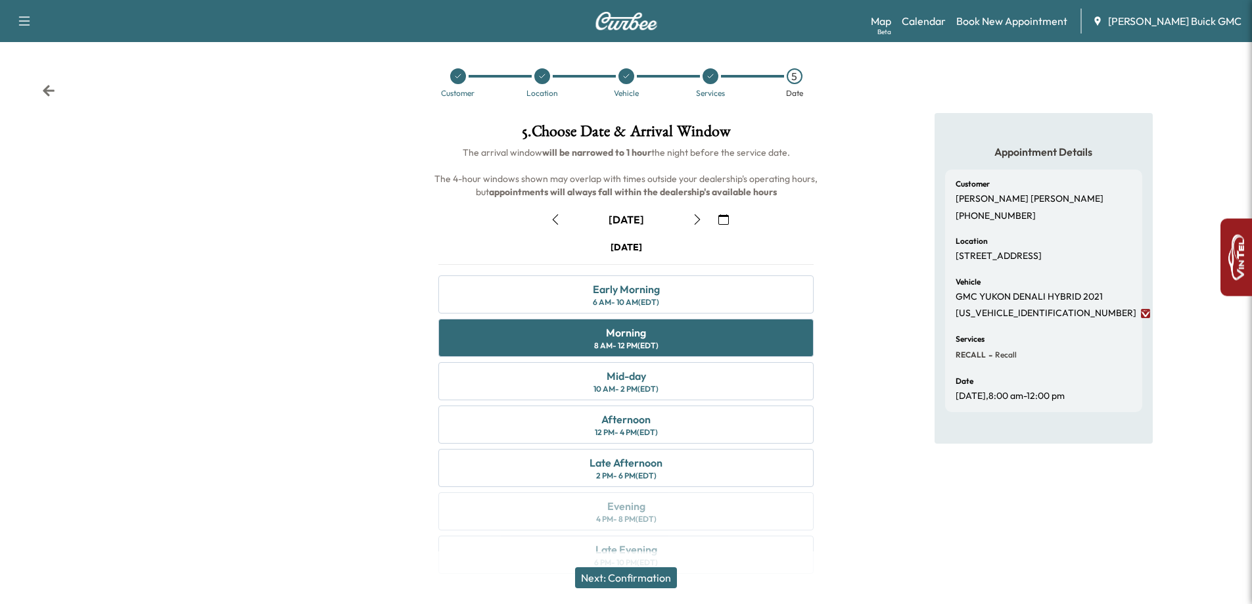
click at [691, 220] on button "button" at bounding box center [697, 219] width 22 height 21
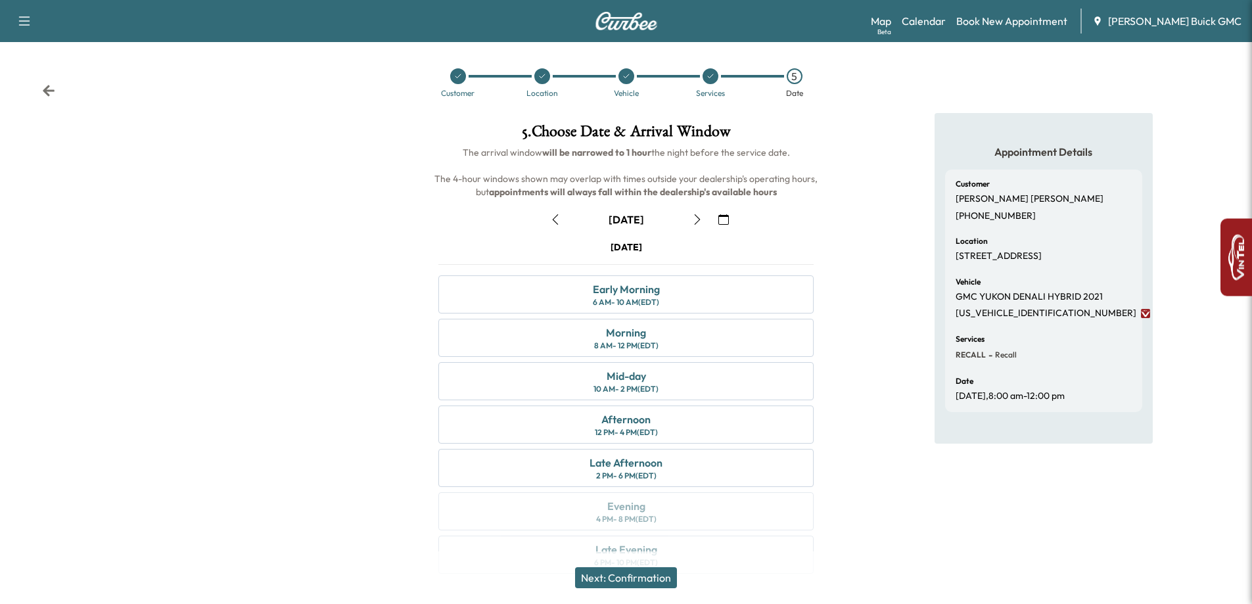
click at [554, 221] on icon "button" at bounding box center [555, 219] width 6 height 11
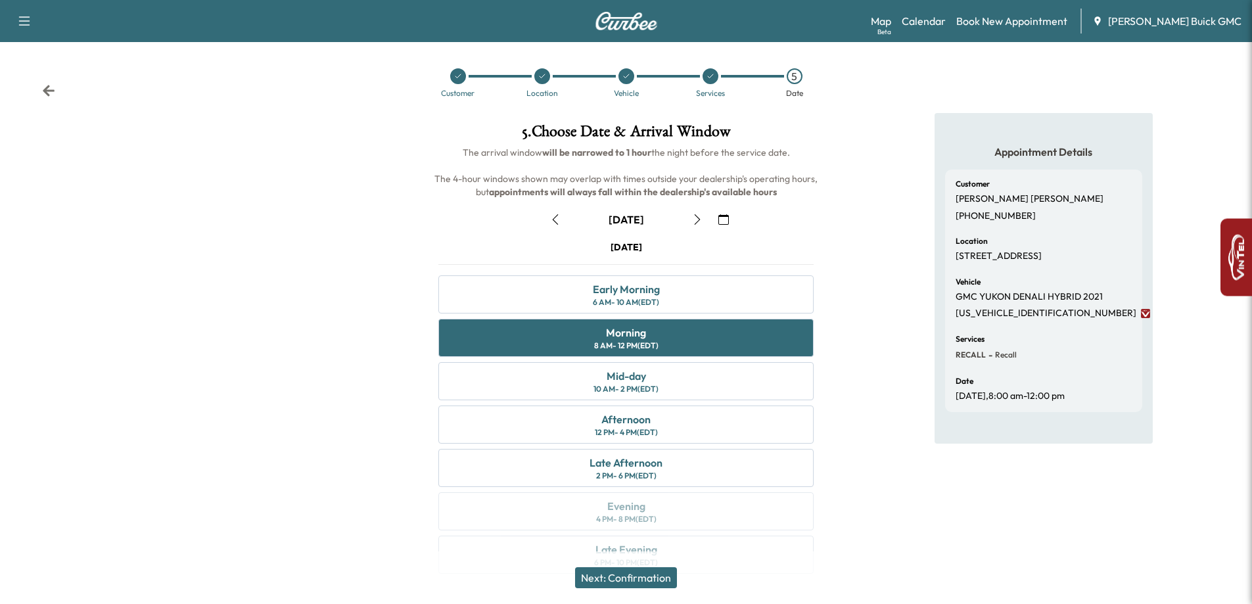
click at [554, 221] on icon "button" at bounding box center [555, 219] width 6 height 11
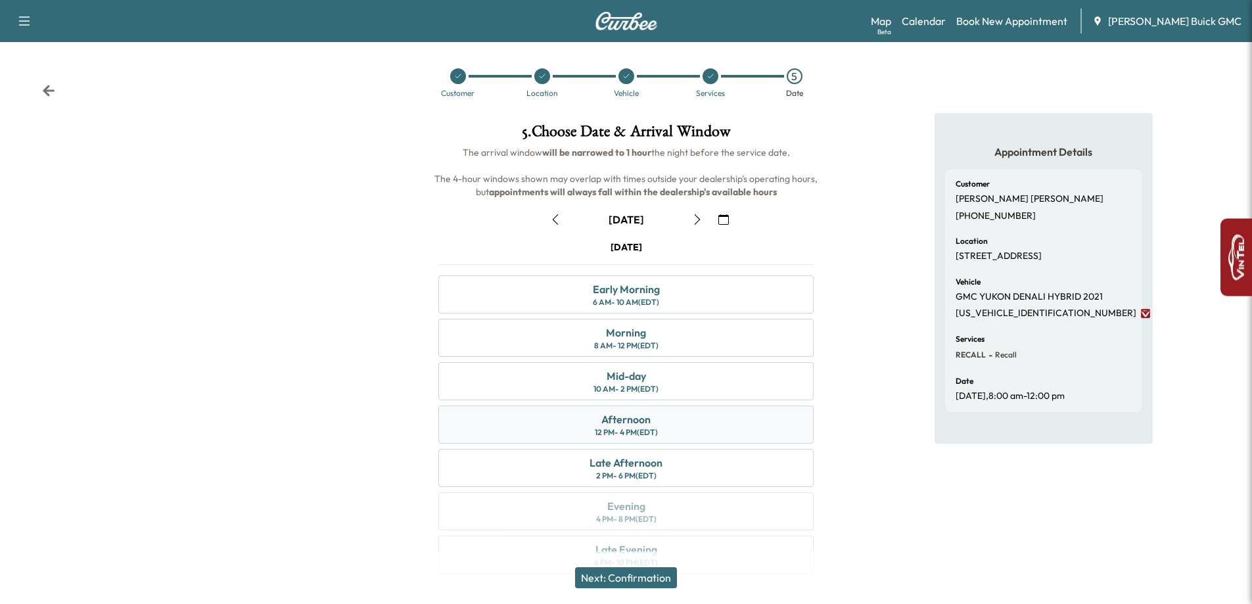
click at [611, 425] on div "Afternoon" at bounding box center [625, 419] width 49 height 16
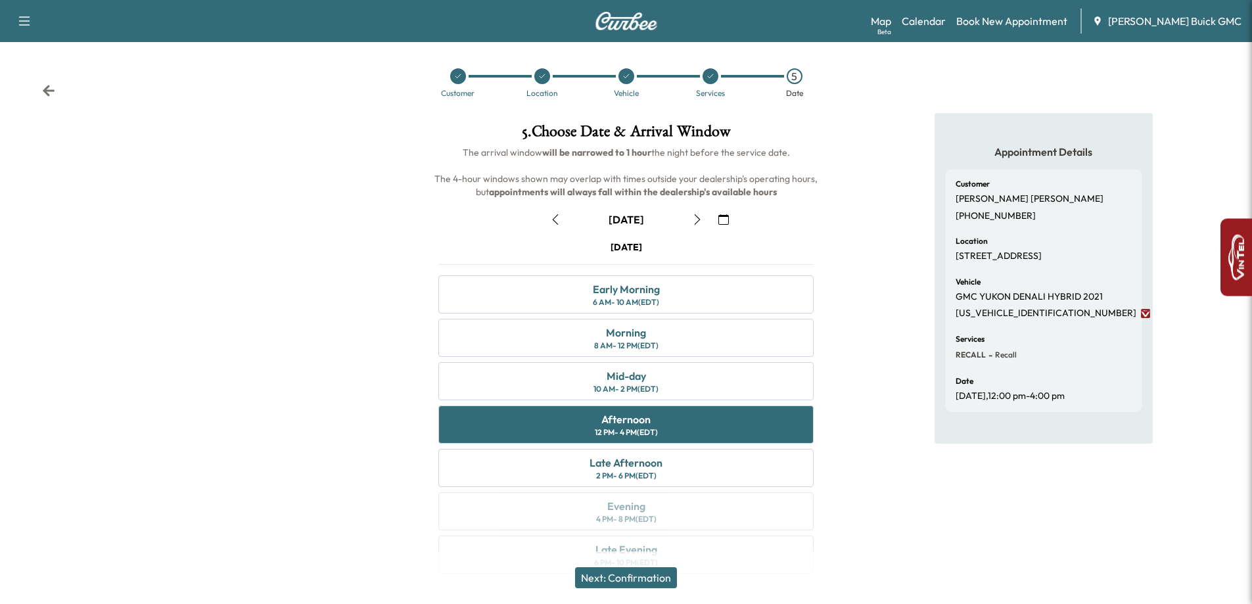
click at [632, 588] on button "Next: Confirmation" at bounding box center [626, 577] width 102 height 21
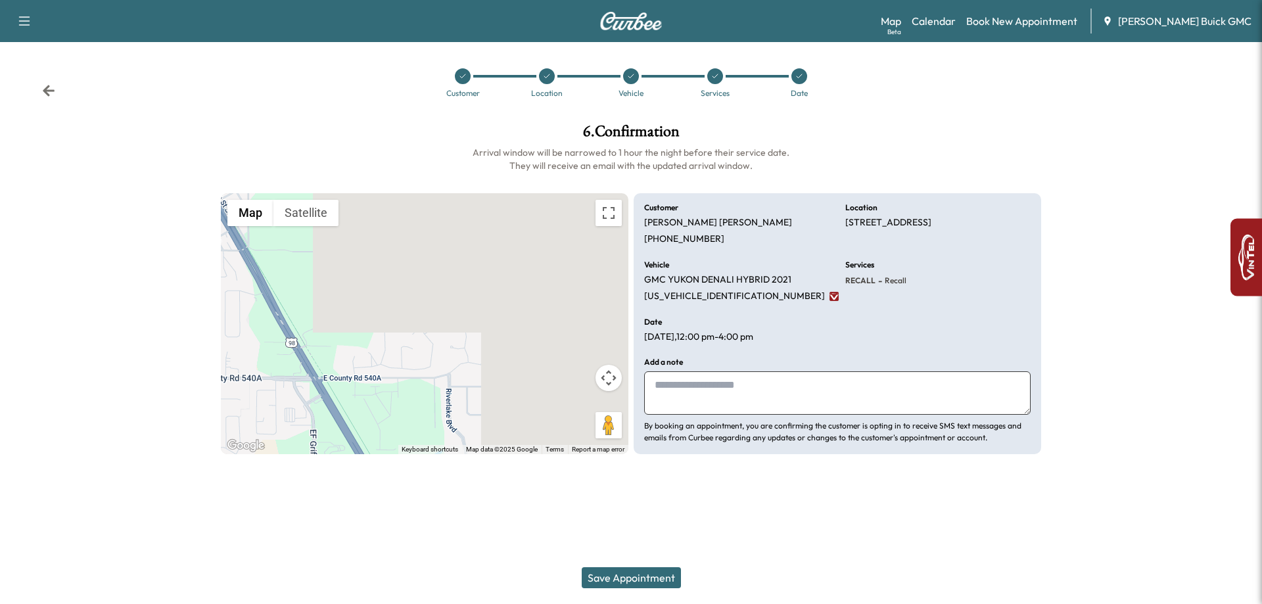
click at [699, 423] on p "By booking an appointment, you are confirming the customer is opting in to rece…" at bounding box center [837, 432] width 387 height 24
click at [700, 410] on textarea at bounding box center [837, 392] width 387 height 43
type textarea "**********"
click at [596, 585] on button "Save Appointment" at bounding box center [631, 577] width 99 height 21
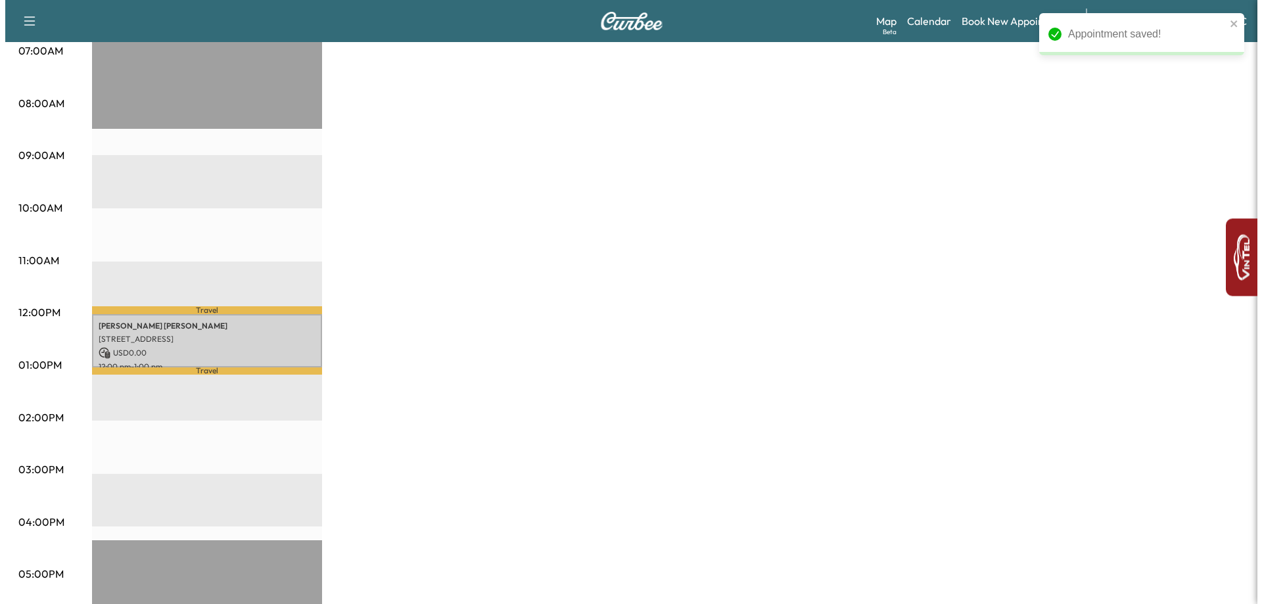
scroll to position [329, 0]
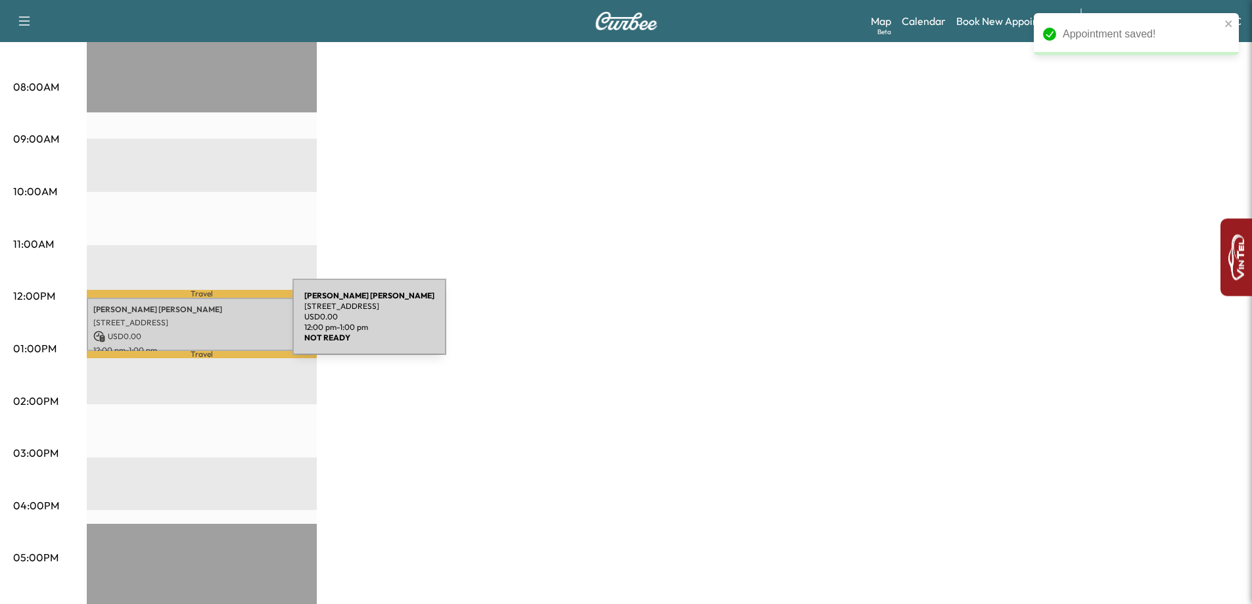
click at [194, 325] on div "[PERSON_NAME] [STREET_ADDRESS] USD 0.00 12:00 pm - 1:00 pm" at bounding box center [202, 324] width 230 height 53
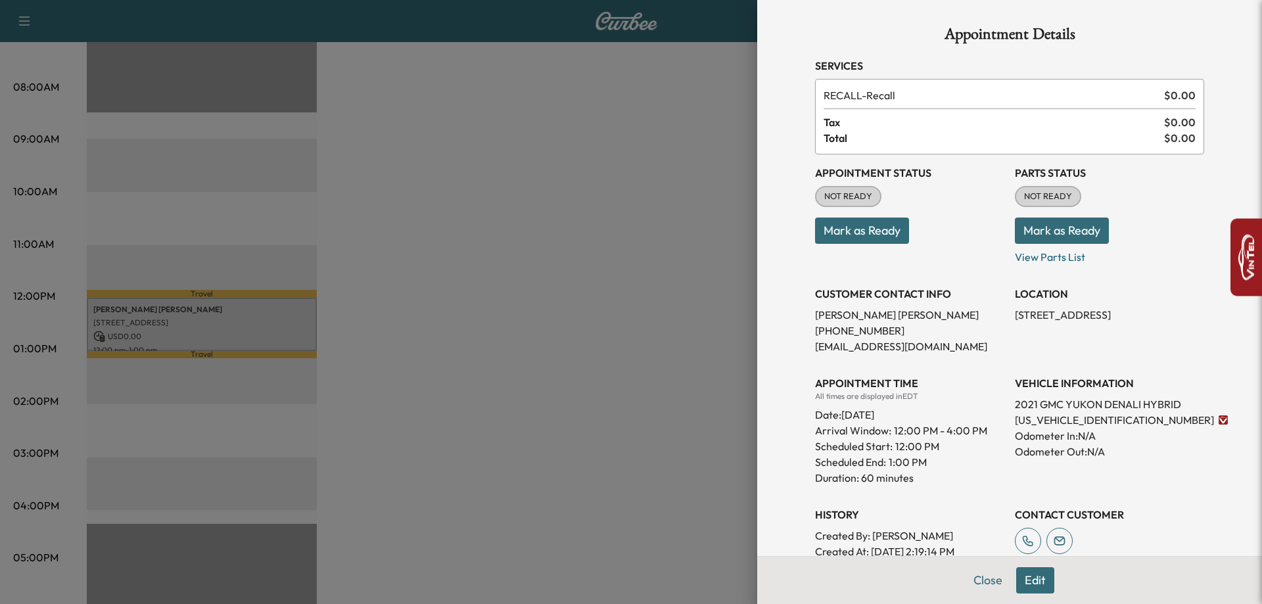
click at [1027, 587] on button "Edit" at bounding box center [1035, 580] width 38 height 26
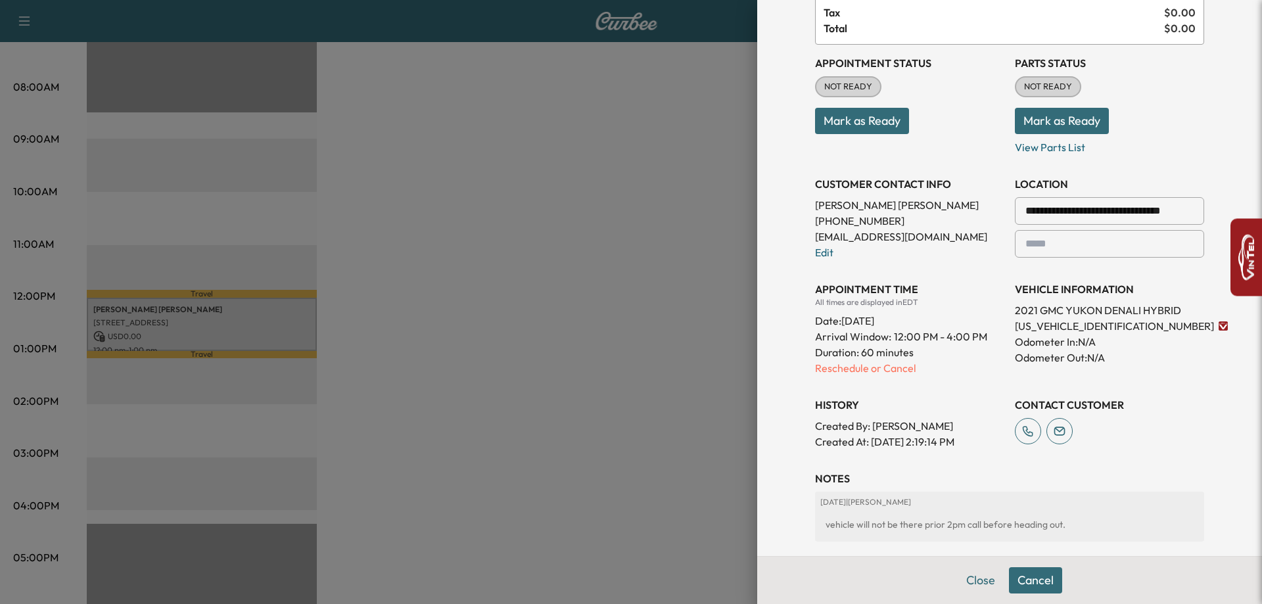
scroll to position [323, 0]
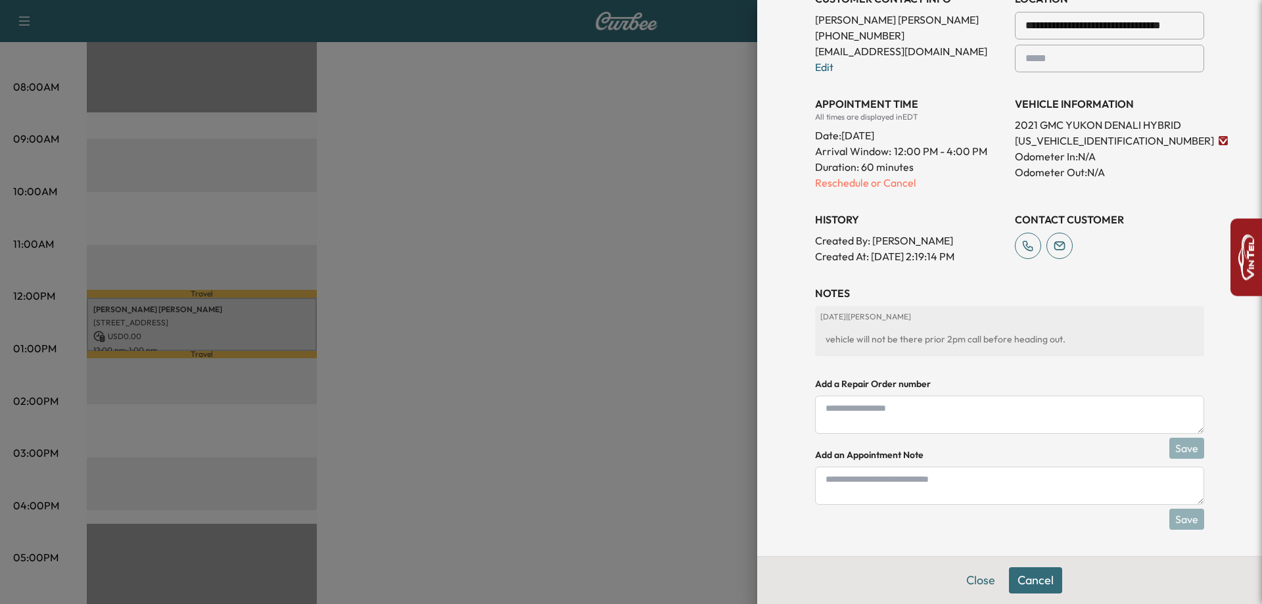
click at [922, 478] on textarea at bounding box center [1009, 486] width 389 height 38
type textarea "**********"
click at [1172, 513] on button "Save" at bounding box center [1186, 519] width 35 height 21
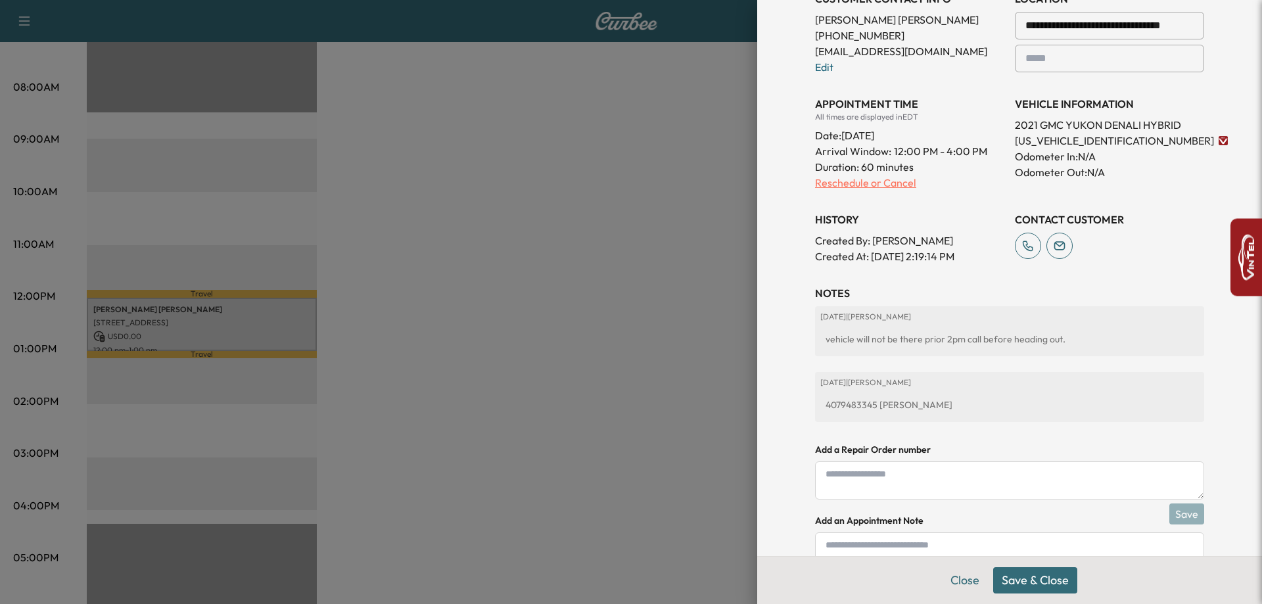
click at [831, 182] on p "Reschedule or Cancel" at bounding box center [909, 183] width 189 height 16
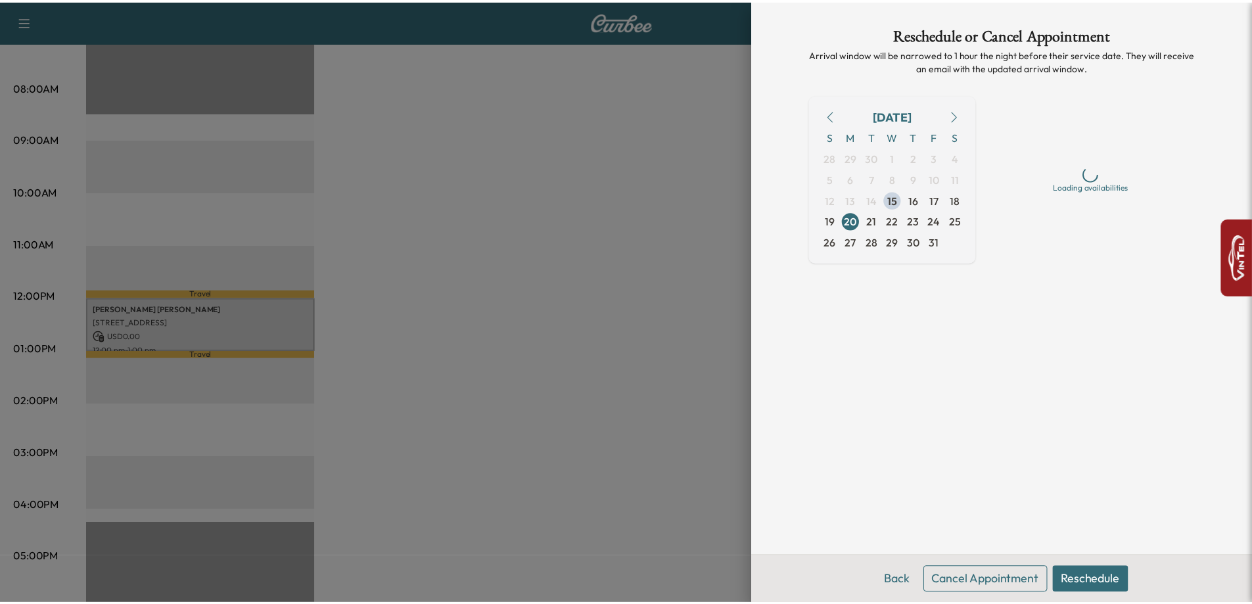
scroll to position [0, 0]
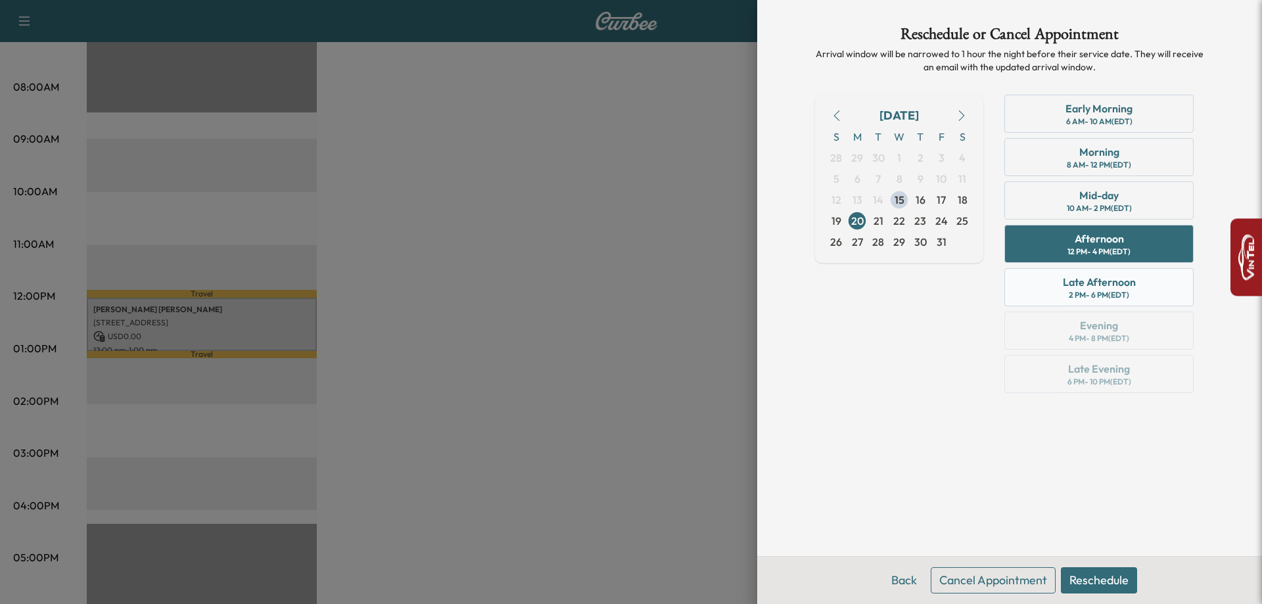
click at [1101, 284] on div "Late Afternoon" at bounding box center [1099, 282] width 73 height 16
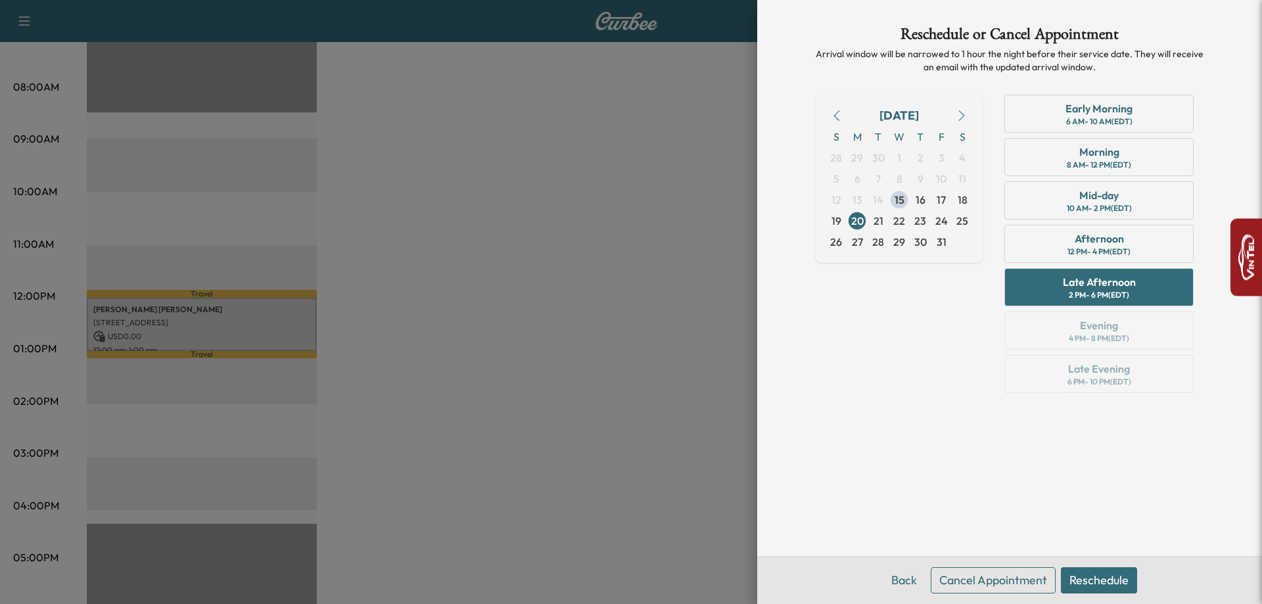
click at [1081, 587] on button "Reschedule" at bounding box center [1099, 580] width 76 height 26
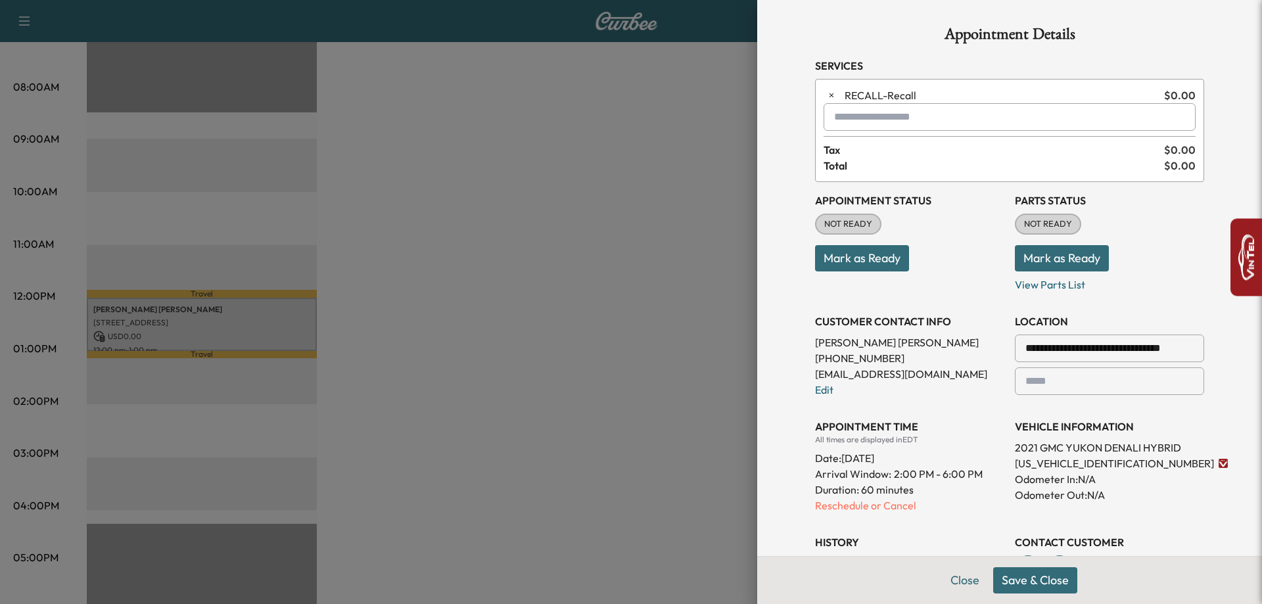
click at [1056, 583] on button "Save & Close" at bounding box center [1035, 580] width 84 height 26
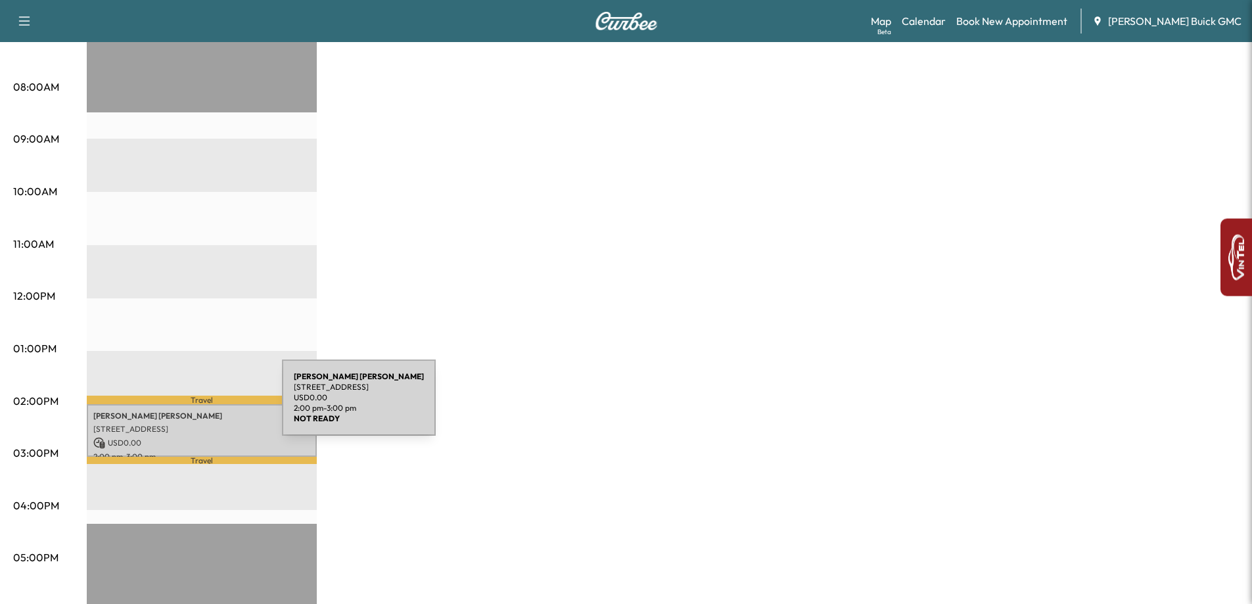
click at [183, 411] on p "[PERSON_NAME]" at bounding box center [201, 416] width 217 height 11
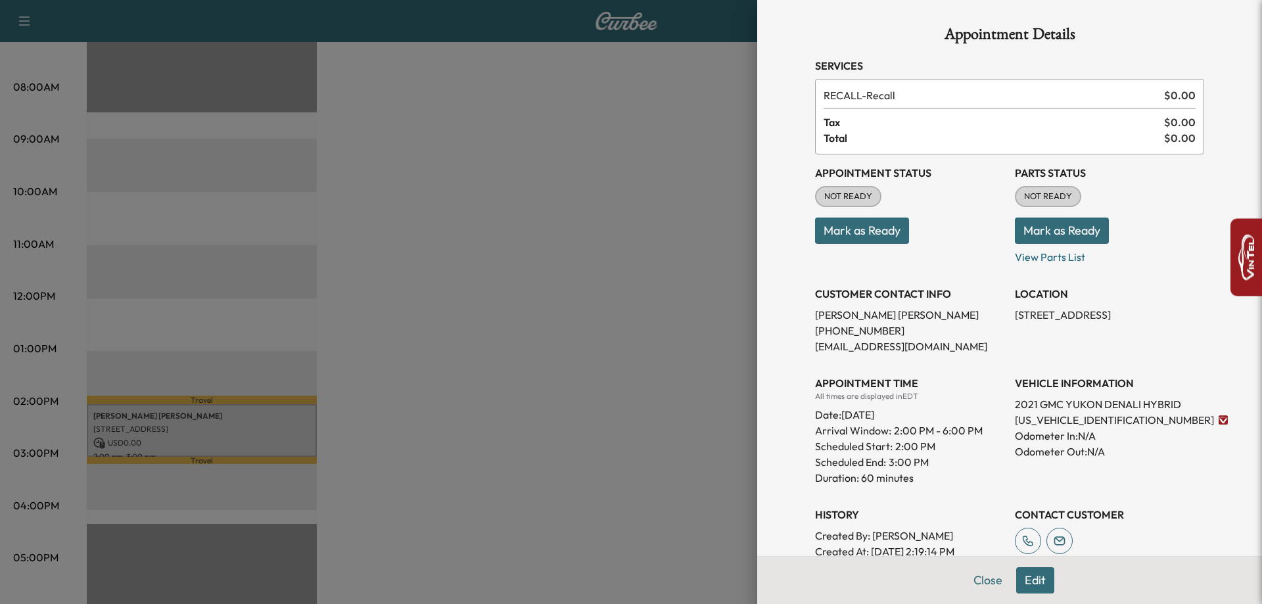
click at [387, 335] on div at bounding box center [631, 302] width 1262 height 604
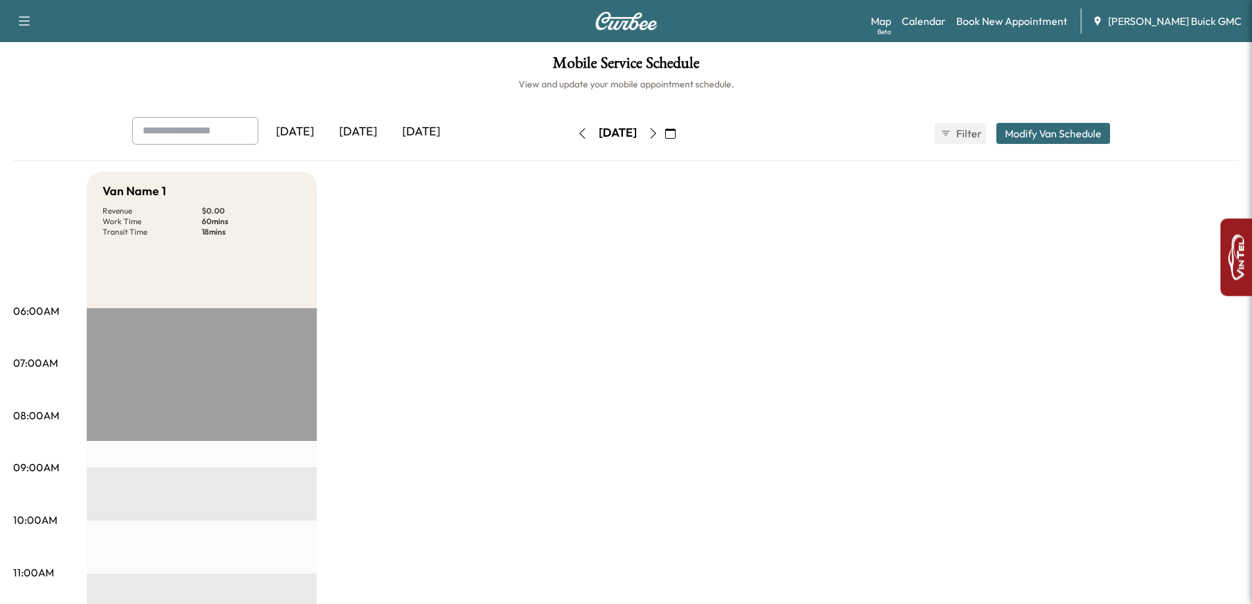
click at [1031, 12] on div "Map Beta Calendar Book New Appointment [PERSON_NAME] GMC" at bounding box center [1056, 21] width 371 height 25
click at [1021, 23] on link "Book New Appointment" at bounding box center [1011, 21] width 111 height 16
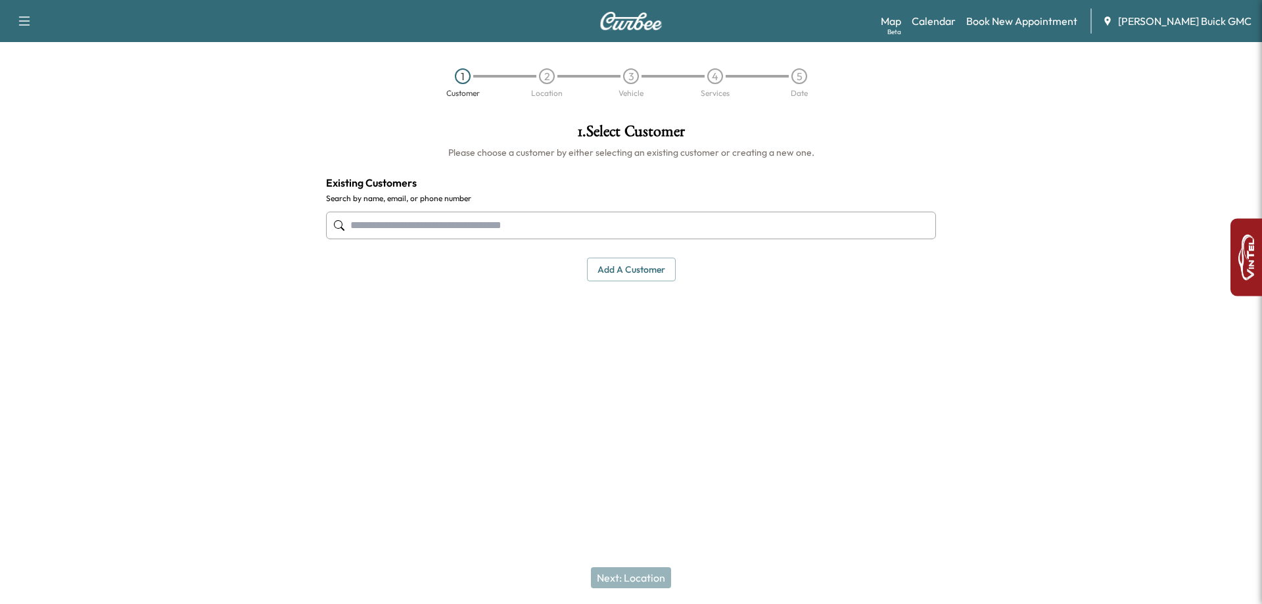
click at [507, 231] on input "text" at bounding box center [631, 226] width 610 height 28
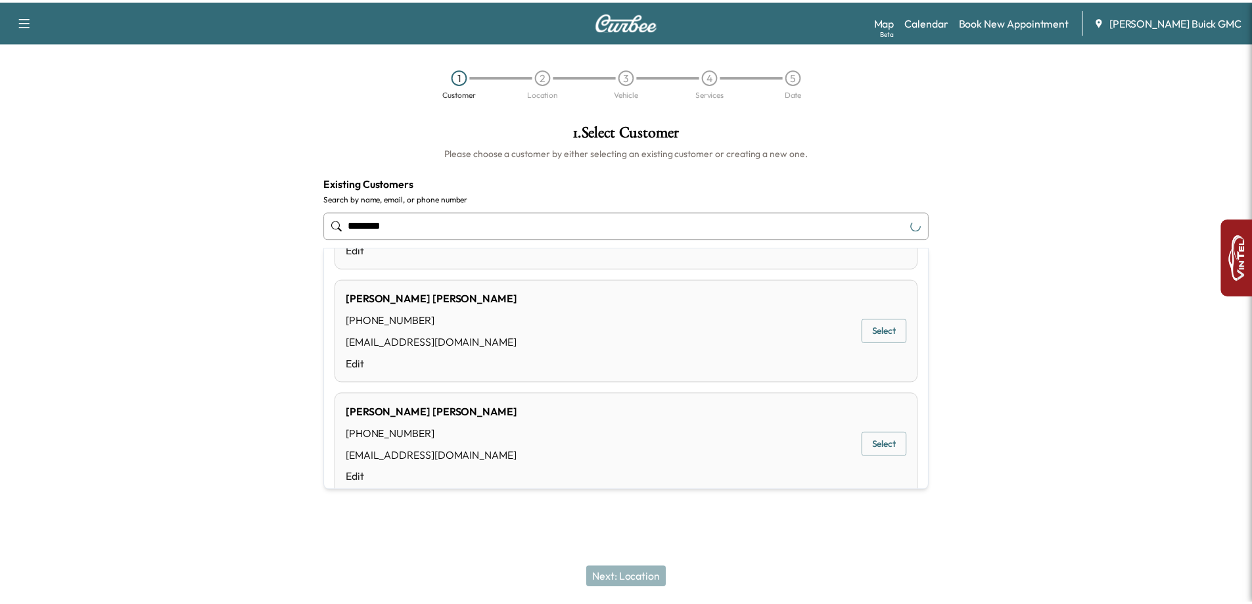
scroll to position [394, 0]
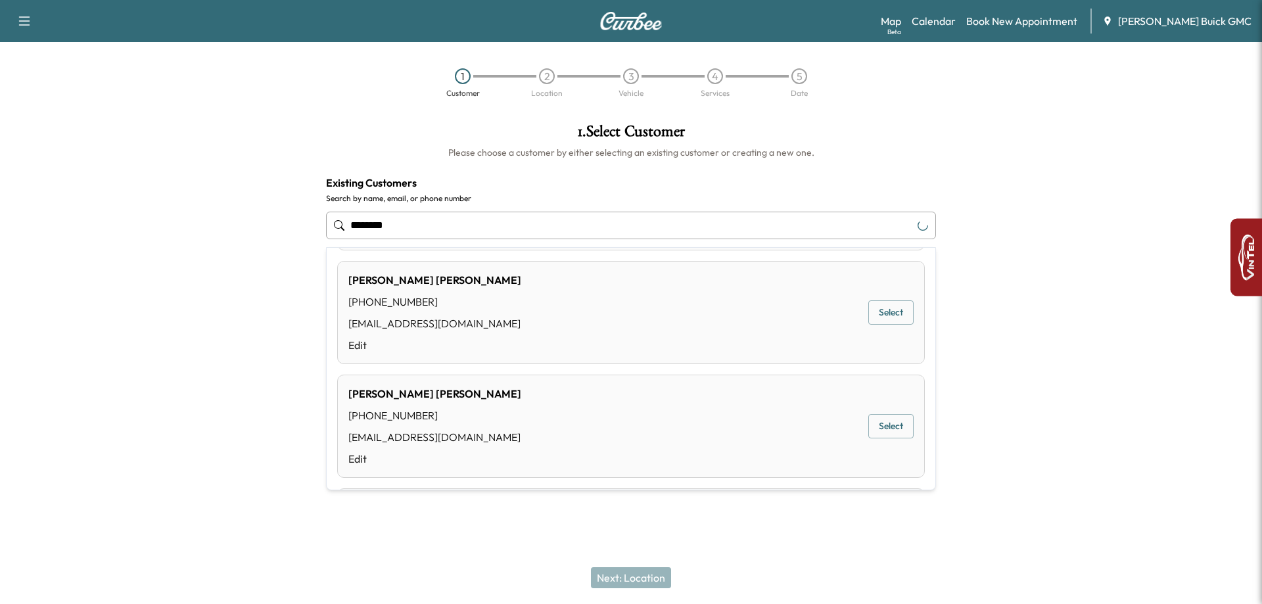
click at [888, 308] on button "Select" at bounding box center [890, 312] width 45 height 24
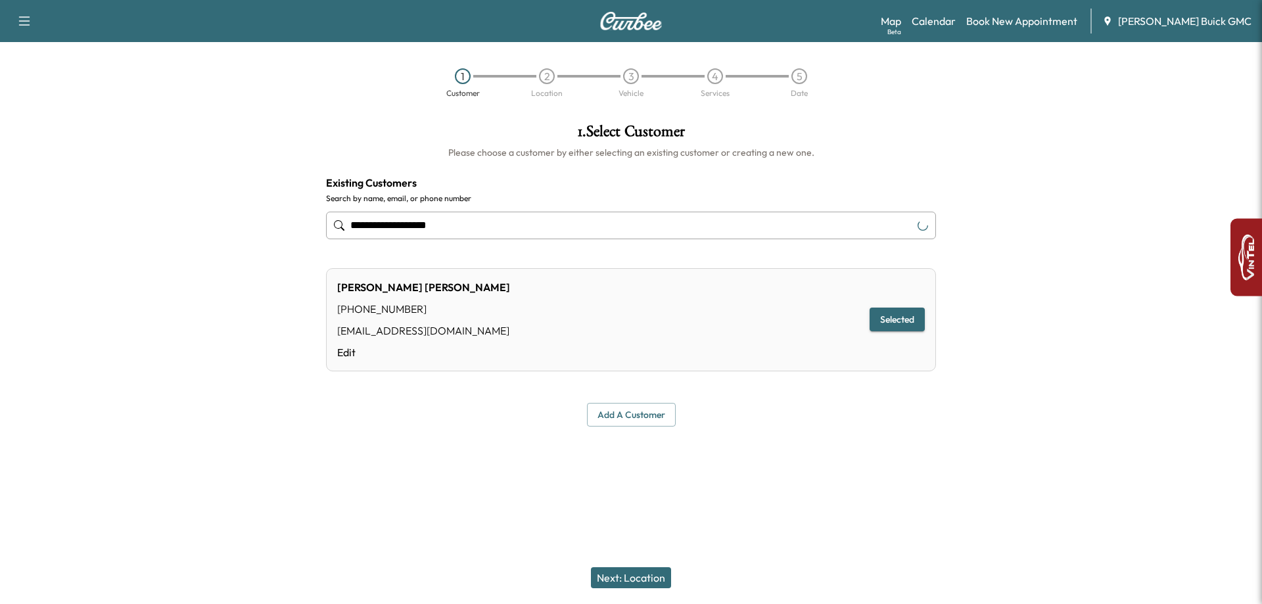
type input "**********"
click at [638, 575] on button "Next: Location" at bounding box center [631, 577] width 80 height 21
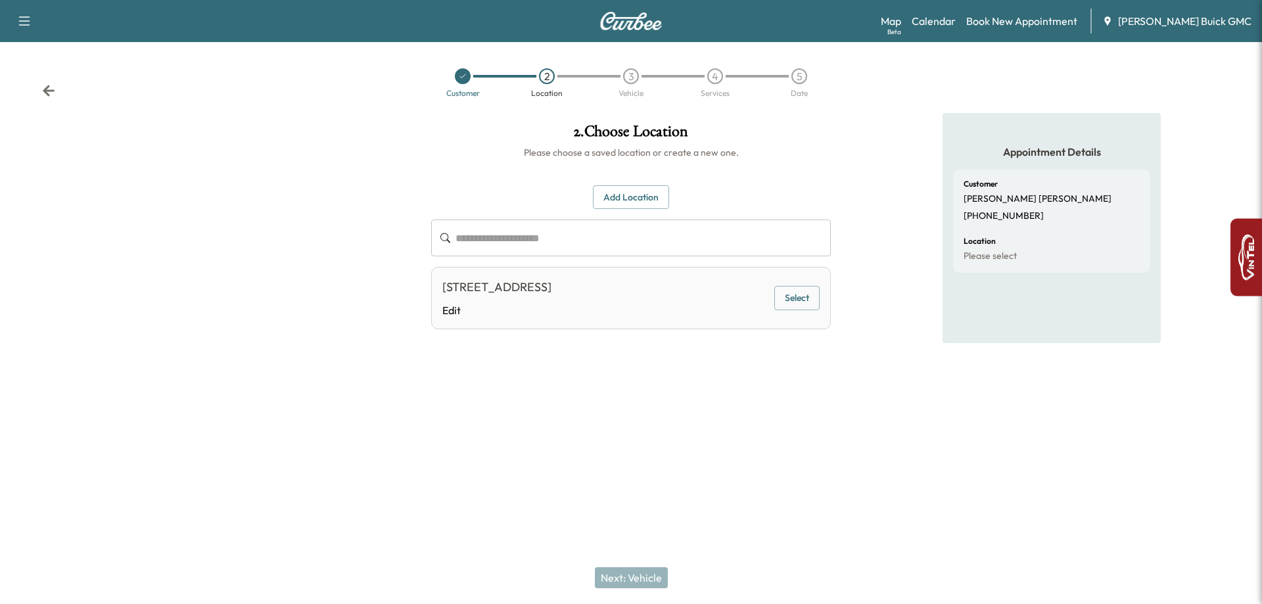
click at [807, 307] on button "Select" at bounding box center [796, 298] width 45 height 24
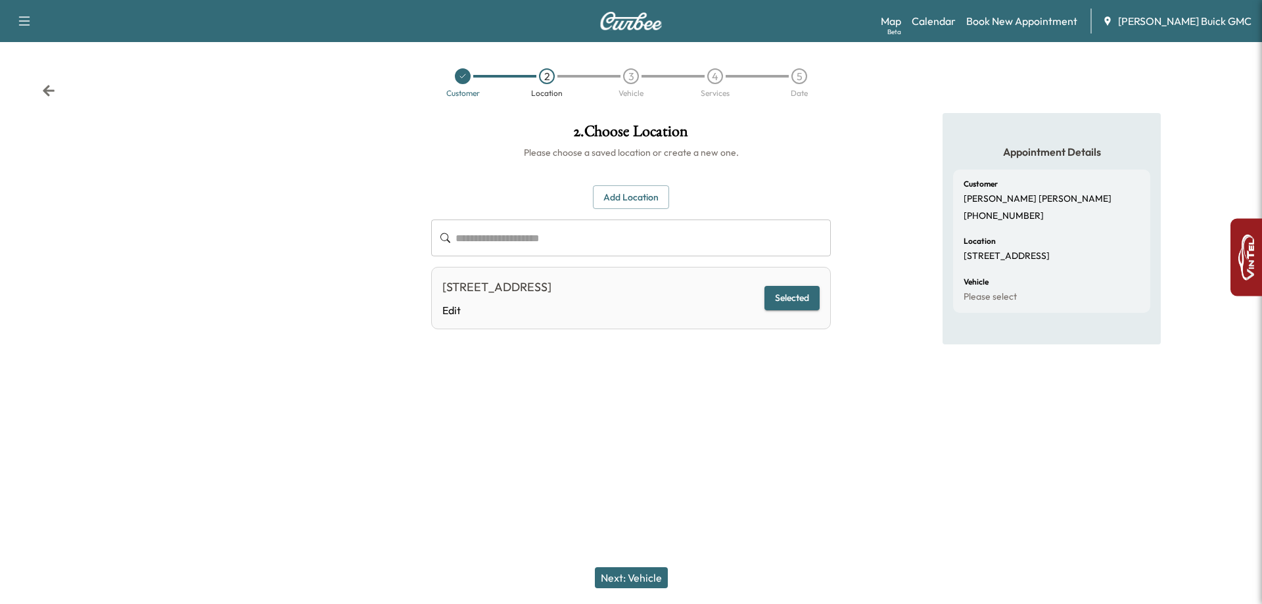
click at [619, 585] on button "Next: Vehicle" at bounding box center [631, 577] width 73 height 21
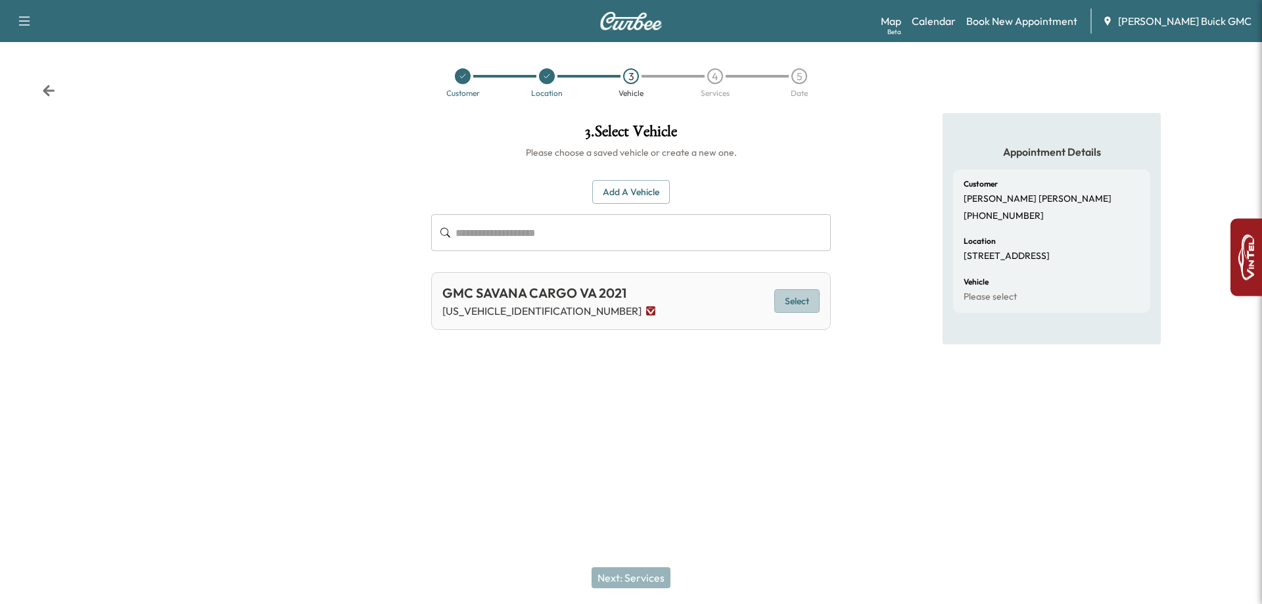
click at [810, 303] on button "Select" at bounding box center [796, 301] width 45 height 24
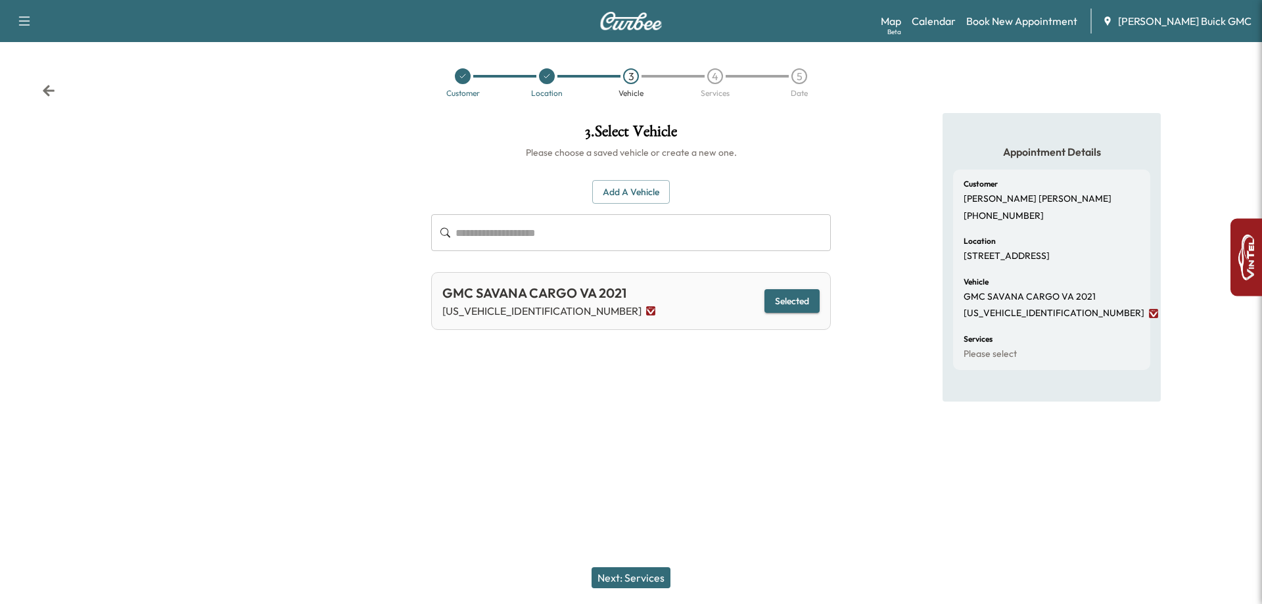
click at [646, 578] on button "Next: Services" at bounding box center [631, 577] width 79 height 21
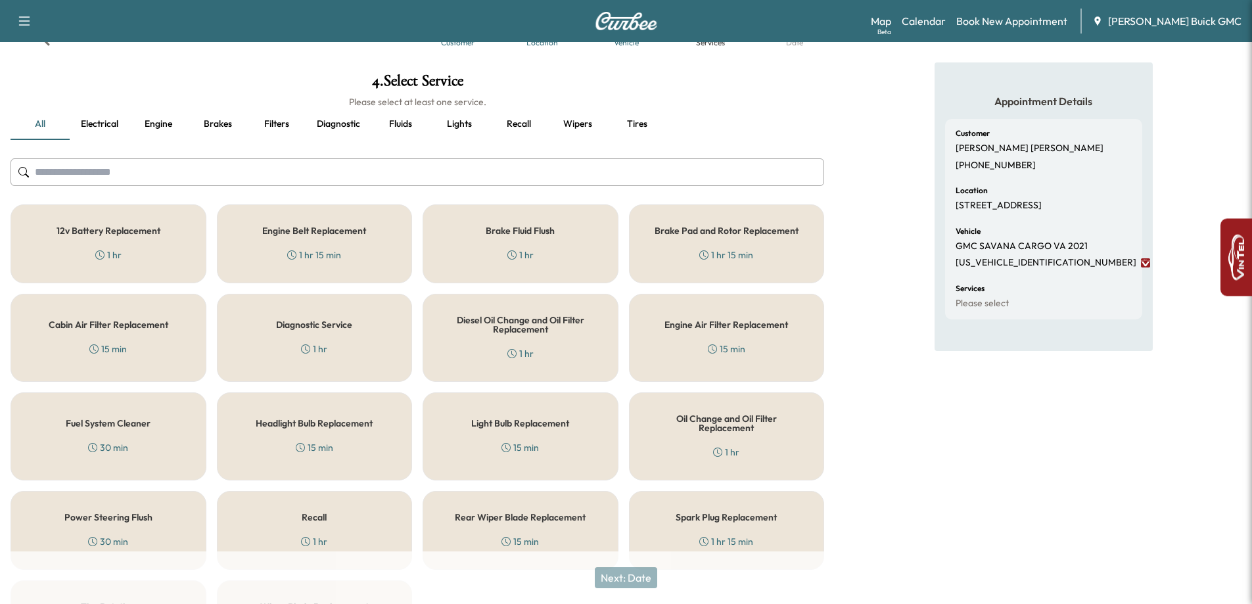
scroll to position [158, 0]
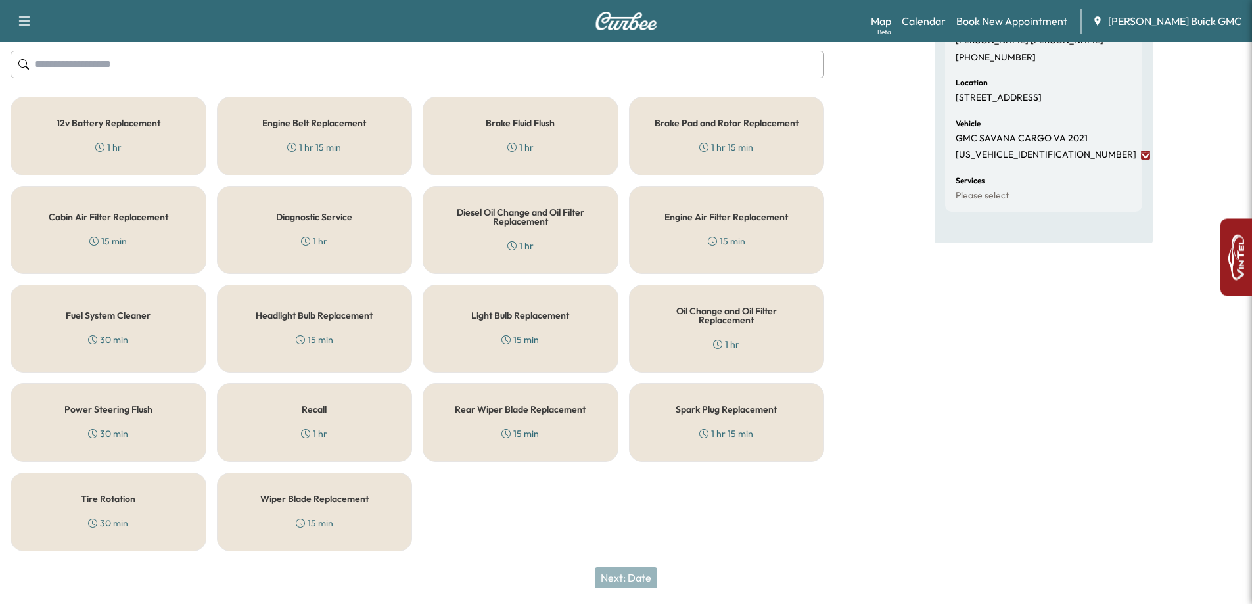
click at [270, 413] on div "Recall 1 hr" at bounding box center [315, 422] width 196 height 79
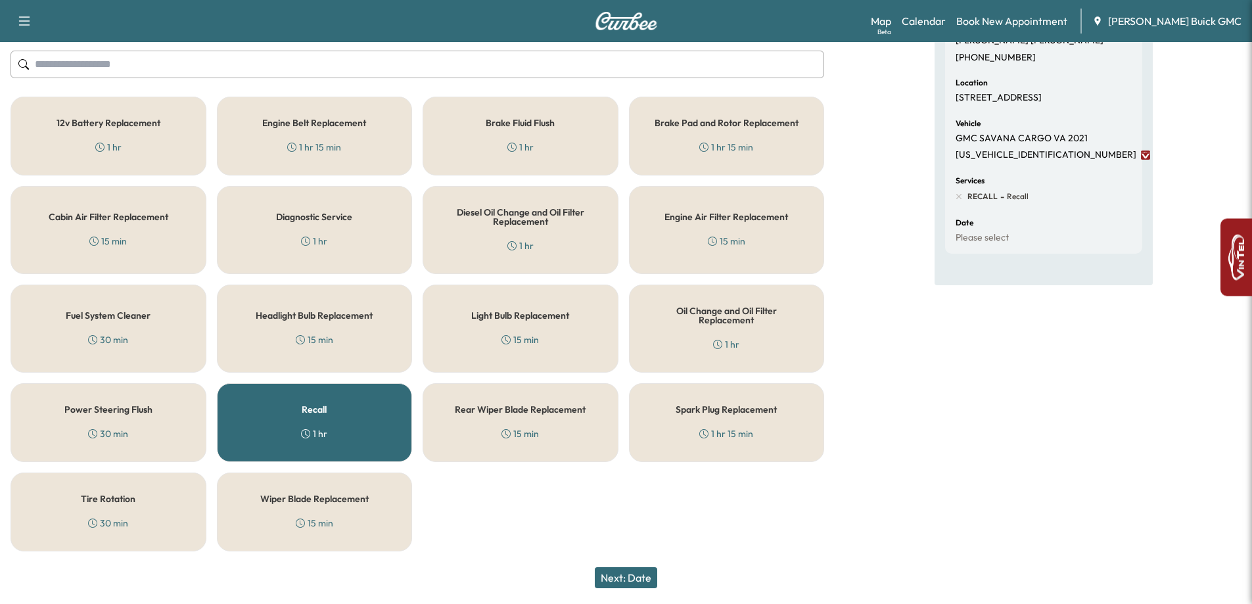
click at [643, 571] on button "Next: Date" at bounding box center [626, 577] width 62 height 21
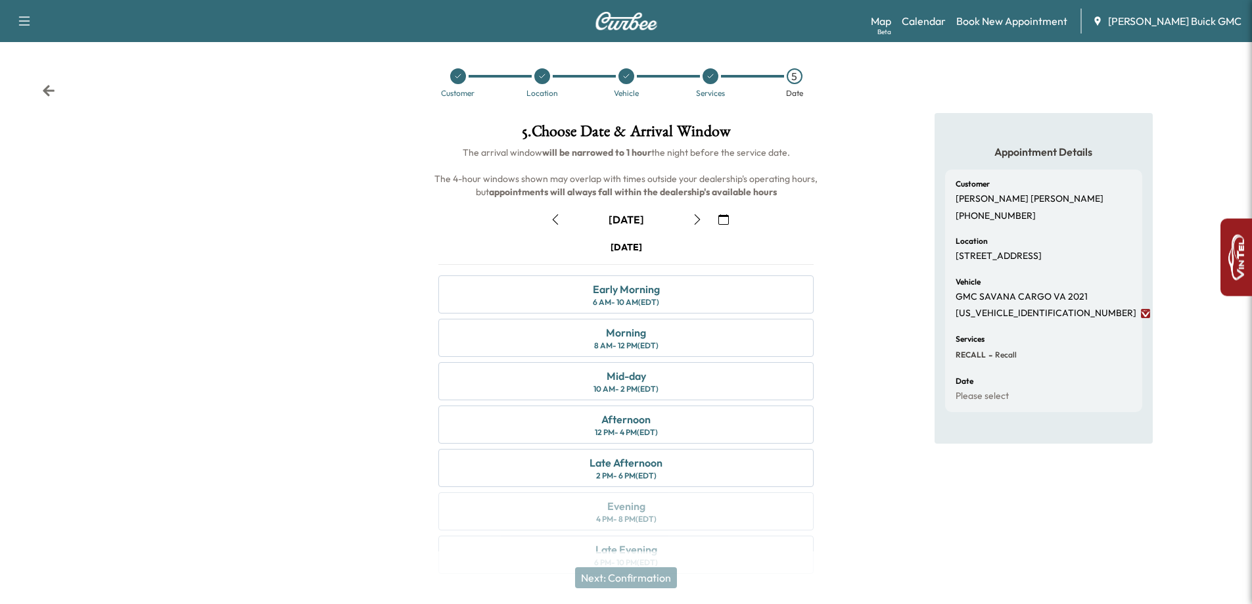
click at [697, 221] on icon "button" at bounding box center [697, 219] width 11 height 11
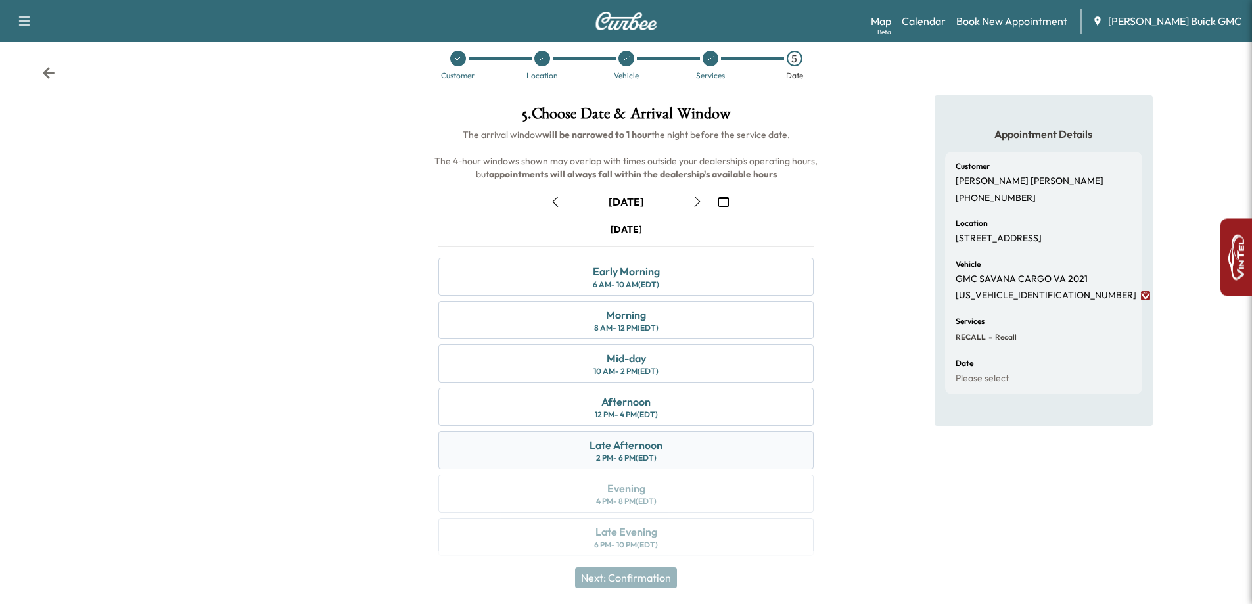
scroll to position [28, 0]
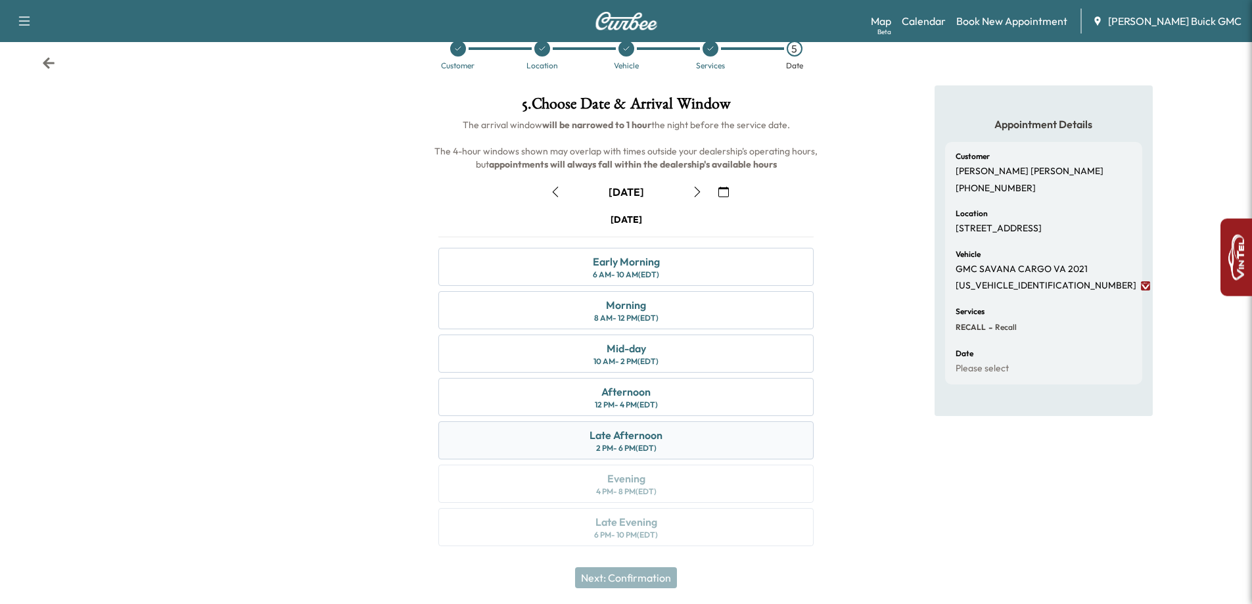
drag, startPoint x: 670, startPoint y: 425, endPoint x: 669, endPoint y: 433, distance: 8.6
click at [670, 434] on div "Late Afternoon 2 PM - 6 PM (EDT)" at bounding box center [625, 440] width 375 height 38
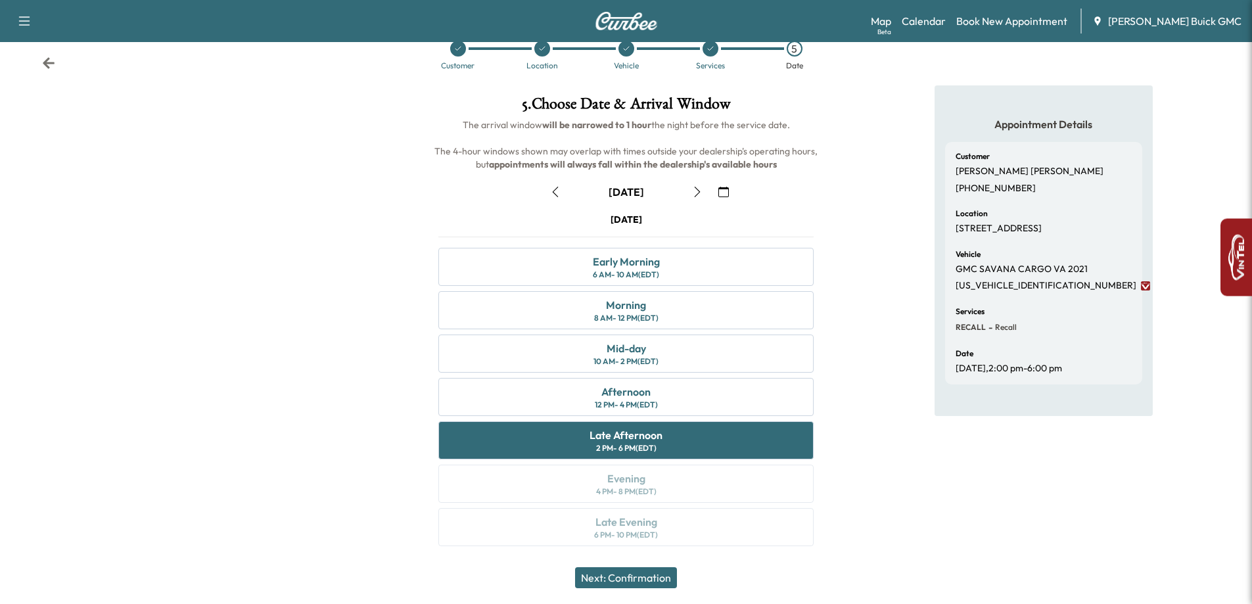
click at [609, 571] on button "Next: Confirmation" at bounding box center [626, 577] width 102 height 21
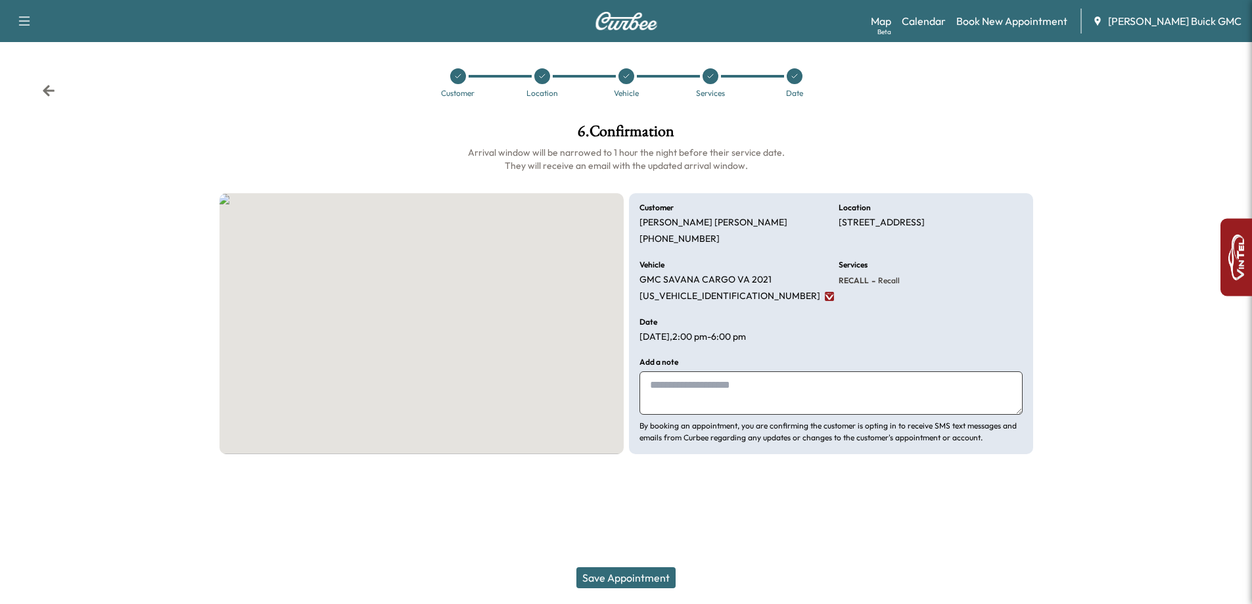
scroll to position [0, 0]
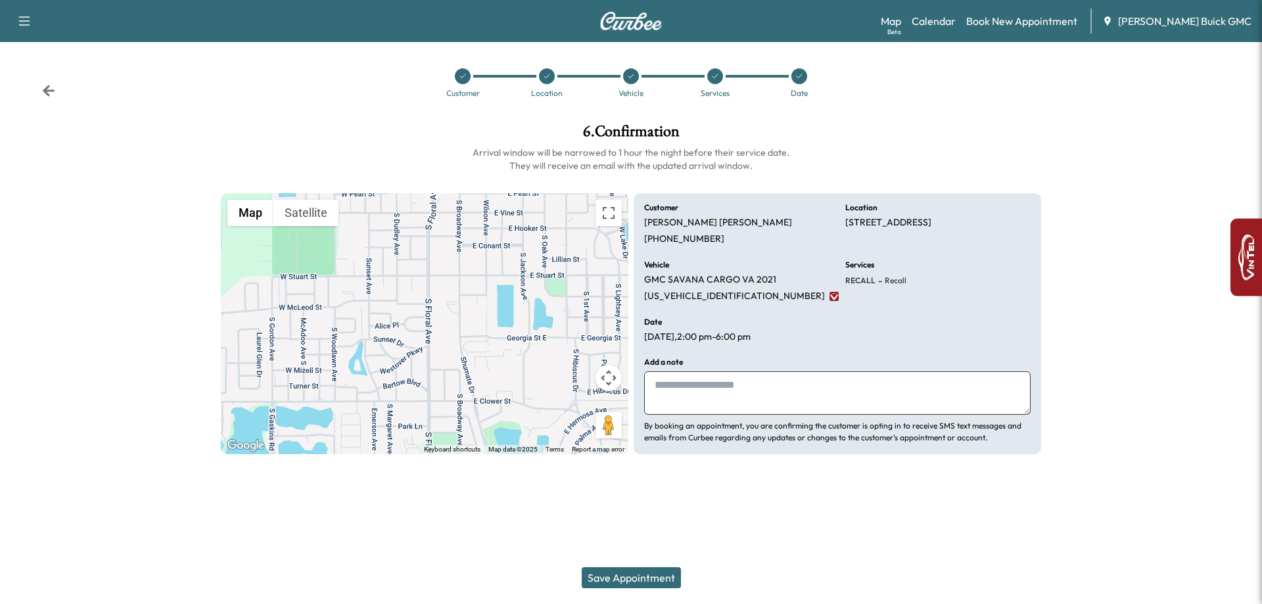
click at [708, 376] on textarea at bounding box center [837, 392] width 387 height 43
type textarea "***"
click at [619, 579] on button "Save Appointment" at bounding box center [631, 577] width 99 height 21
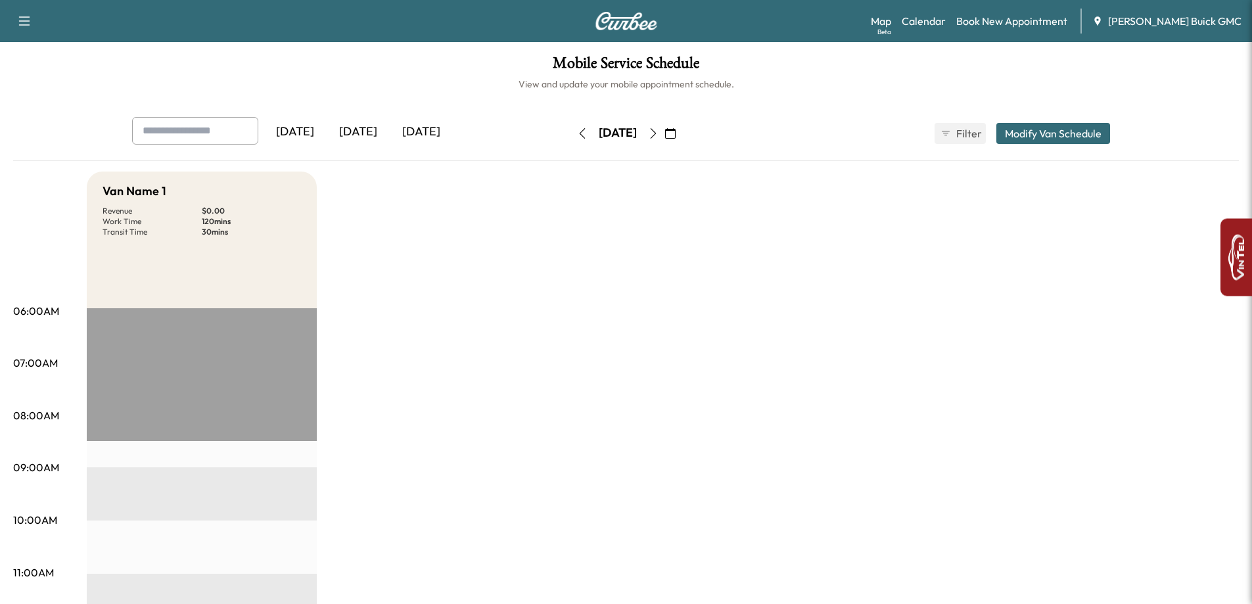
click at [577, 133] on icon "button" at bounding box center [582, 133] width 11 height 11
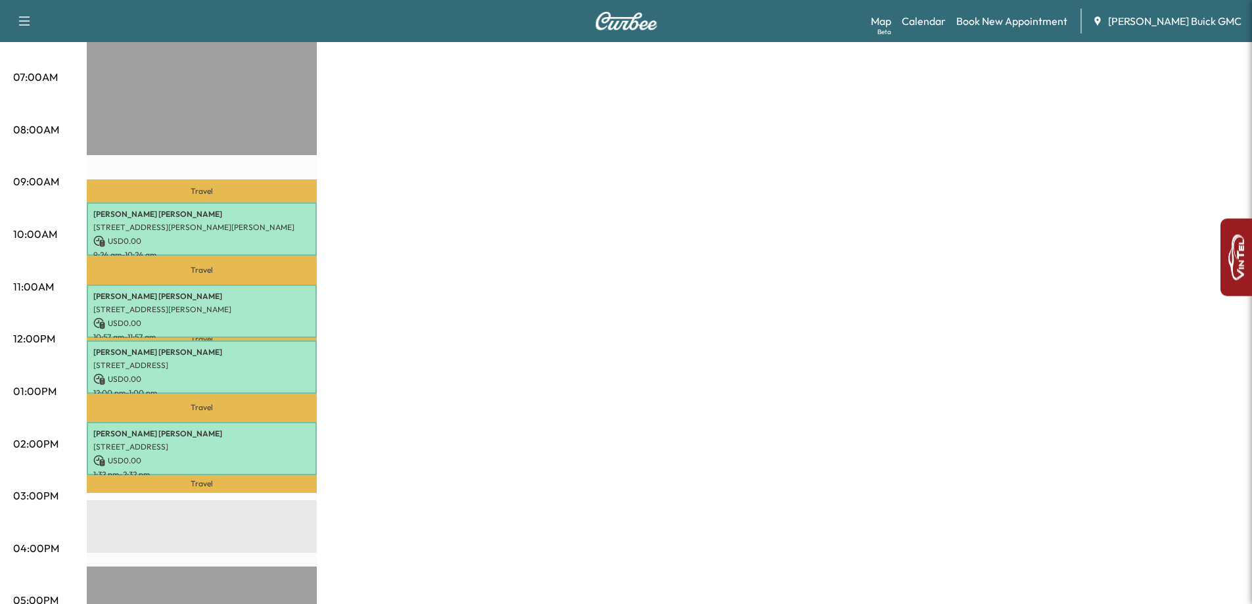
scroll to position [329, 0]
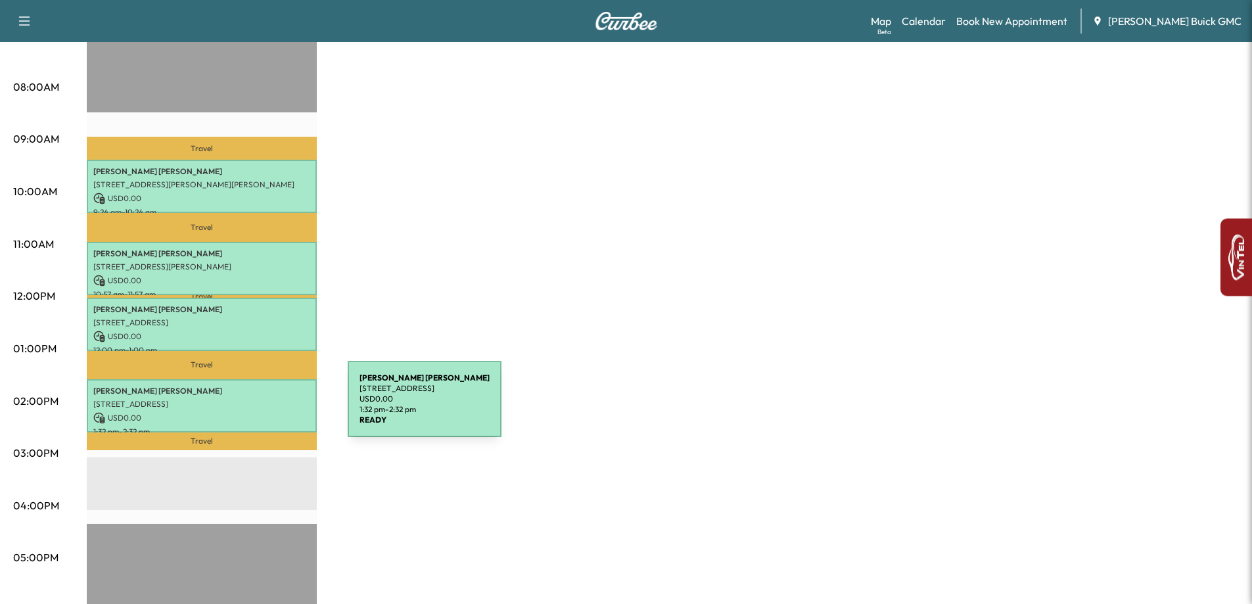
click at [249, 412] on p "USD 0.00" at bounding box center [201, 418] width 217 height 12
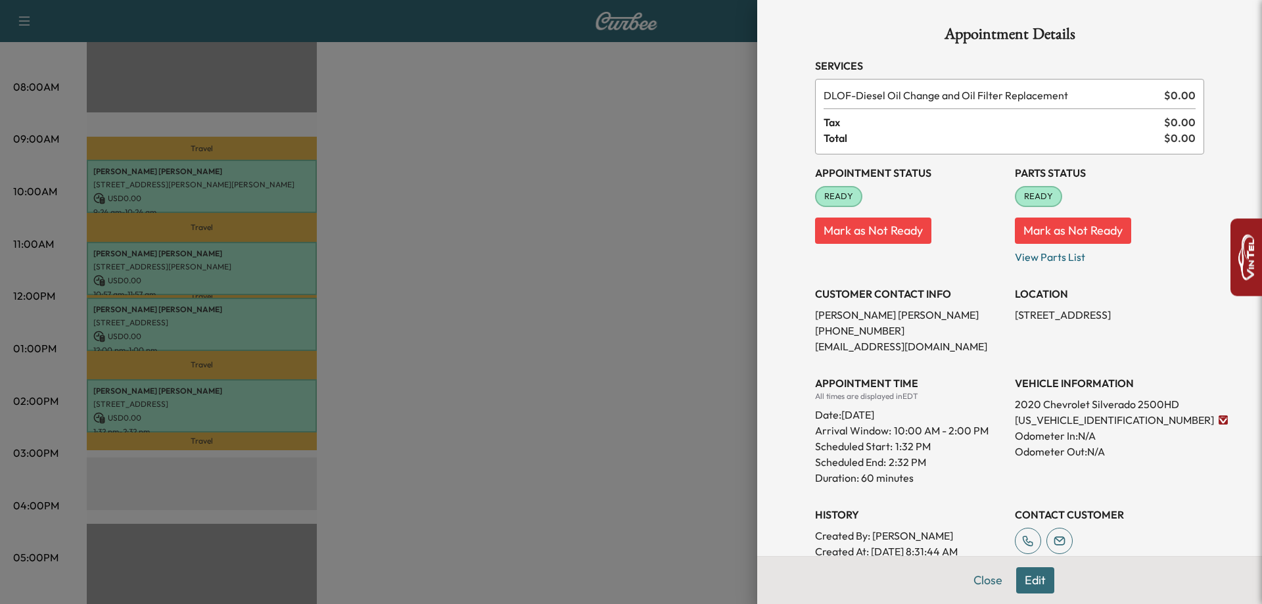
click at [475, 536] on div at bounding box center [631, 302] width 1262 height 604
